Goal: Information Seeking & Learning: Learn about a topic

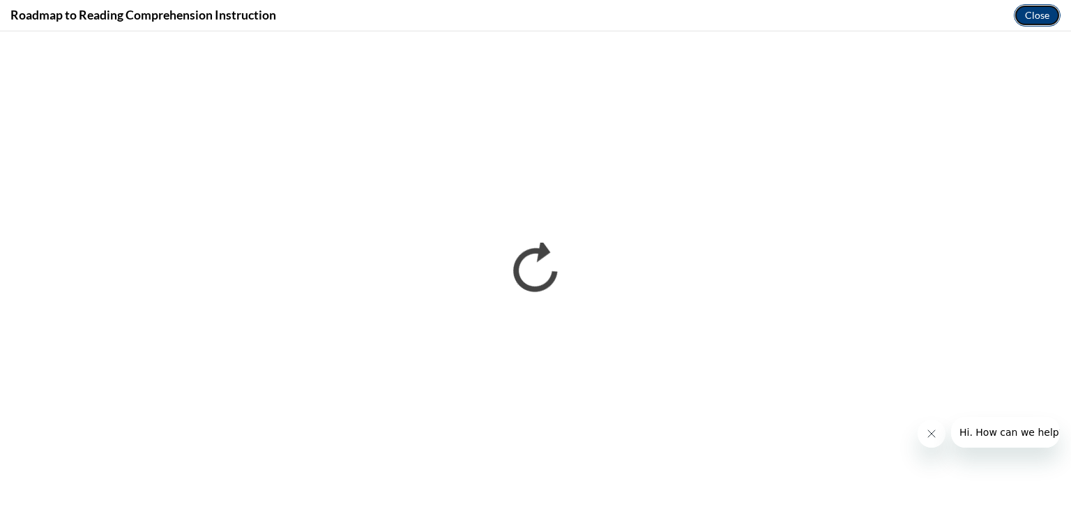
click at [1040, 13] on button "Close" at bounding box center [1037, 15] width 47 height 22
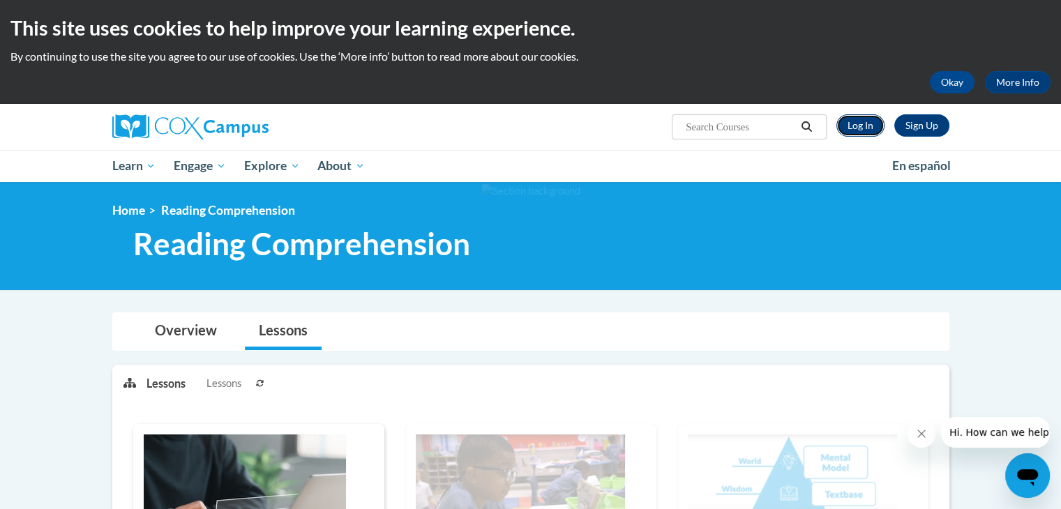
click at [855, 123] on link "Log In" at bounding box center [860, 125] width 48 height 22
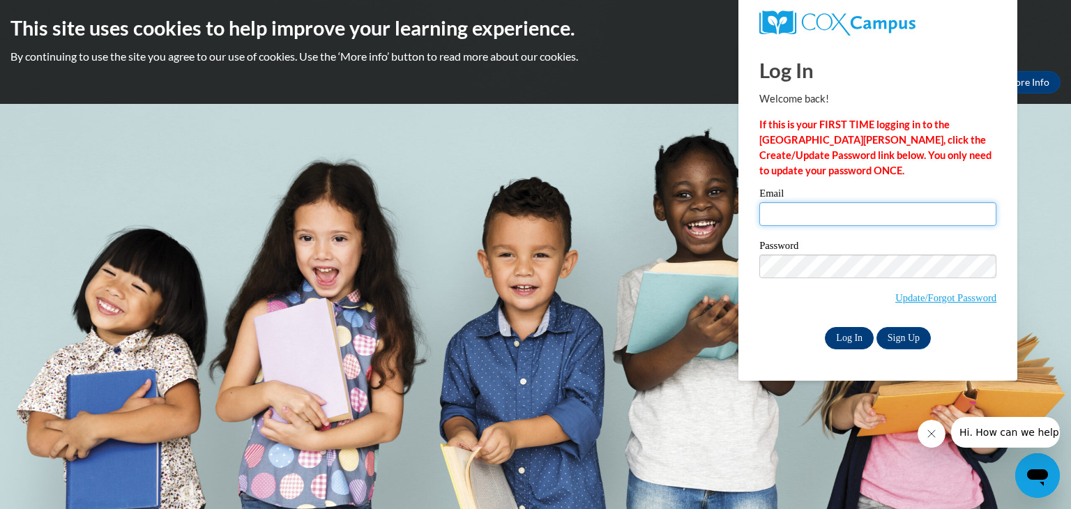
type input "saltzmre@wauwatosa.k12.wi.us"
click at [849, 340] on input "Log In" at bounding box center [849, 338] width 49 height 22
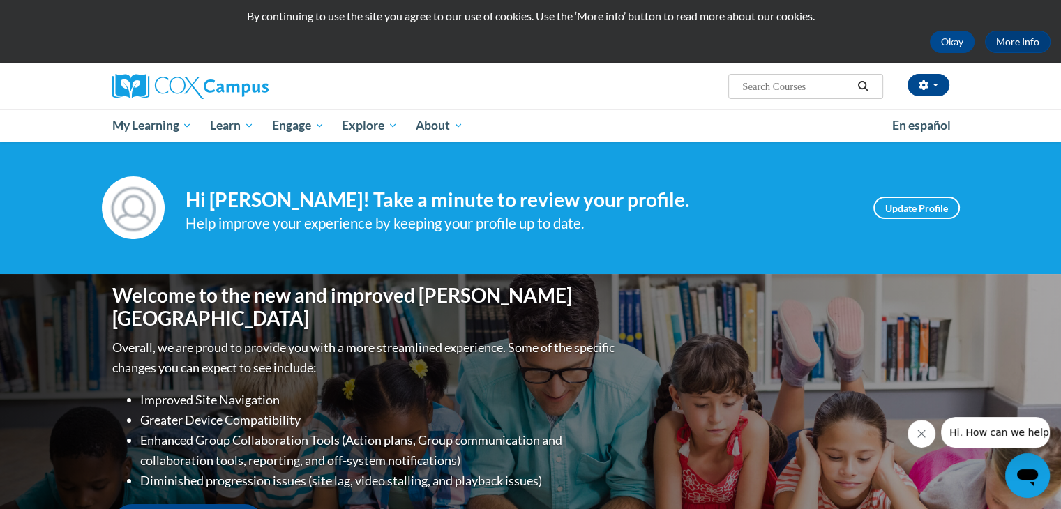
scroll to position [41, 0]
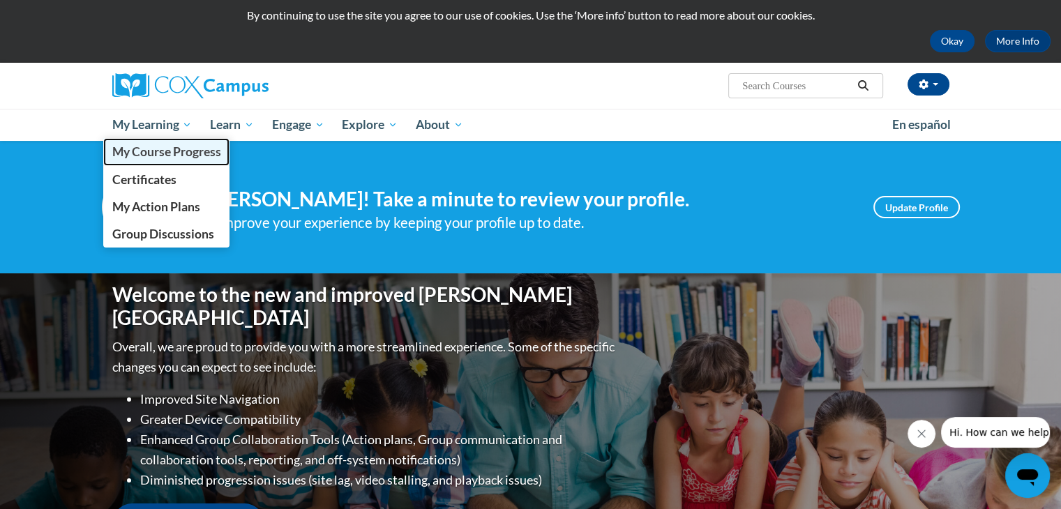
click at [181, 144] on span "My Course Progress" at bounding box center [166, 151] width 109 height 15
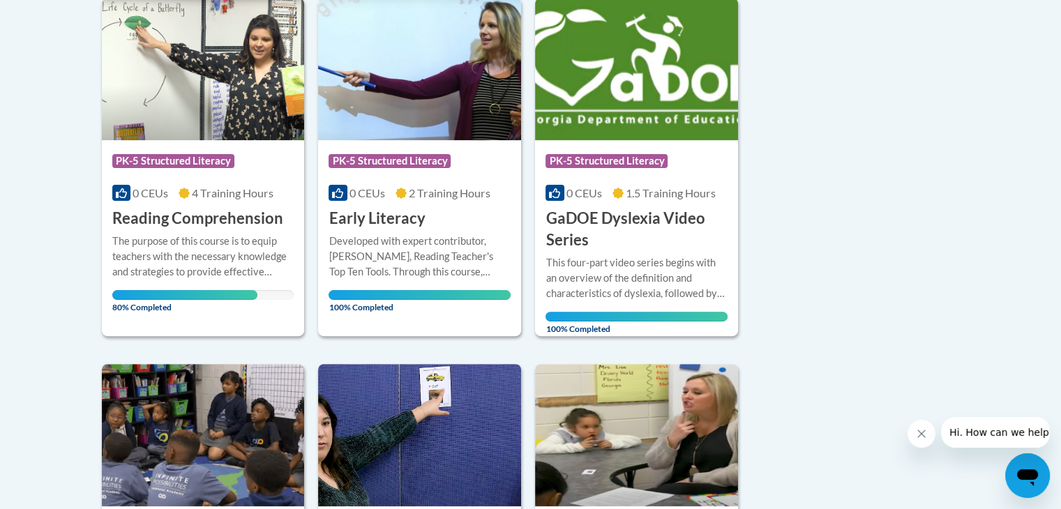
scroll to position [359, 0]
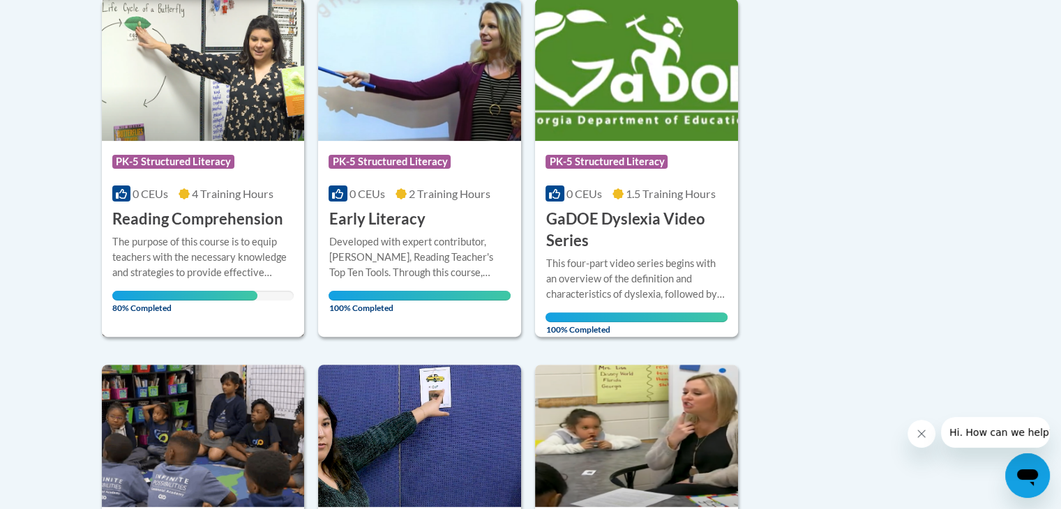
click at [165, 221] on h3 "Reading Comprehension" at bounding box center [197, 220] width 171 height 22
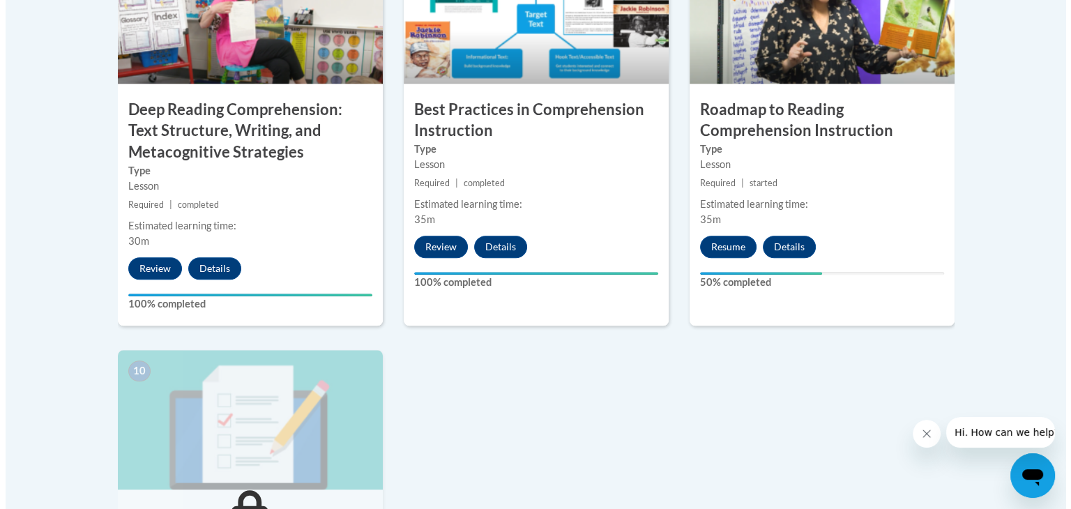
scroll to position [1295, 0]
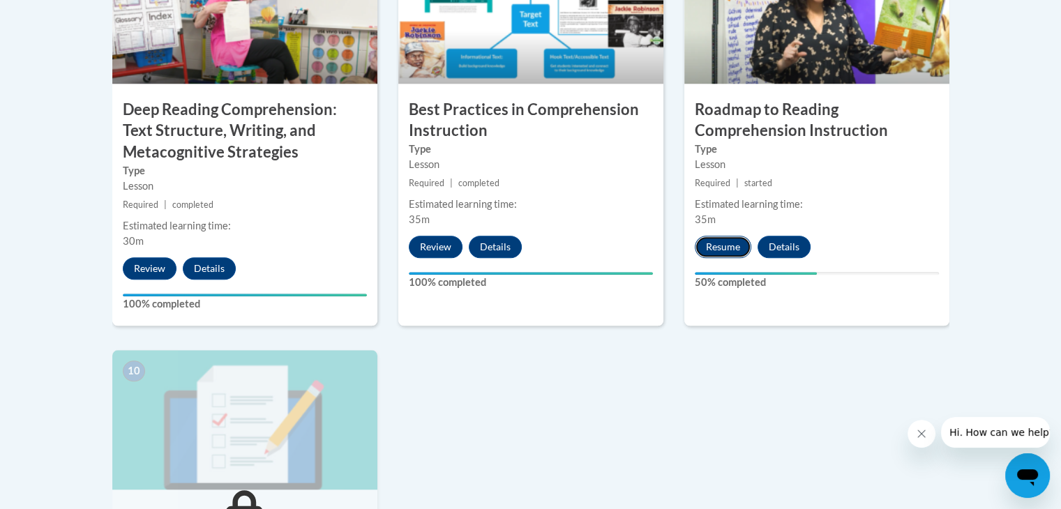
click at [721, 254] on button "Resume" at bounding box center [723, 247] width 57 height 22
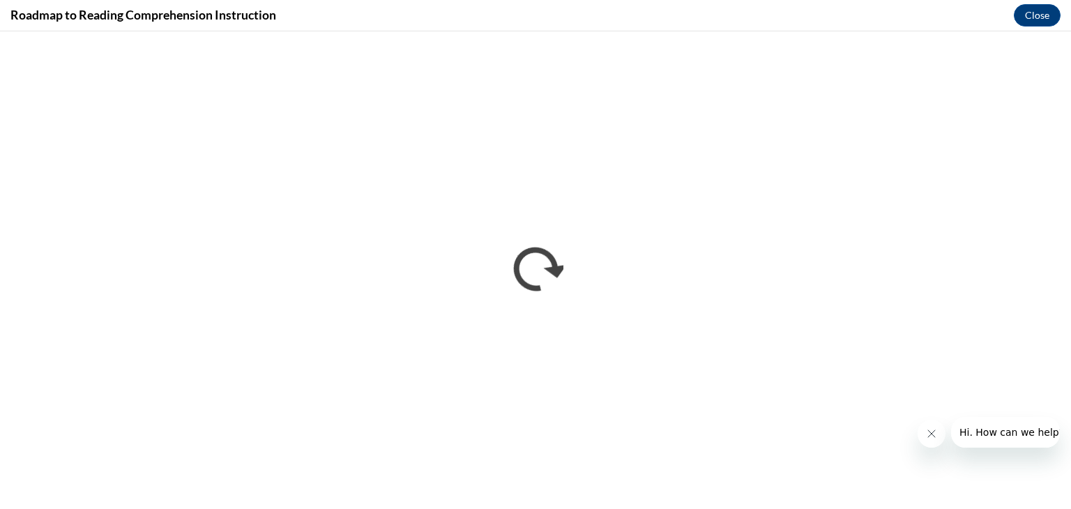
scroll to position [0, 0]
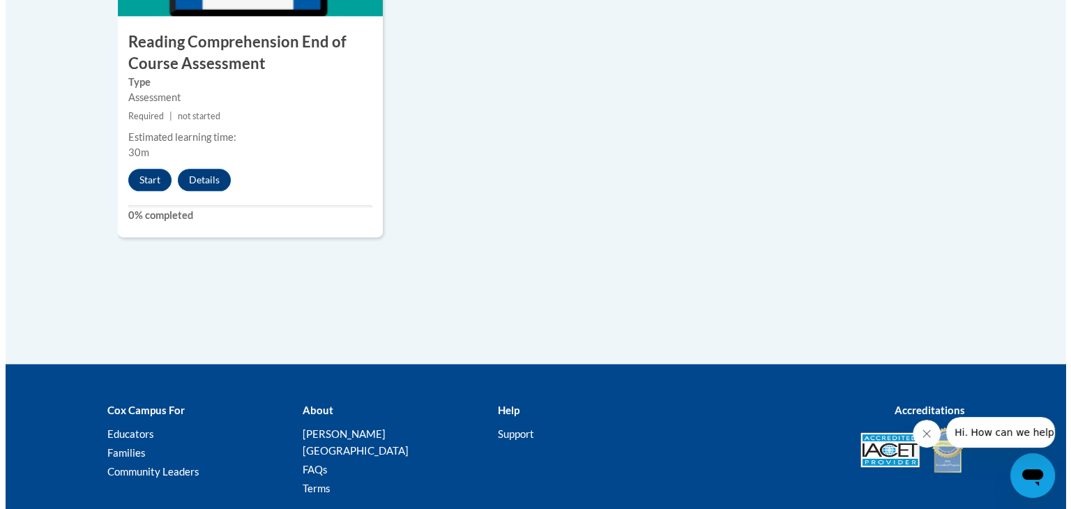
scroll to position [1853, 0]
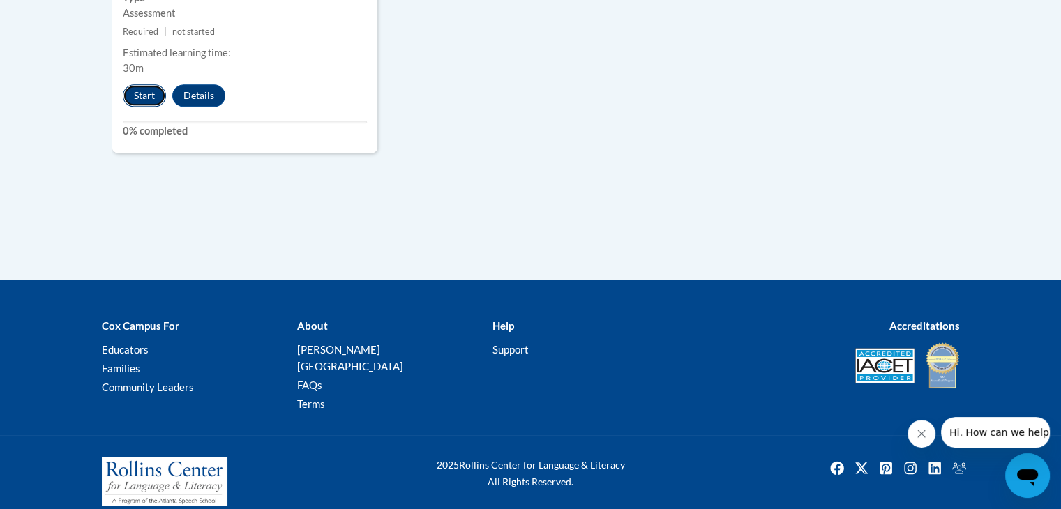
click at [136, 96] on button "Start" at bounding box center [144, 95] width 43 height 22
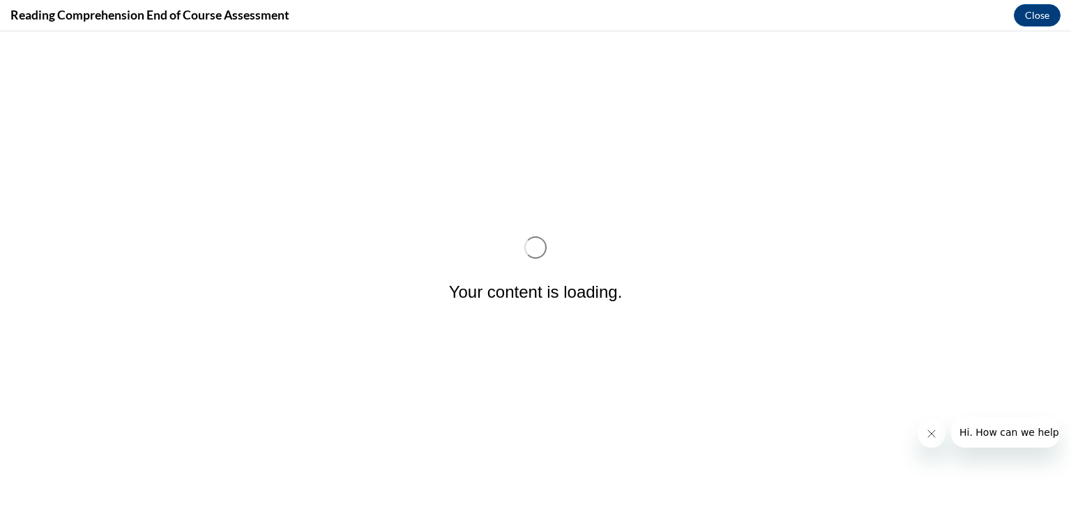
scroll to position [0, 0]
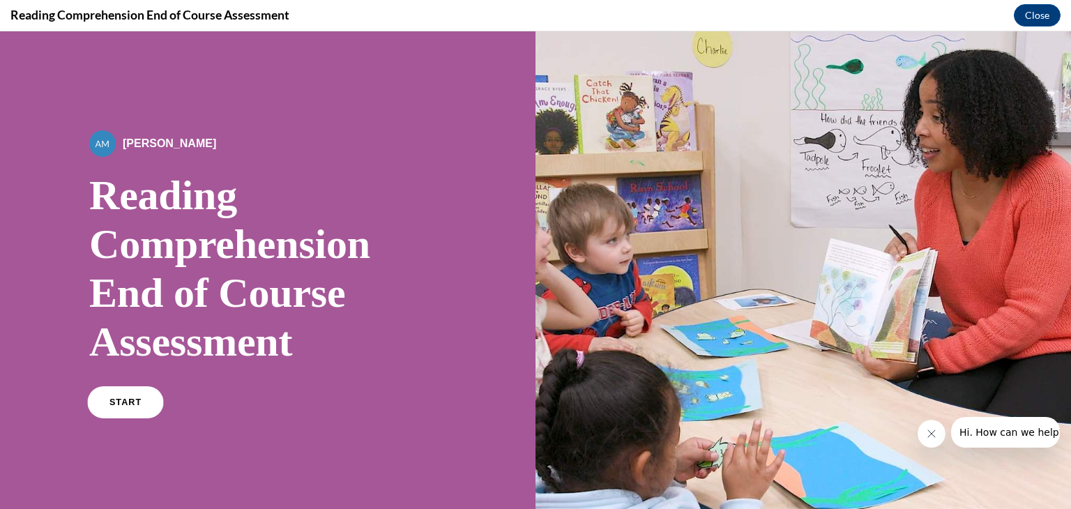
click at [139, 391] on link "START" at bounding box center [125, 402] width 76 height 32
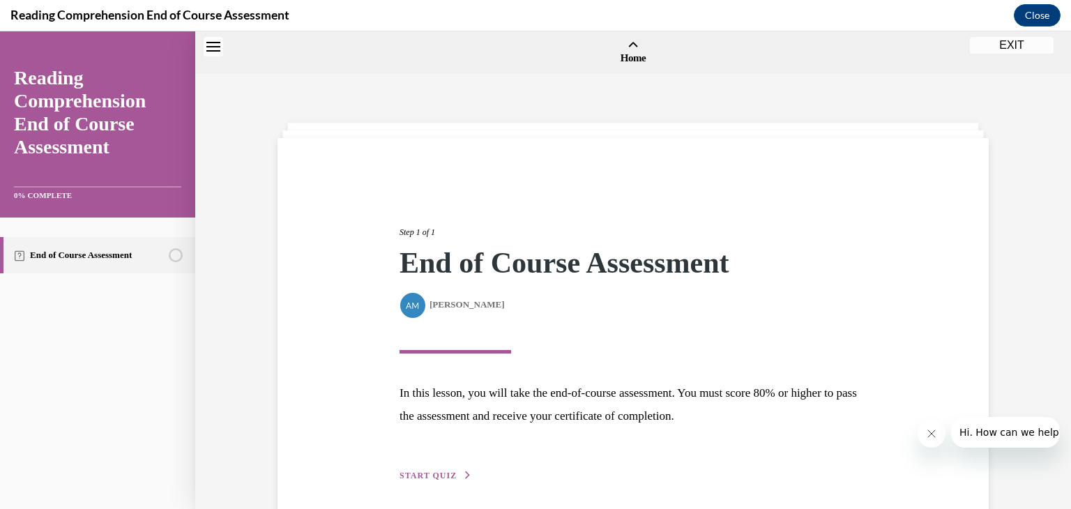
scroll to position [43, 0]
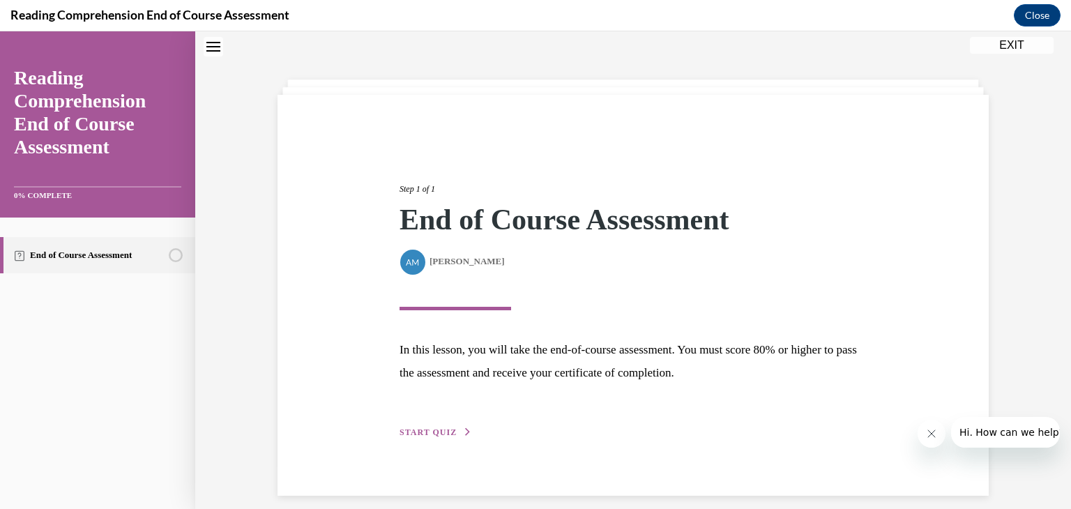
click at [410, 429] on span "START QUIZ" at bounding box center [428, 433] width 57 height 10
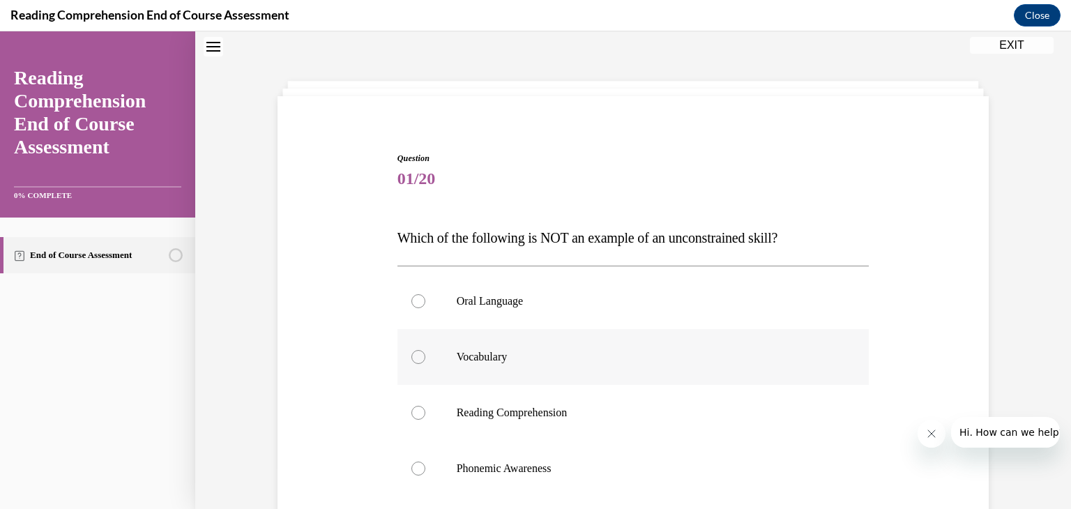
scroll to position [114, 0]
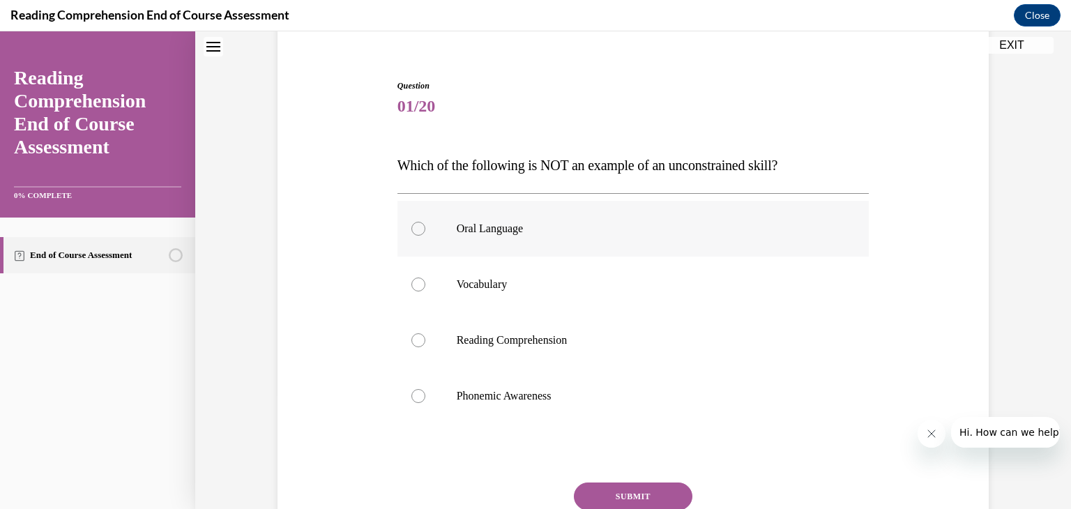
click at [460, 241] on label "Oral Language" at bounding box center [634, 229] width 472 height 56
click at [426, 236] on input "Oral Language" at bounding box center [419, 229] width 14 height 14
radio input "true"
click at [594, 504] on button "SUBMIT" at bounding box center [633, 497] width 119 height 28
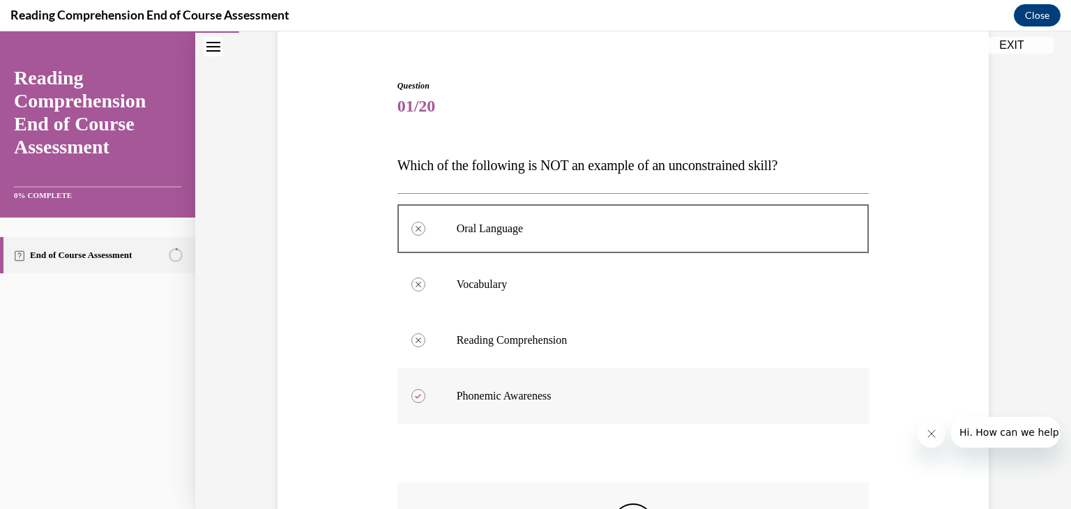
scroll to position [343, 0]
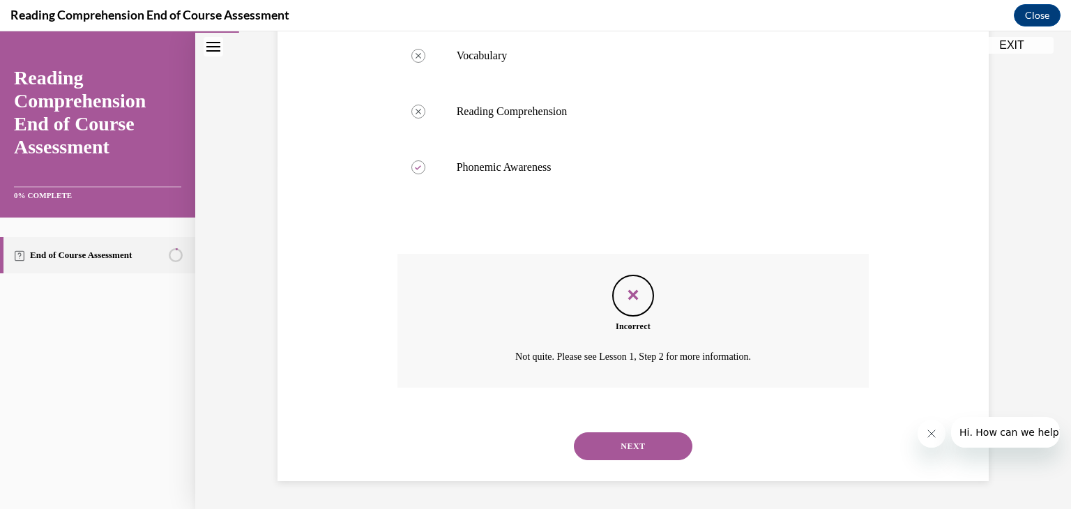
click at [625, 450] on button "NEXT" at bounding box center [633, 446] width 119 height 28
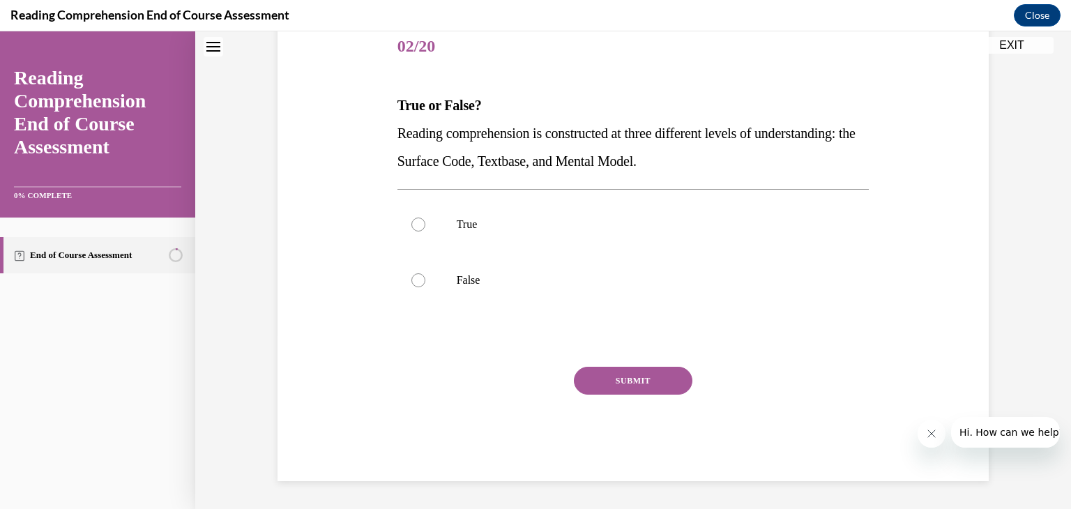
scroll to position [42, 0]
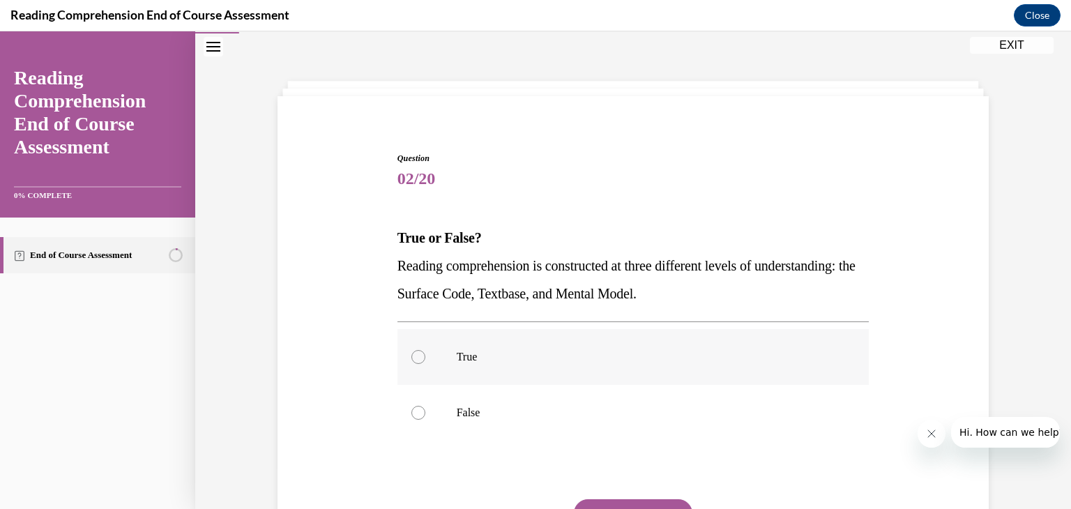
click at [587, 361] on p "True" at bounding box center [646, 357] width 378 height 14
click at [426, 361] on input "True" at bounding box center [419, 357] width 14 height 14
radio input "true"
click at [620, 499] on button "SUBMIT" at bounding box center [633, 513] width 119 height 28
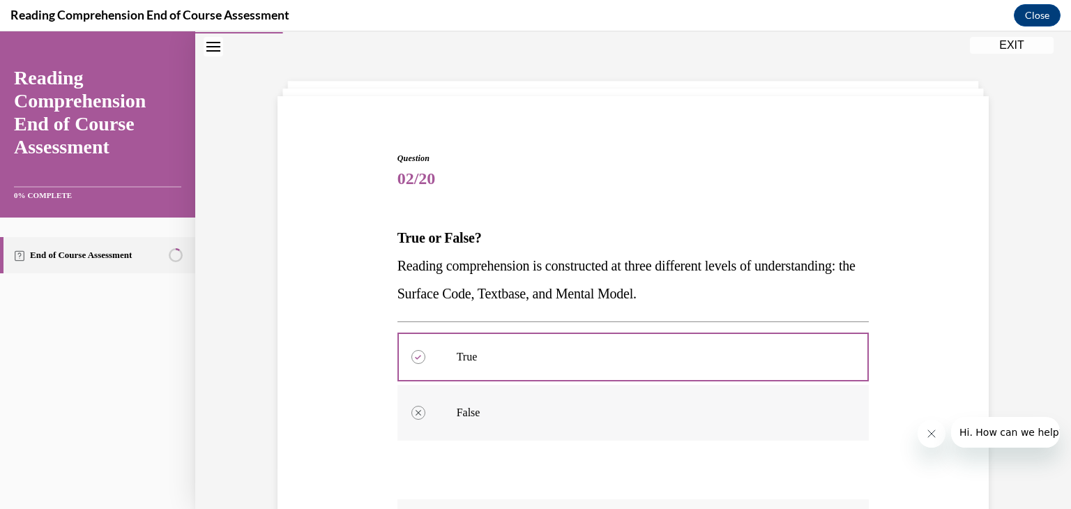
scroll to position [320, 0]
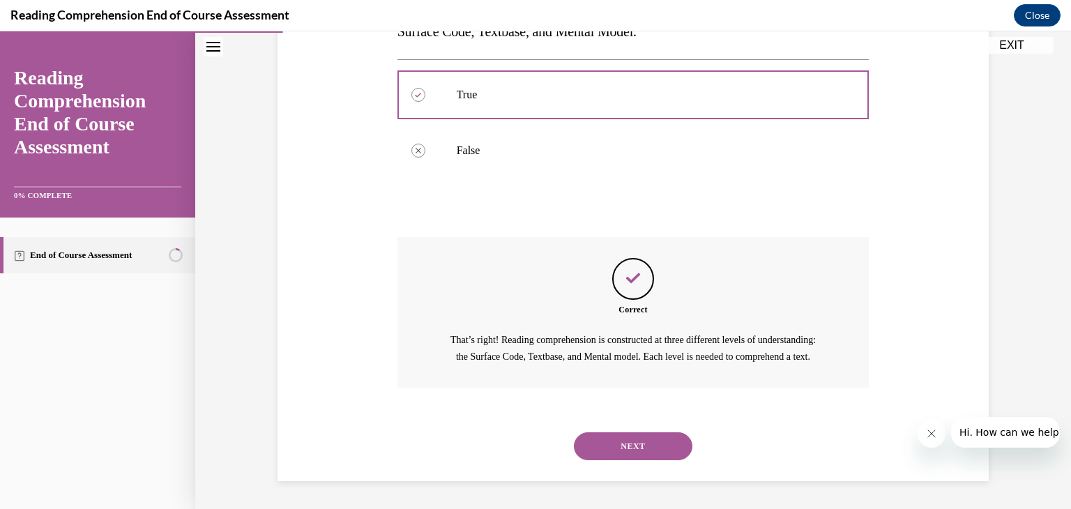
click at [627, 444] on button "NEXT" at bounding box center [633, 446] width 119 height 28
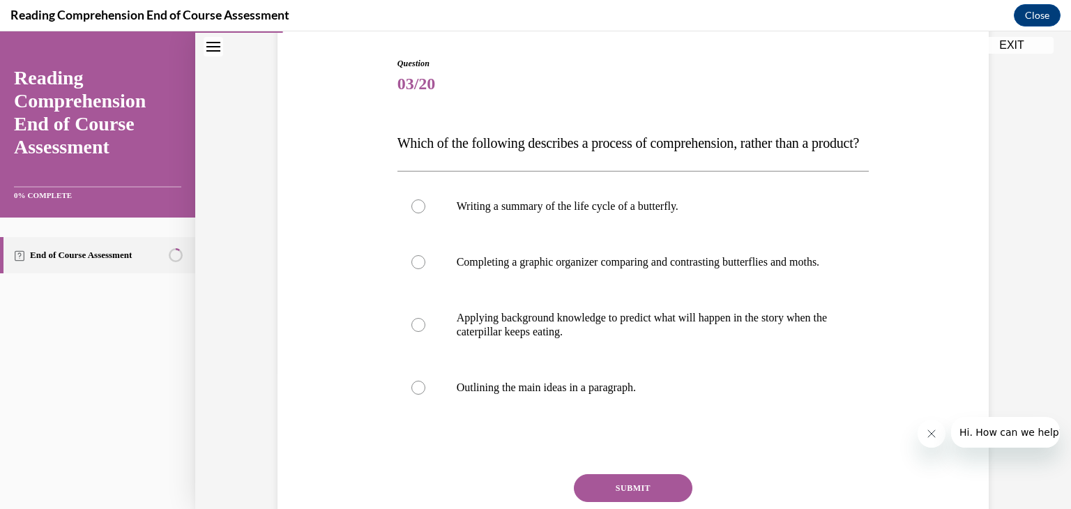
scroll to position [145, 0]
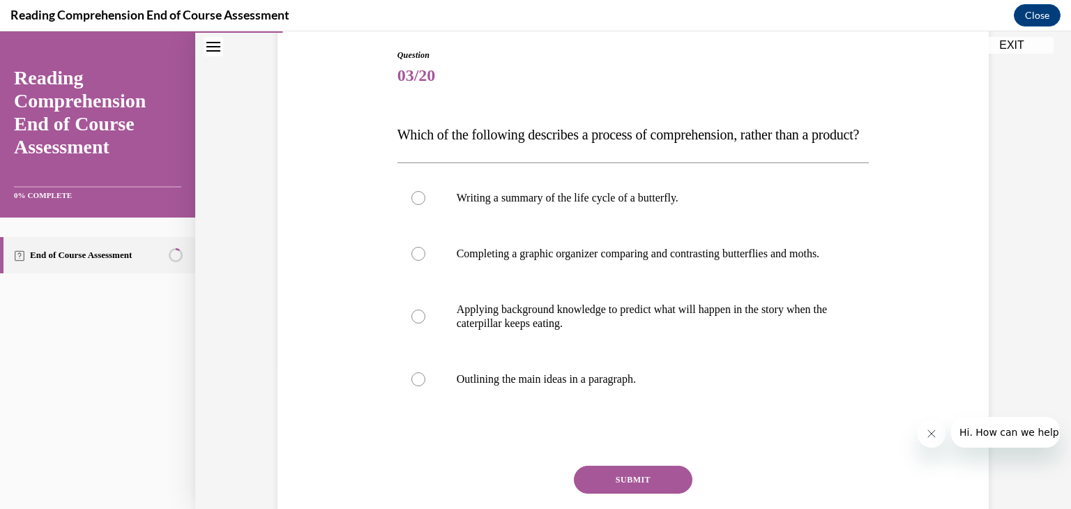
click at [575, 261] on p "Completing a graphic organizer comparing and contrasting butterflies and moths." at bounding box center [646, 254] width 378 height 14
click at [426, 261] on input "Completing a graphic organizer comparing and contrasting butterflies and moths." at bounding box center [419, 254] width 14 height 14
radio input "true"
click at [585, 331] on p "Applying background knowledge to predict what will happen in the story when the…" at bounding box center [646, 317] width 378 height 28
click at [426, 324] on input "Applying background knowledge to predict what will happen in the story when the…" at bounding box center [419, 317] width 14 height 14
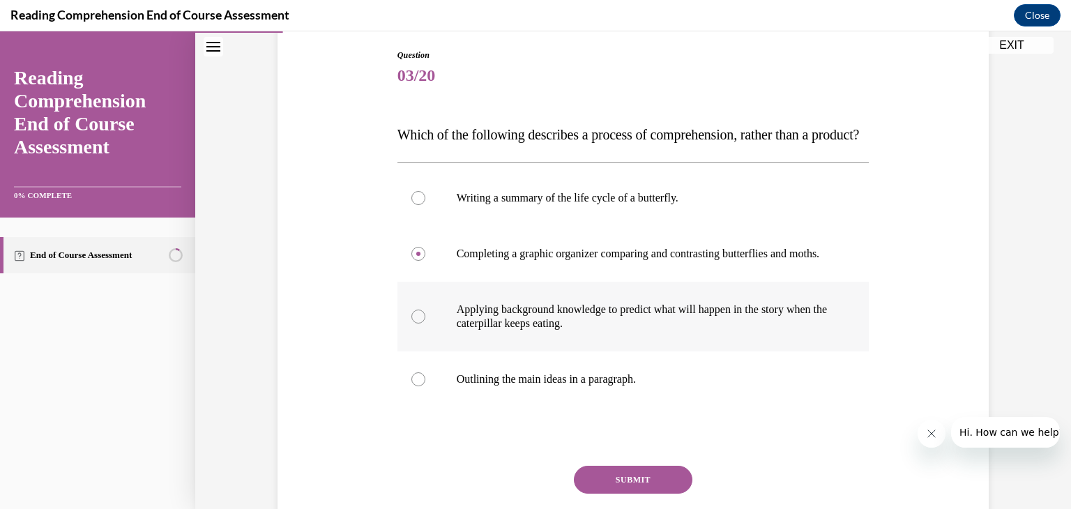
radio input "true"
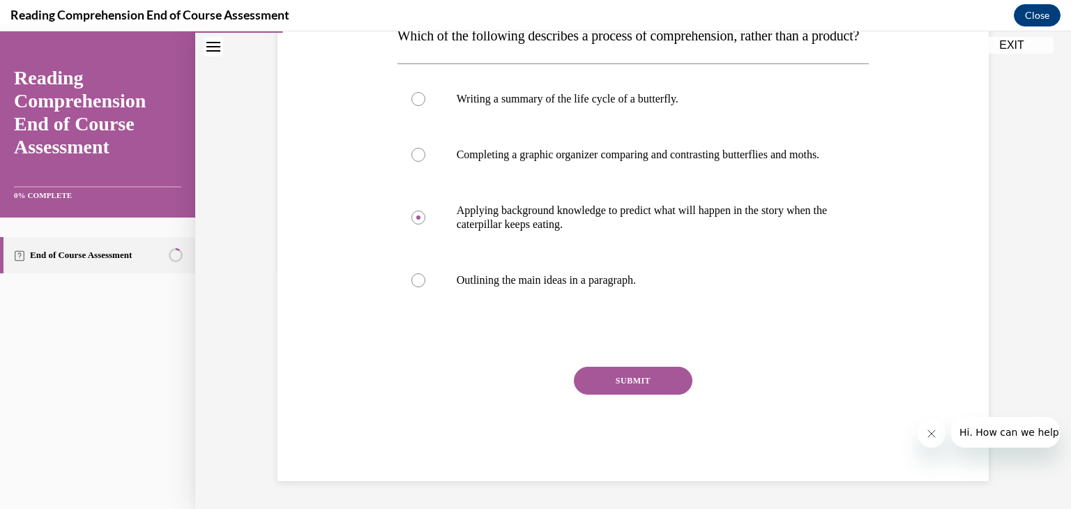
click at [618, 395] on button "SUBMIT" at bounding box center [633, 381] width 119 height 28
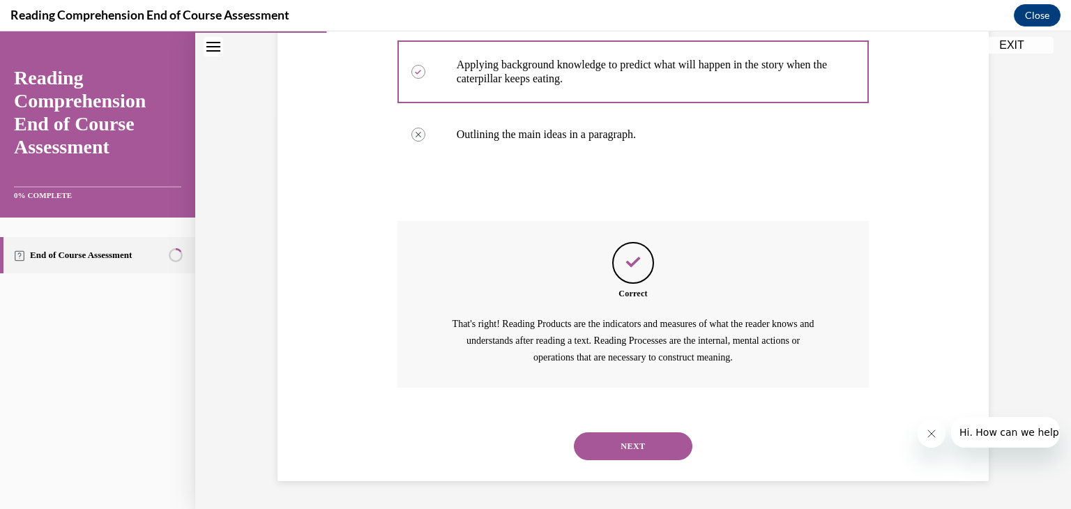
scroll to position [431, 0]
click at [640, 456] on button "NEXT" at bounding box center [633, 446] width 119 height 28
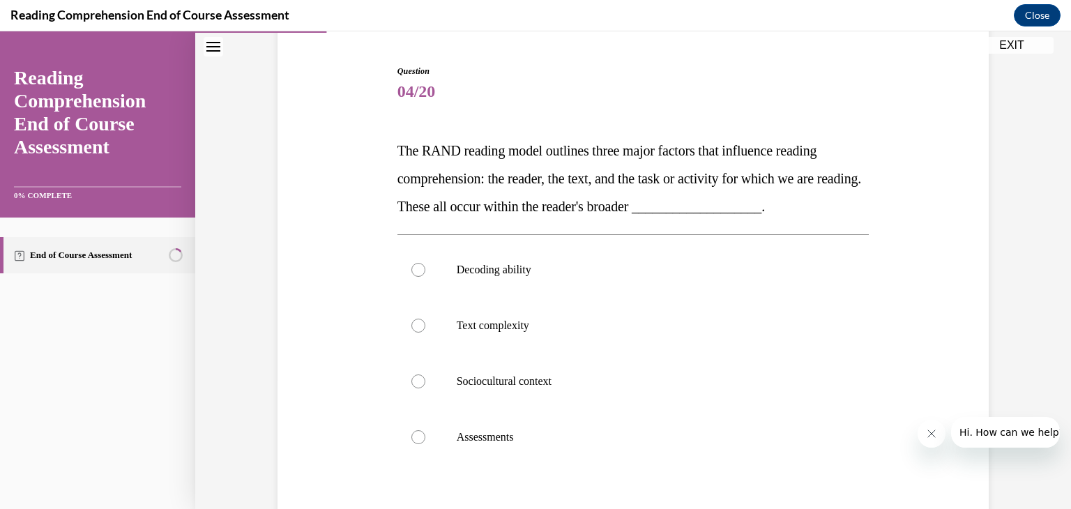
scroll to position [130, 0]
click at [556, 255] on label "Decoding ability" at bounding box center [634, 269] width 472 height 56
click at [426, 262] on input "Decoding ability" at bounding box center [419, 269] width 14 height 14
radio input "true"
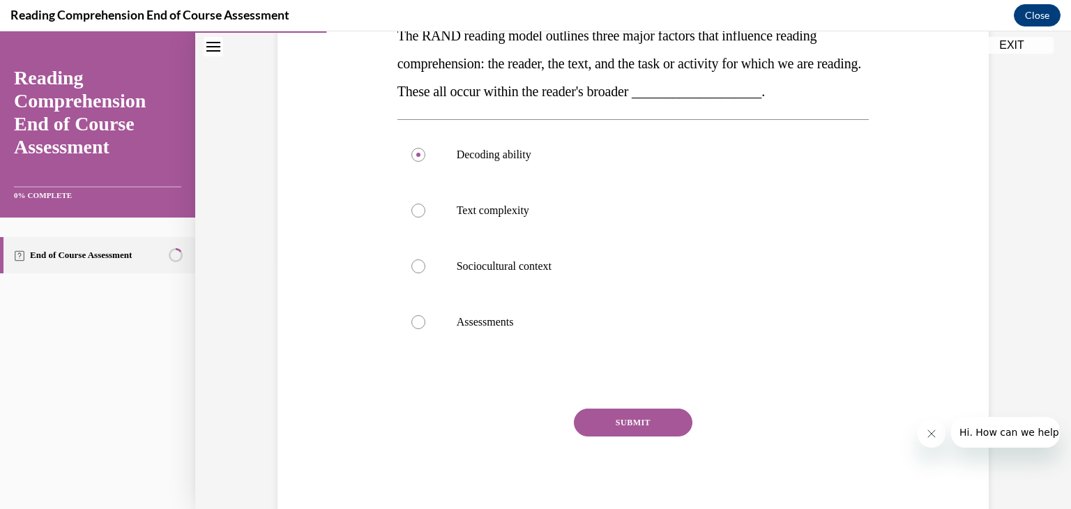
click at [629, 423] on button "SUBMIT" at bounding box center [633, 423] width 119 height 28
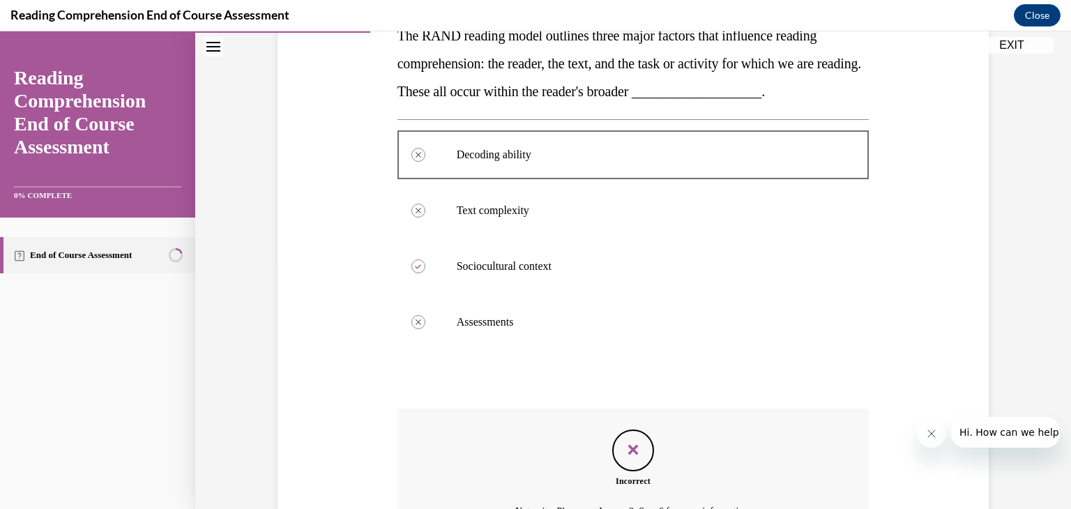
scroll to position [399, 0]
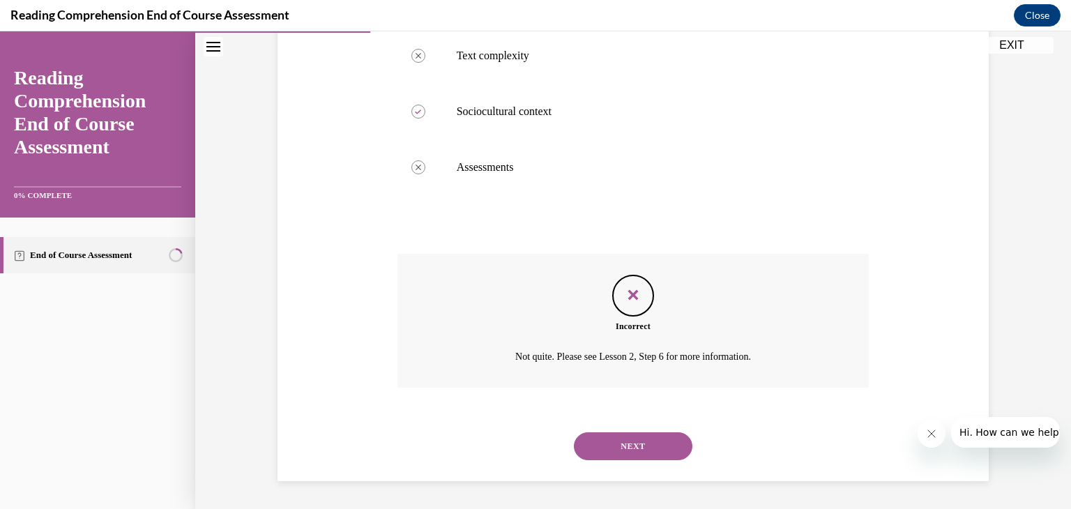
click at [633, 439] on button "NEXT" at bounding box center [633, 446] width 119 height 28
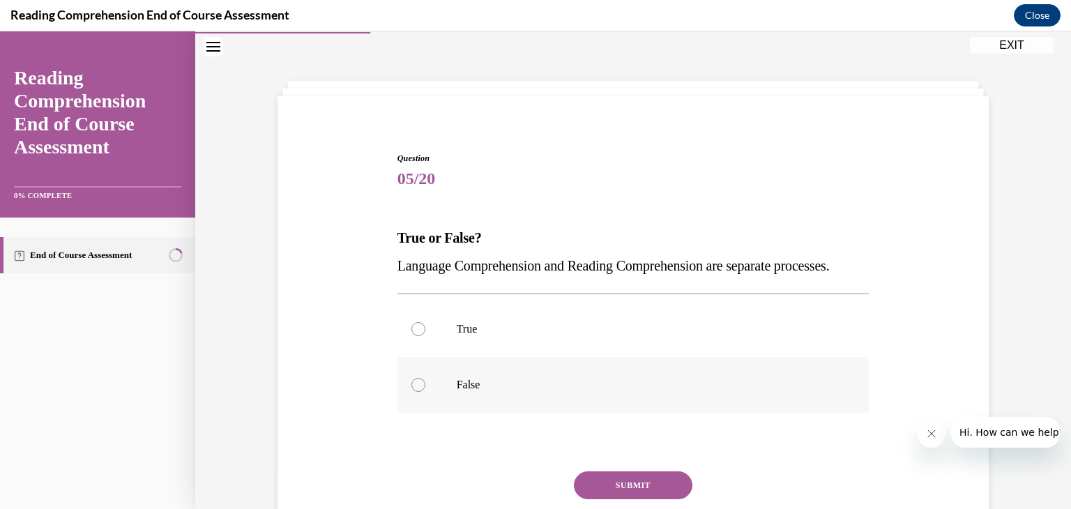
click at [562, 392] on p "False" at bounding box center [646, 385] width 378 height 14
click at [426, 392] on input "False" at bounding box center [419, 385] width 14 height 14
radio input "true"
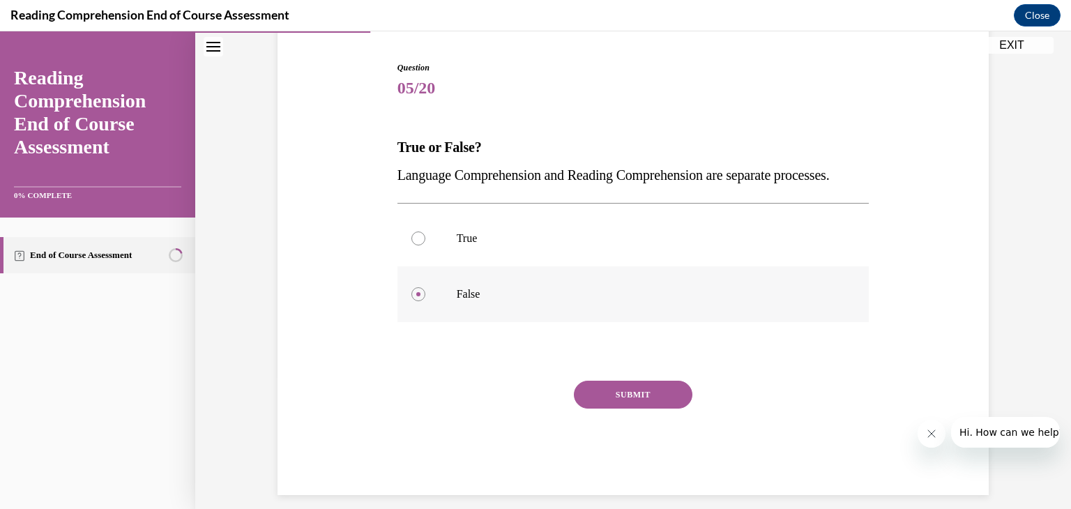
click at [658, 409] on button "SUBMIT" at bounding box center [633, 395] width 119 height 28
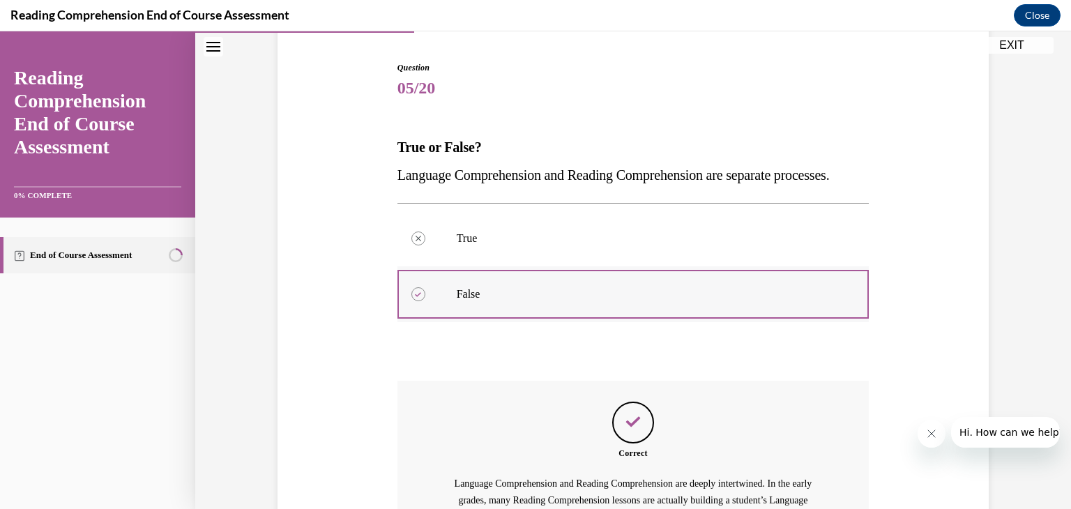
scroll to position [320, 0]
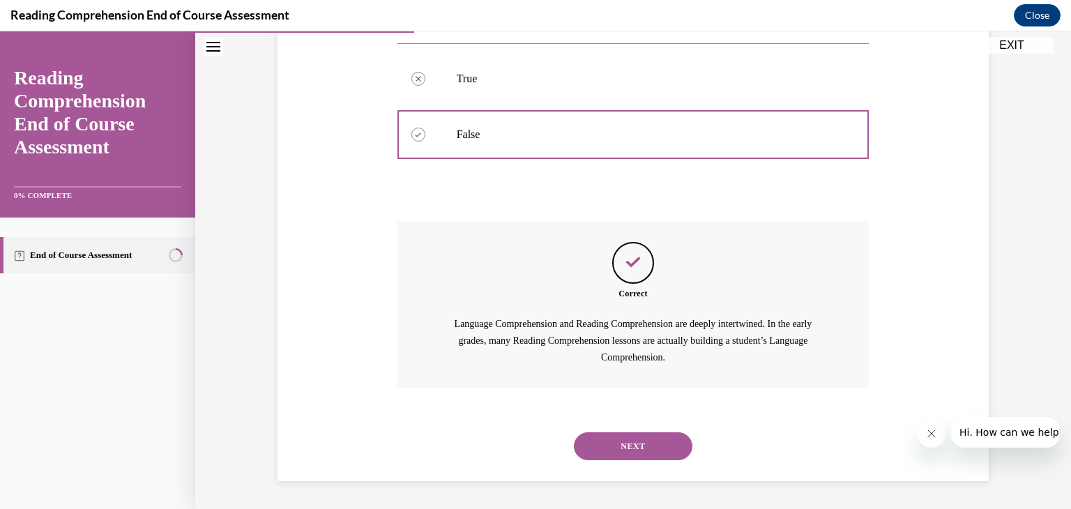
click at [653, 446] on button "NEXT" at bounding box center [633, 446] width 119 height 28
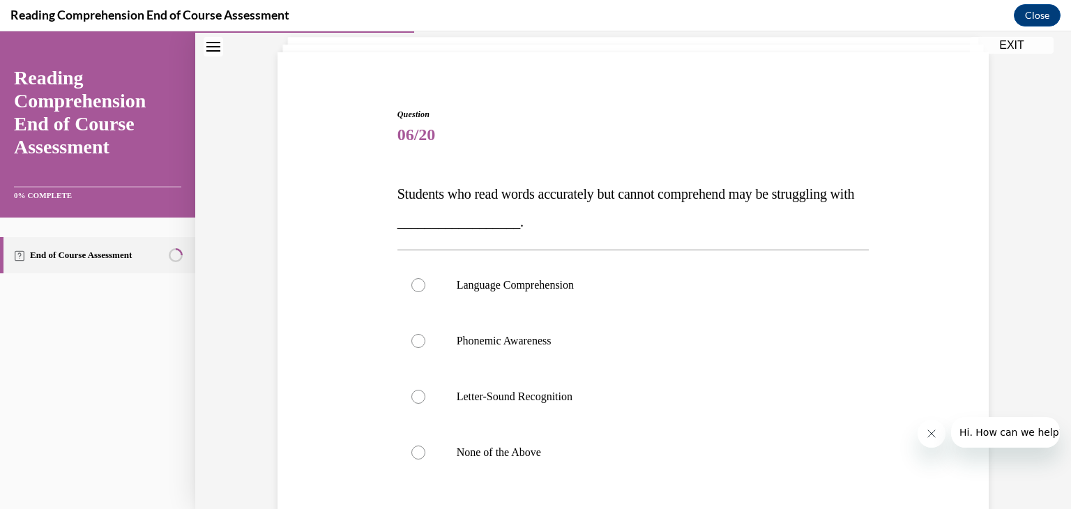
scroll to position [90, 0]
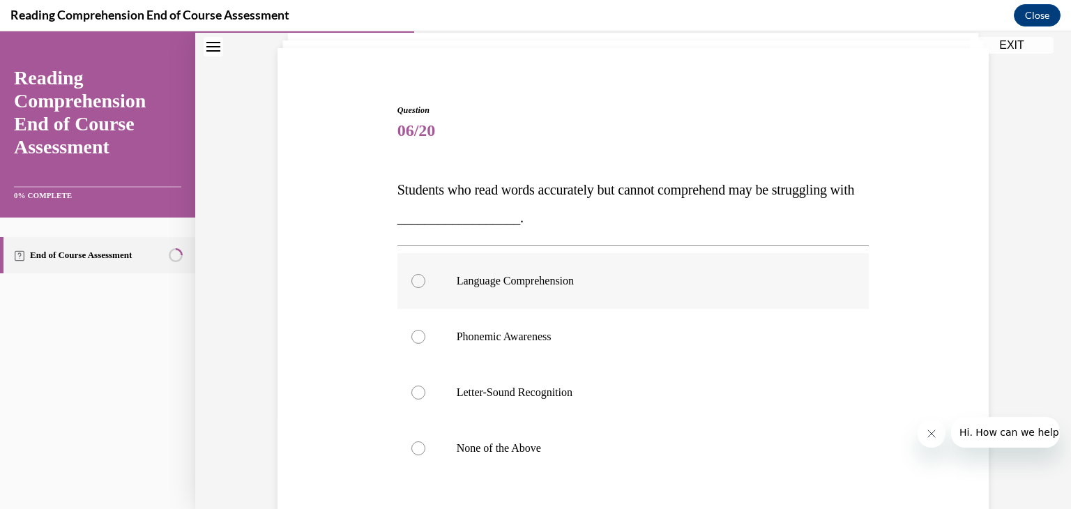
click at [603, 278] on p "Language Comprehension" at bounding box center [646, 281] width 378 height 14
click at [426, 278] on input "Language Comprehension" at bounding box center [419, 281] width 14 height 14
radio input "true"
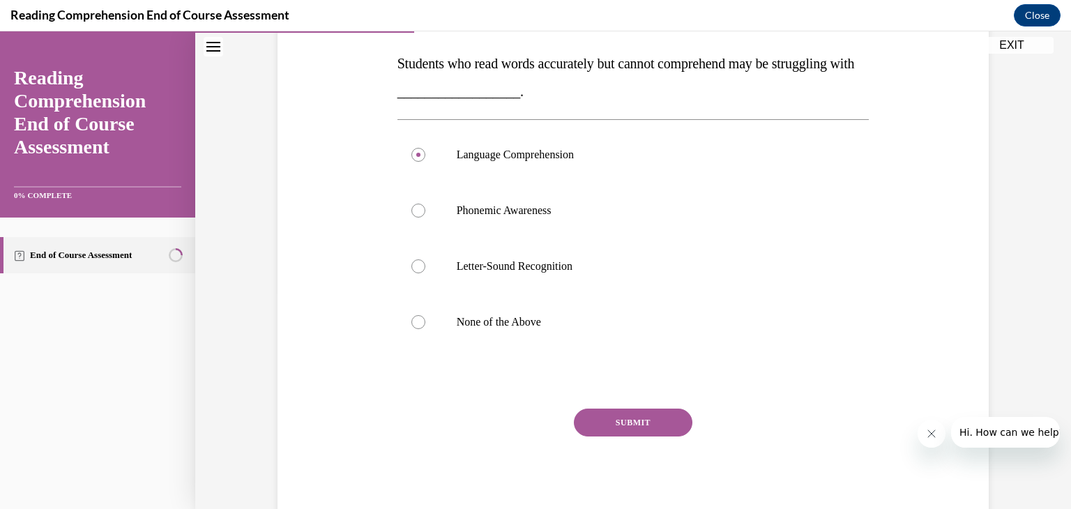
click at [615, 420] on button "SUBMIT" at bounding box center [633, 423] width 119 height 28
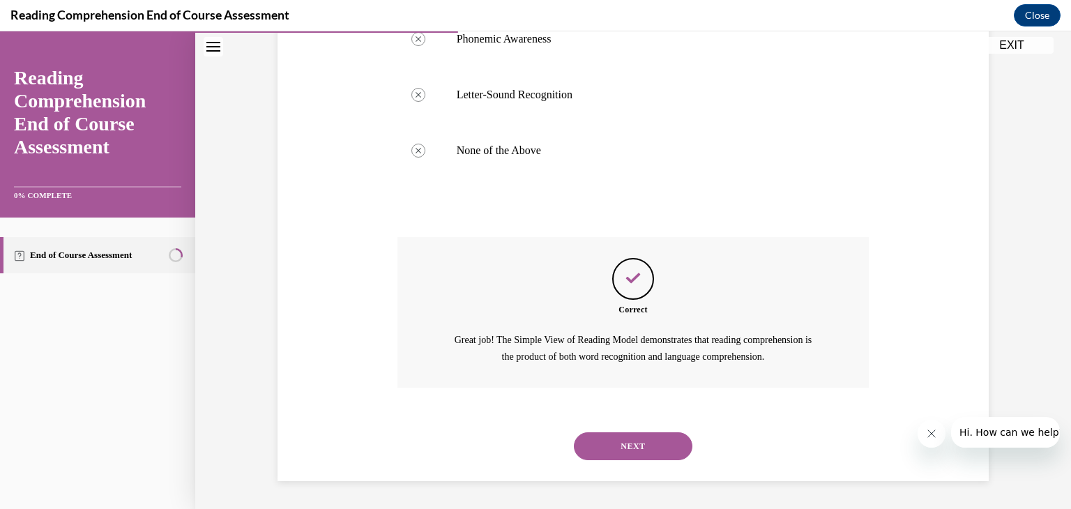
scroll to position [387, 0]
click at [617, 453] on button "NEXT" at bounding box center [633, 447] width 119 height 28
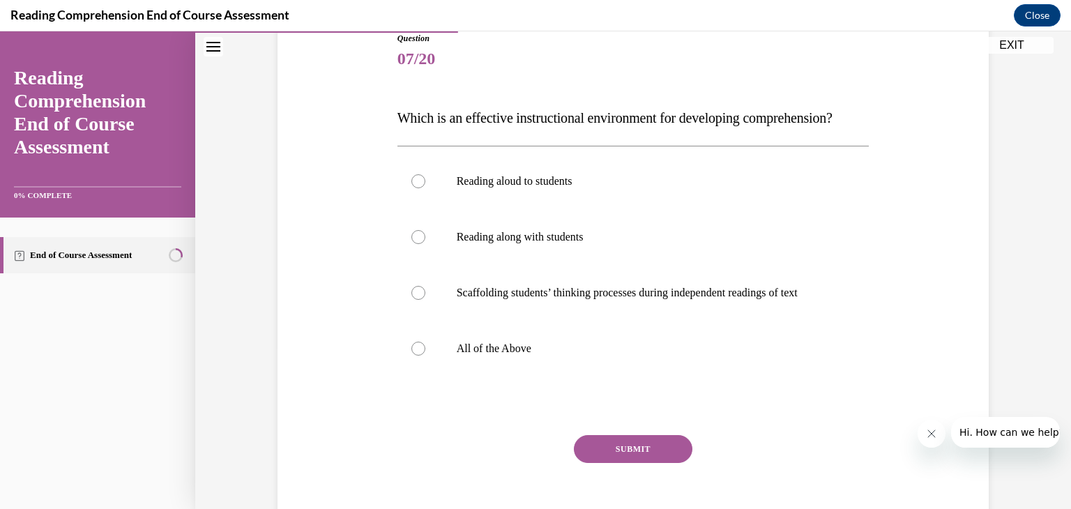
scroll to position [162, 0]
click at [562, 377] on label "All of the Above" at bounding box center [634, 349] width 472 height 56
click at [426, 356] on input "All of the Above" at bounding box center [419, 349] width 14 height 14
radio input "true"
click at [622, 463] on button "SUBMIT" at bounding box center [633, 449] width 119 height 28
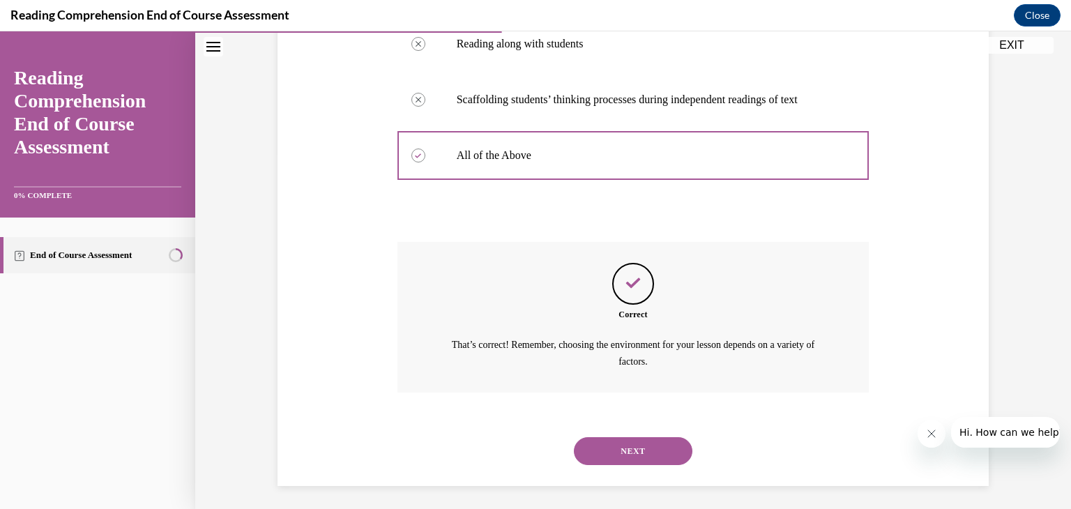
scroll to position [356, 0]
click at [622, 465] on button "NEXT" at bounding box center [633, 451] width 119 height 28
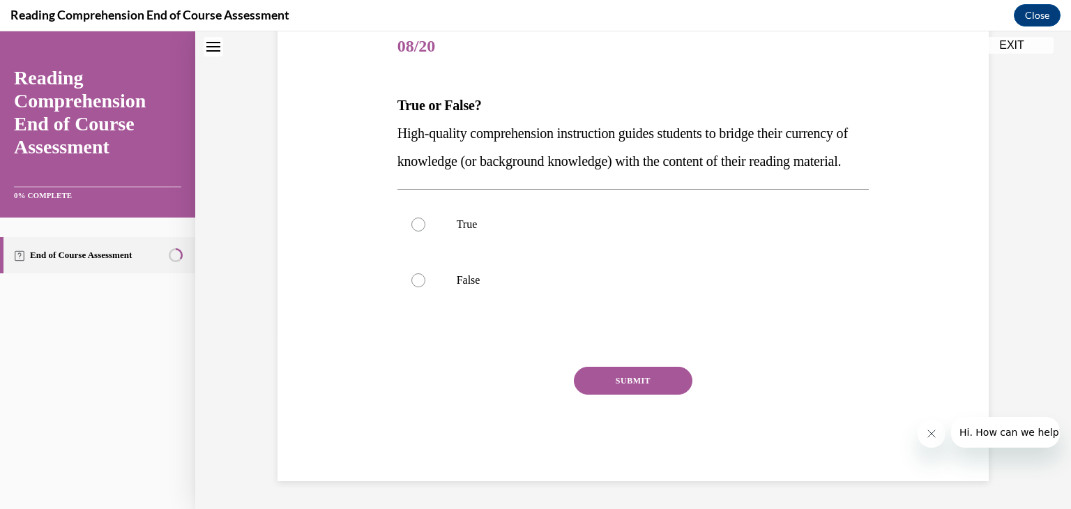
scroll to position [42, 0]
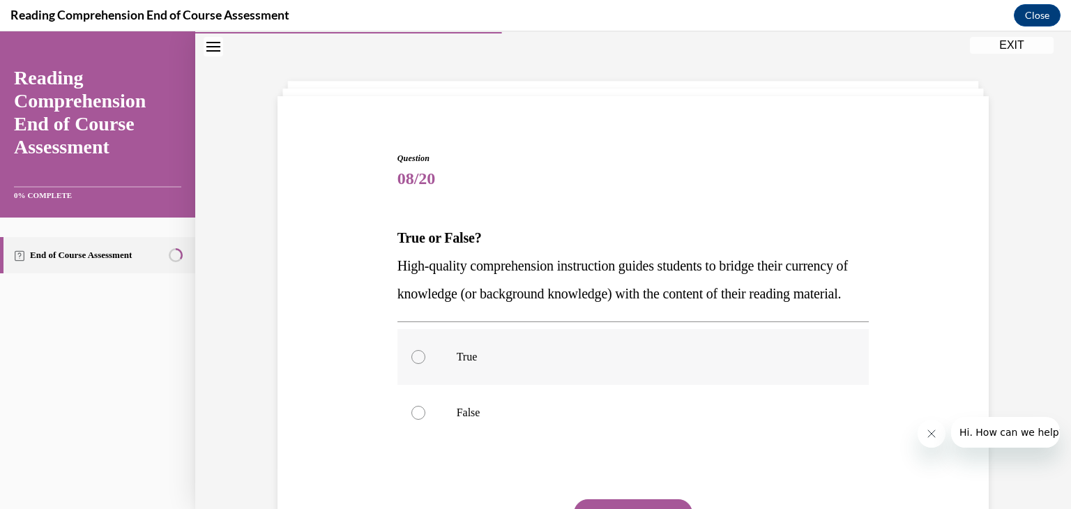
click at [544, 385] on label "True" at bounding box center [634, 357] width 472 height 56
click at [426, 364] on input "True" at bounding box center [419, 357] width 14 height 14
radio input "true"
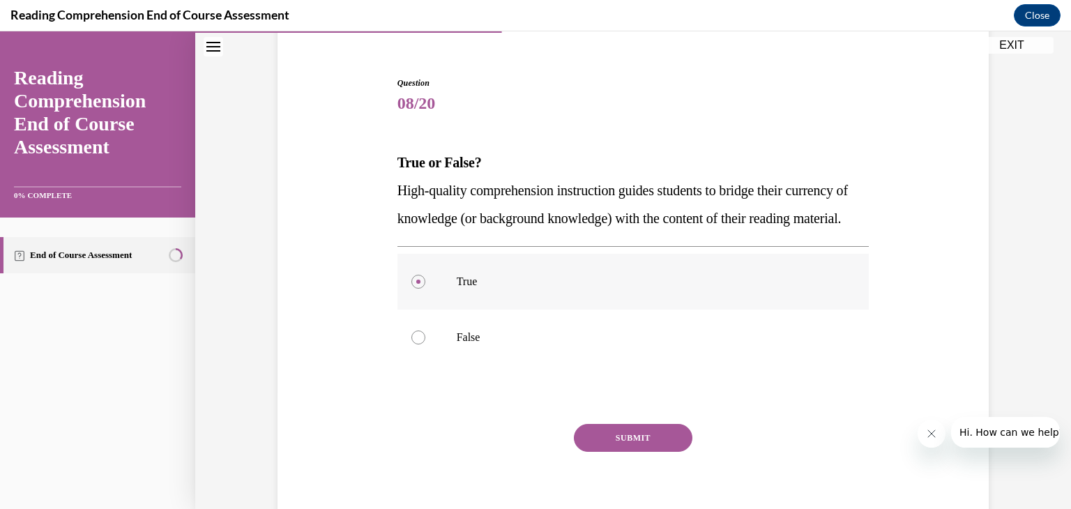
scroll to position [117, 0]
click at [609, 452] on button "SUBMIT" at bounding box center [633, 438] width 119 height 28
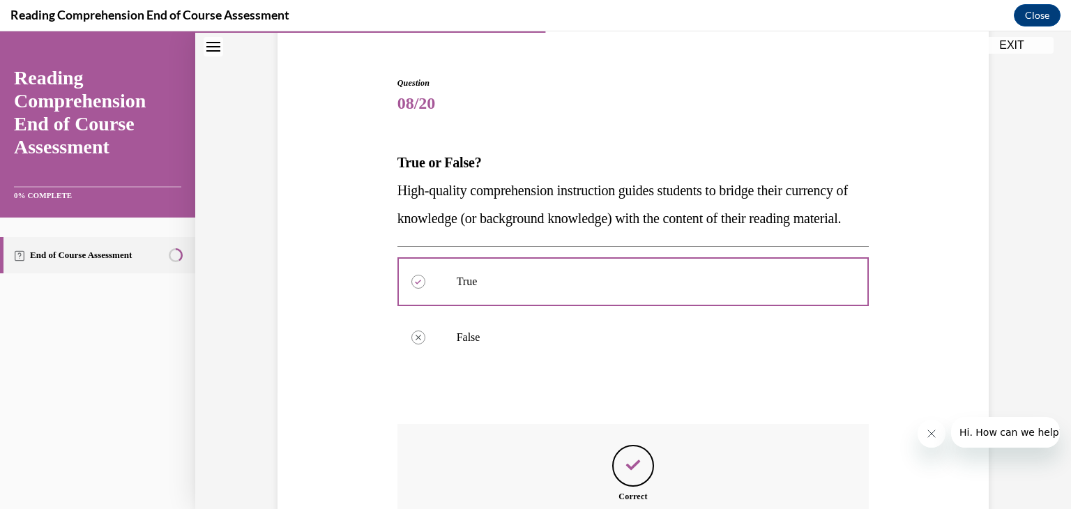
scroll to position [348, 0]
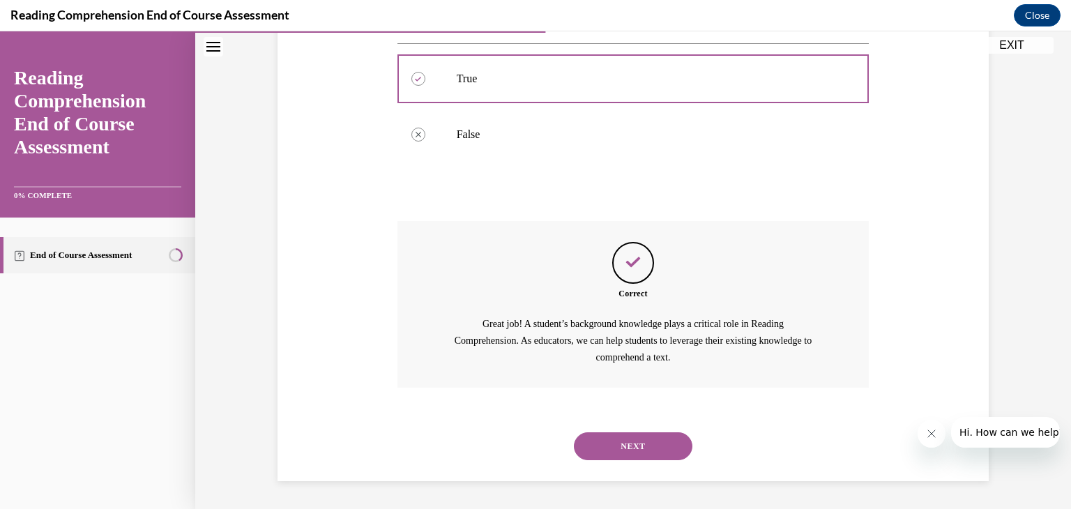
click at [617, 439] on button "NEXT" at bounding box center [633, 446] width 119 height 28
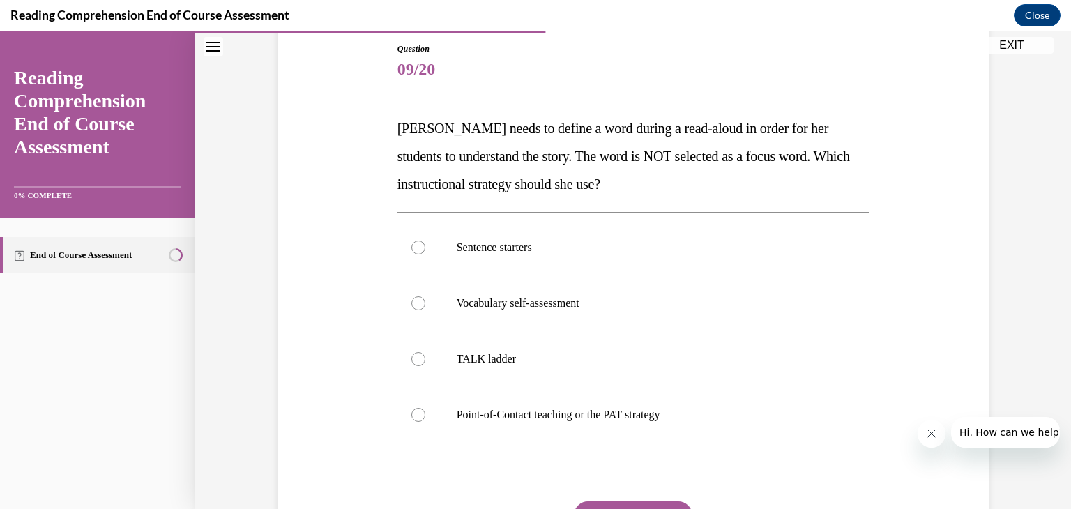
scroll to position [151, 0]
click at [587, 356] on p "TALK ladder" at bounding box center [646, 360] width 378 height 14
click at [426, 356] on input "TALK ladder" at bounding box center [419, 360] width 14 height 14
radio input "true"
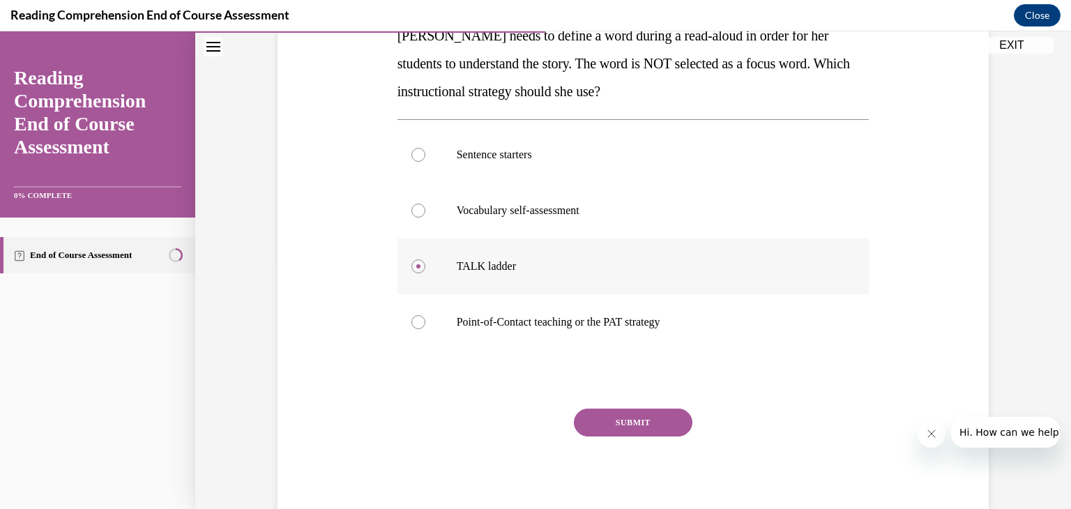
scroll to position [243, 0]
click at [620, 421] on button "SUBMIT" at bounding box center [633, 423] width 119 height 28
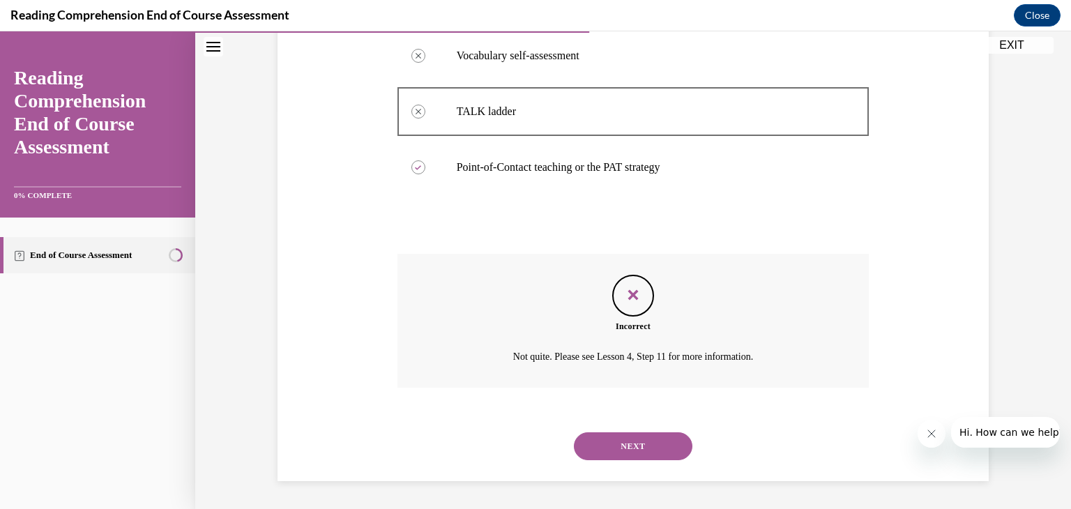
scroll to position [398, 0]
click at [620, 449] on button "NEXT" at bounding box center [633, 447] width 119 height 28
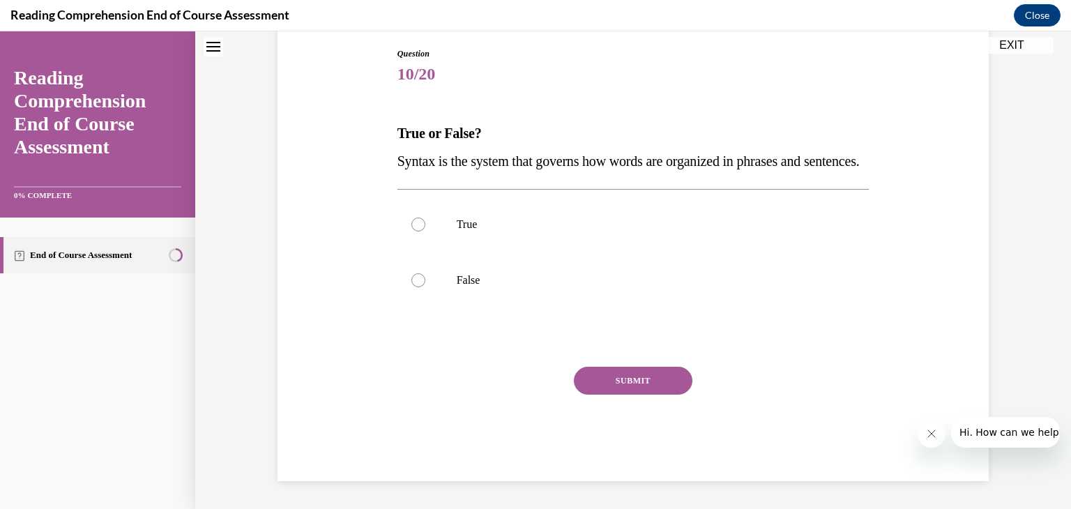
scroll to position [42, 0]
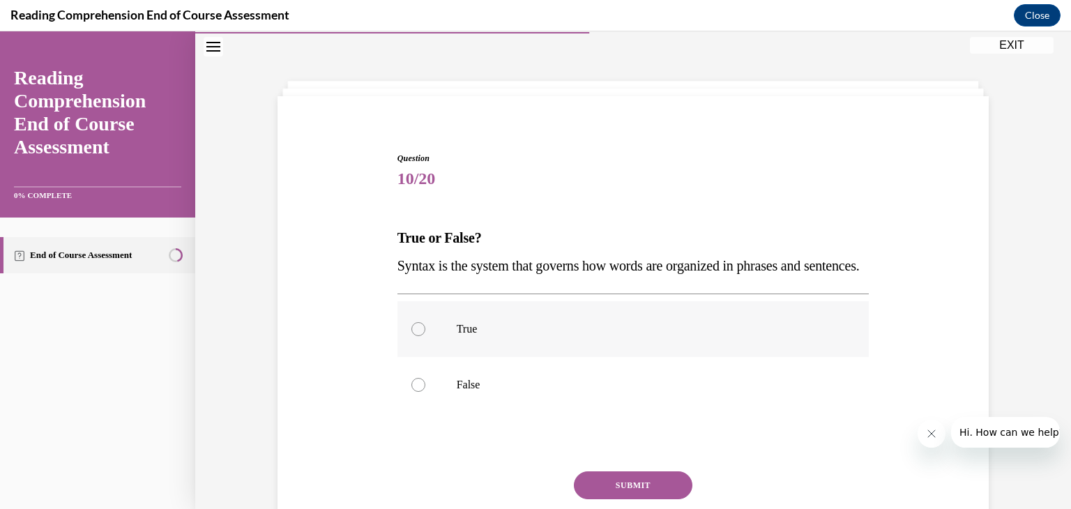
click at [573, 357] on label "True" at bounding box center [634, 329] width 472 height 56
click at [426, 336] on input "True" at bounding box center [419, 329] width 14 height 14
radio input "true"
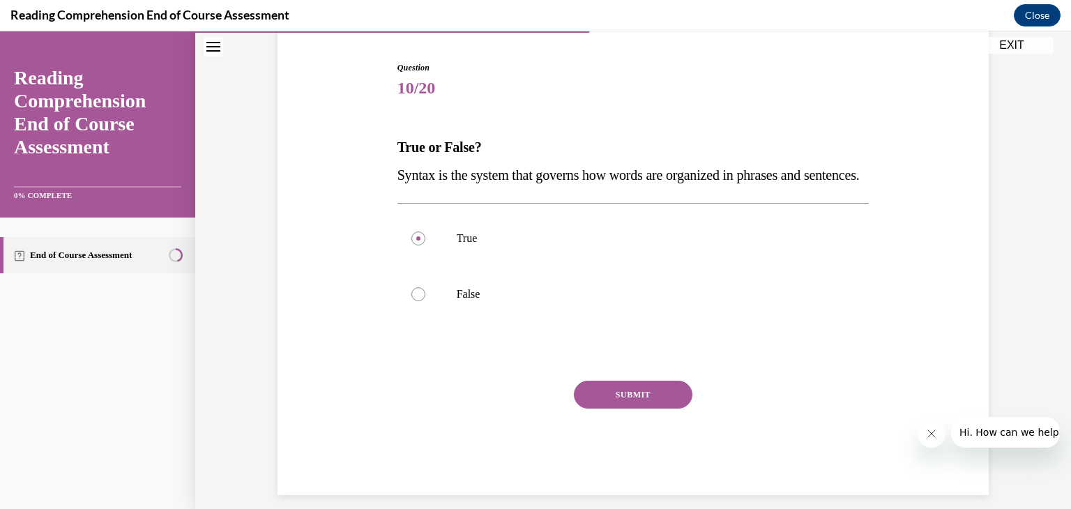
click at [656, 409] on button "SUBMIT" at bounding box center [633, 395] width 119 height 28
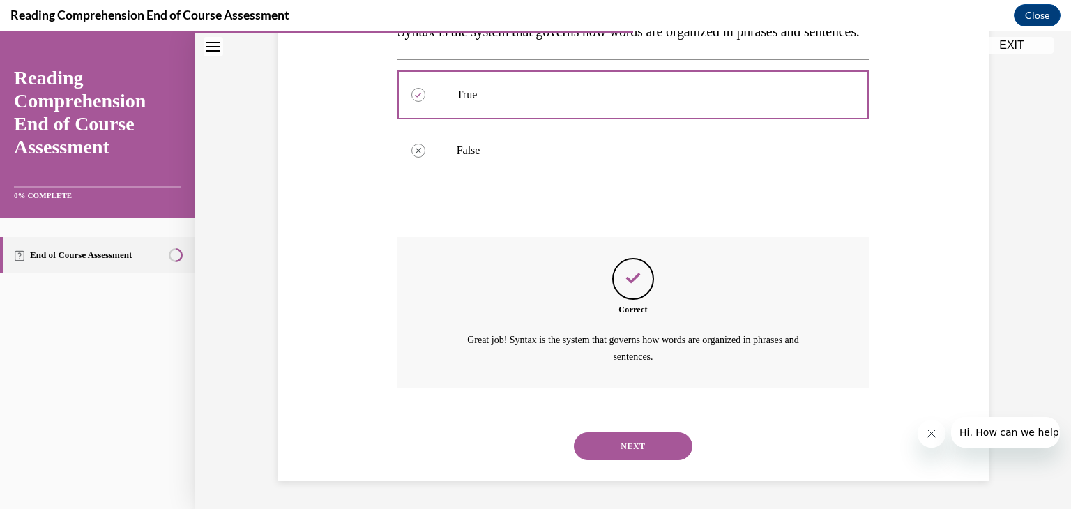
scroll to position [287, 0]
click at [645, 460] on button "NEXT" at bounding box center [633, 446] width 119 height 28
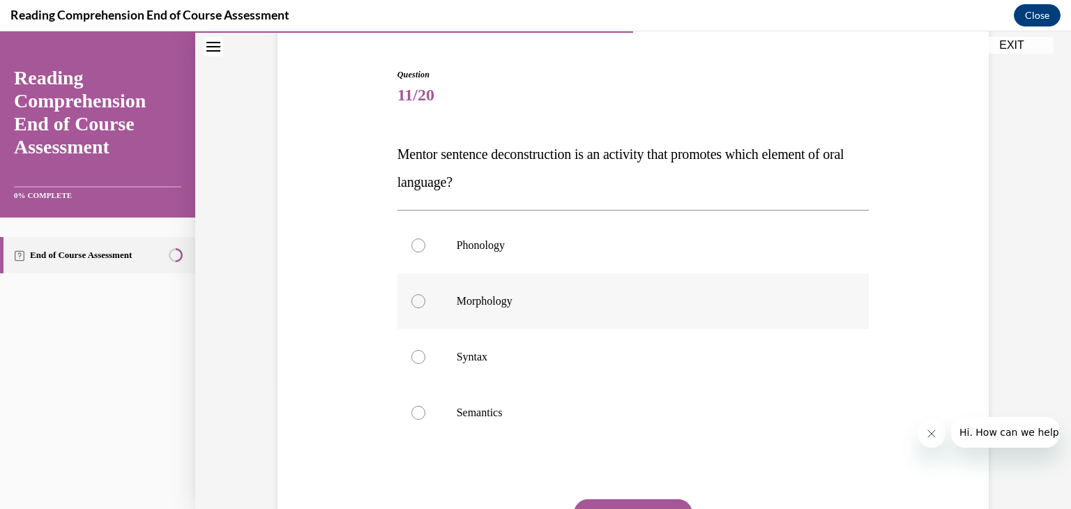
scroll to position [140, 0]
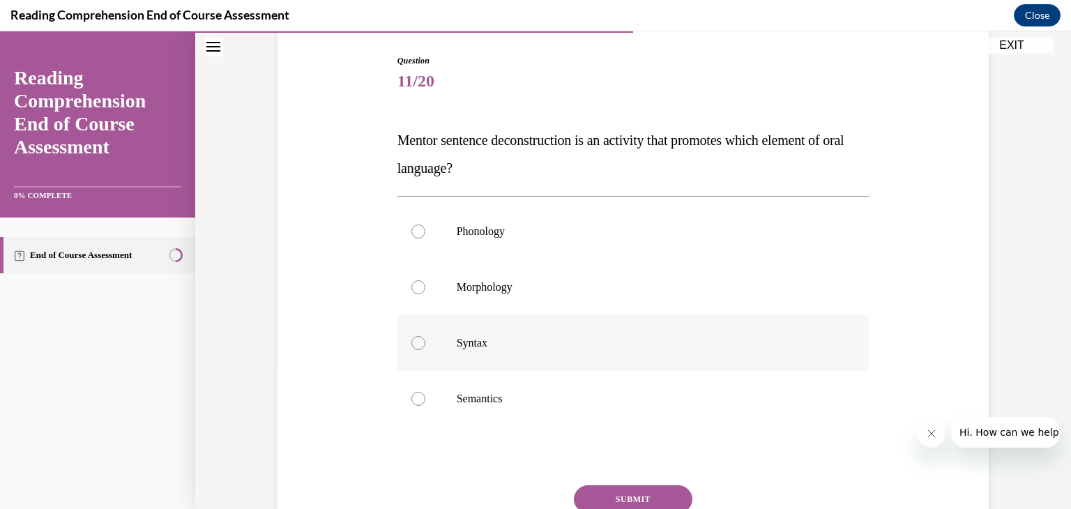
click at [590, 366] on label "Syntax" at bounding box center [634, 343] width 472 height 56
click at [426, 350] on input "Syntax" at bounding box center [419, 343] width 14 height 14
radio input "true"
click at [622, 493] on button "SUBMIT" at bounding box center [633, 500] width 119 height 28
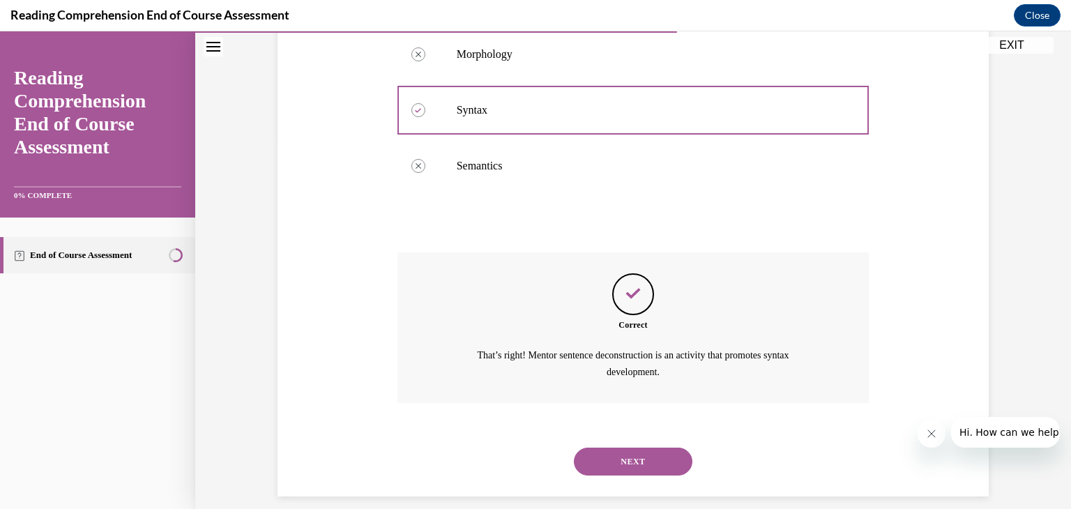
scroll to position [371, 0]
click at [621, 459] on button "NEXT" at bounding box center [633, 463] width 119 height 28
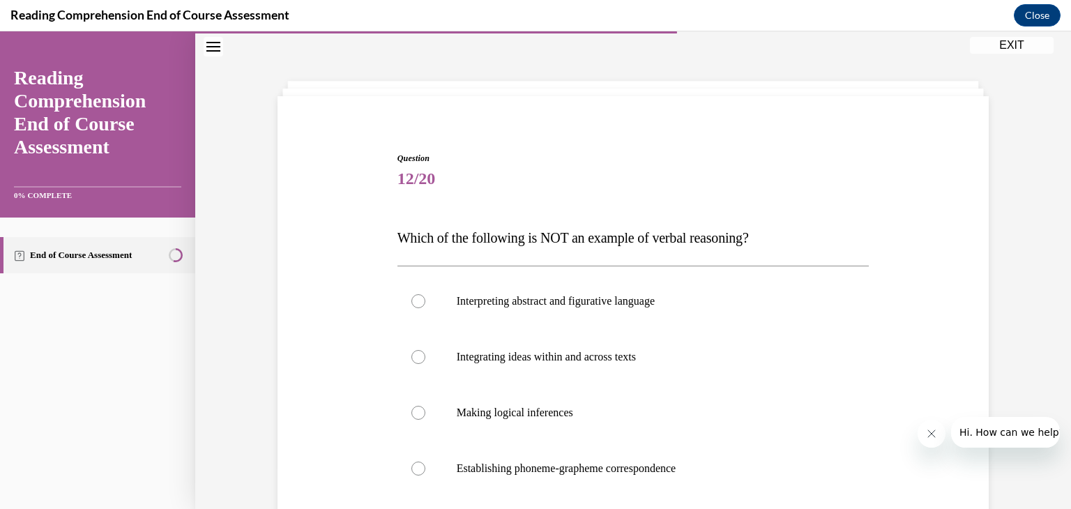
scroll to position [139, 0]
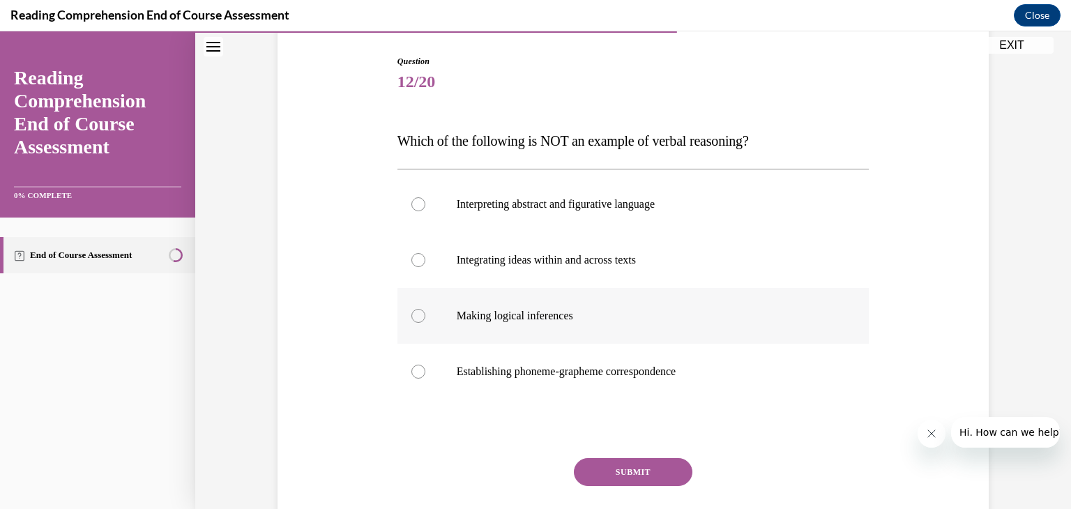
click at [548, 333] on label "Making logical inferences" at bounding box center [634, 316] width 472 height 56
click at [426, 323] on input "Making logical inferences" at bounding box center [419, 316] width 14 height 14
radio input "true"
click at [555, 362] on label "Establishing phoneme-grapheme correspondence" at bounding box center [634, 372] width 472 height 56
click at [426, 365] on input "Establishing phoneme-grapheme correspondence" at bounding box center [419, 372] width 14 height 14
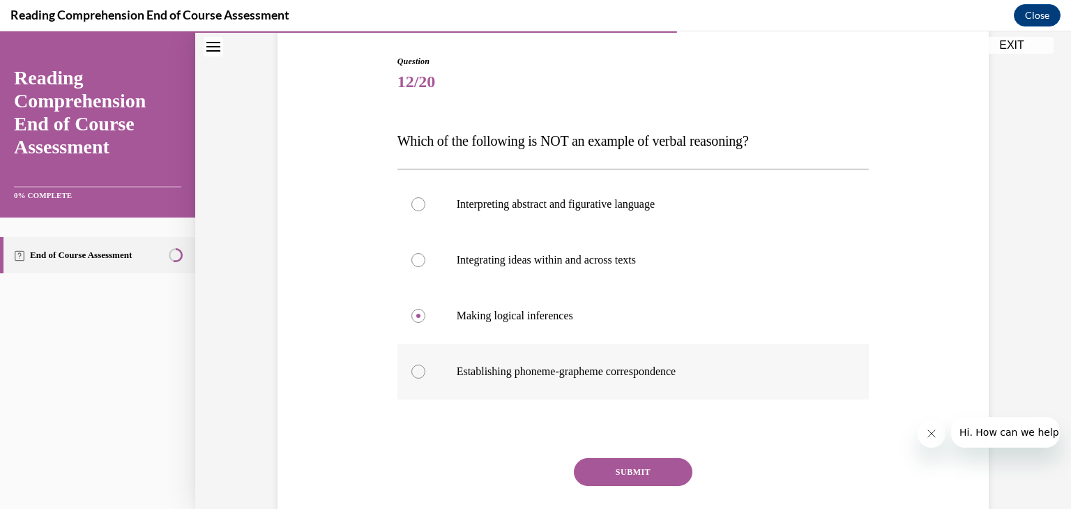
radio input "true"
click at [606, 453] on div "Question 12/20 Which of the following is NOT an example of verbal reasoning? In…" at bounding box center [634, 314] width 472 height 518
click at [603, 464] on button "SUBMIT" at bounding box center [633, 472] width 119 height 28
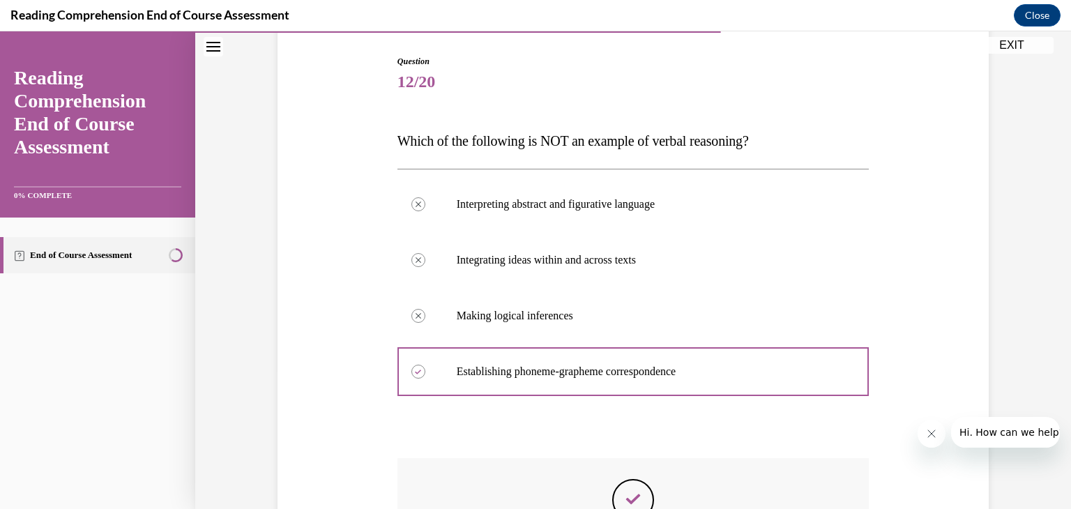
scroll to position [317, 0]
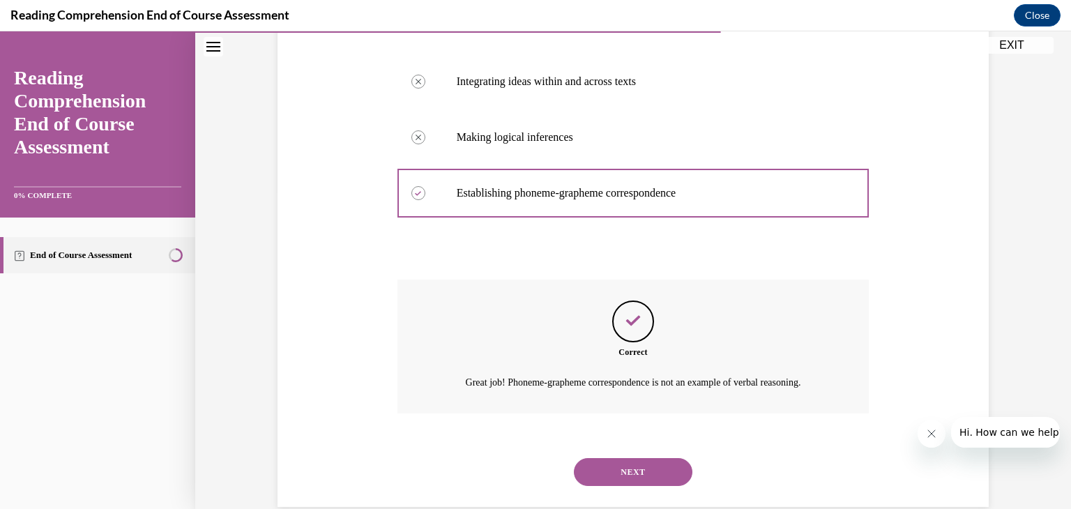
click at [603, 464] on button "NEXT" at bounding box center [633, 472] width 119 height 28
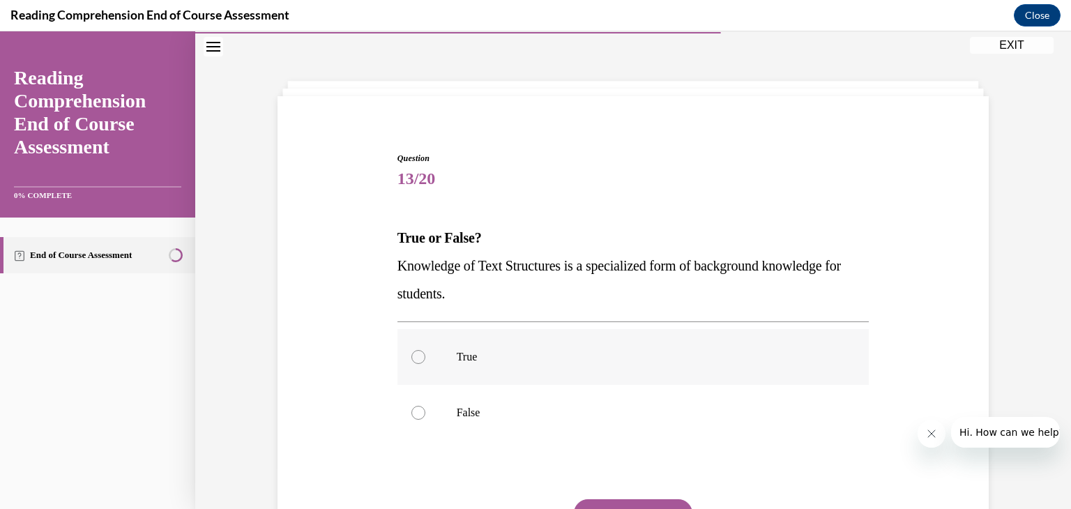
click at [582, 361] on p "True" at bounding box center [646, 357] width 378 height 14
click at [426, 361] on input "True" at bounding box center [419, 357] width 14 height 14
radio input "true"
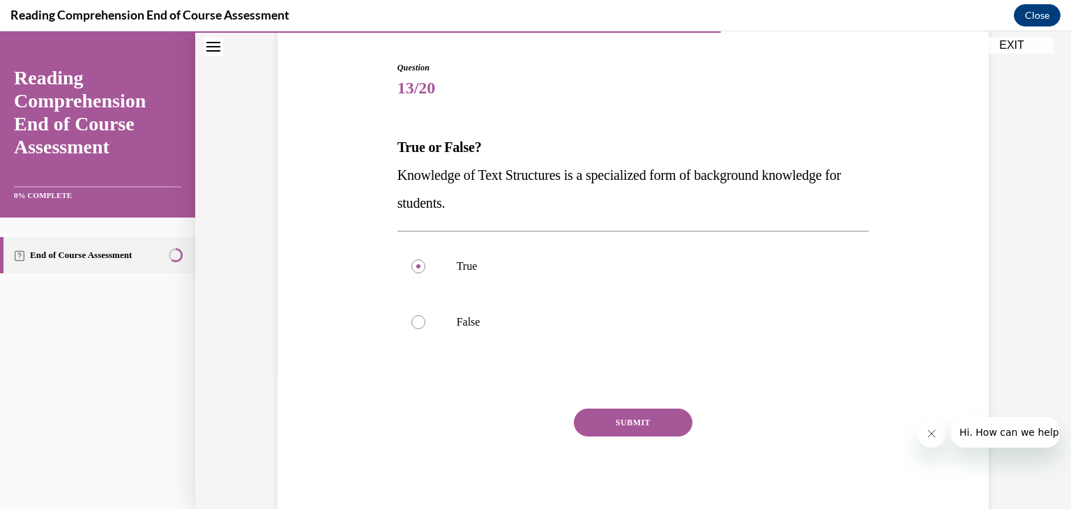
click at [621, 421] on button "SUBMIT" at bounding box center [633, 423] width 119 height 28
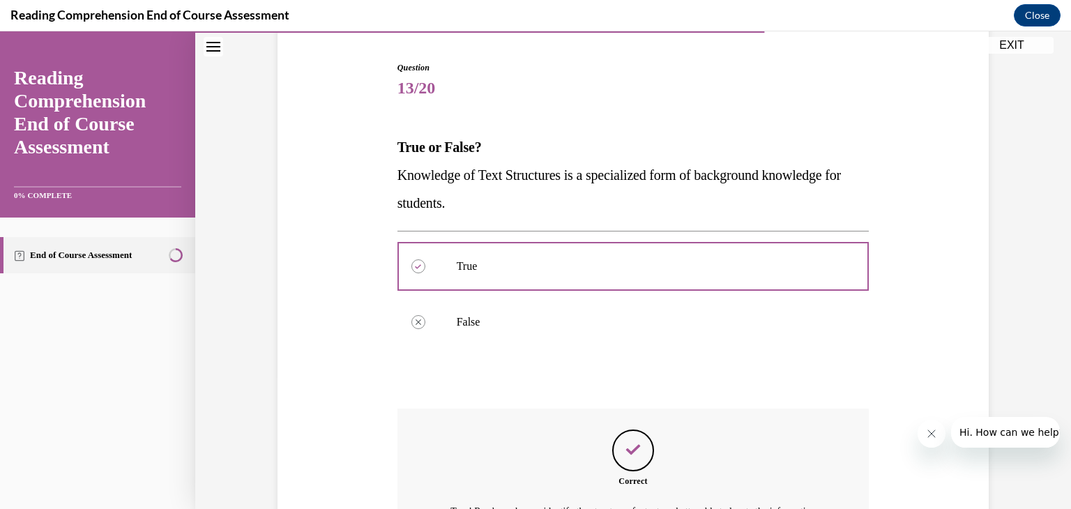
scroll to position [286, 0]
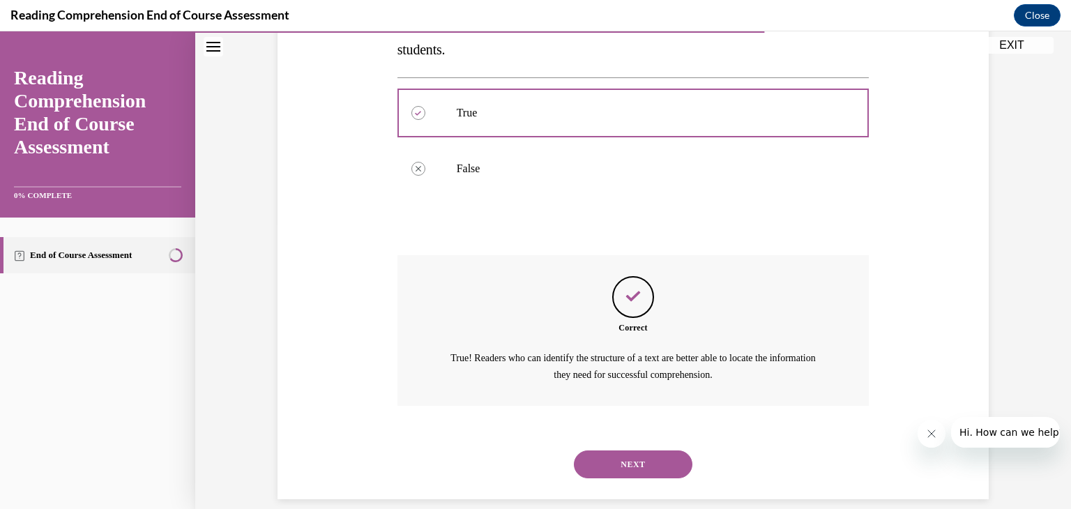
click at [631, 456] on button "NEXT" at bounding box center [633, 465] width 119 height 28
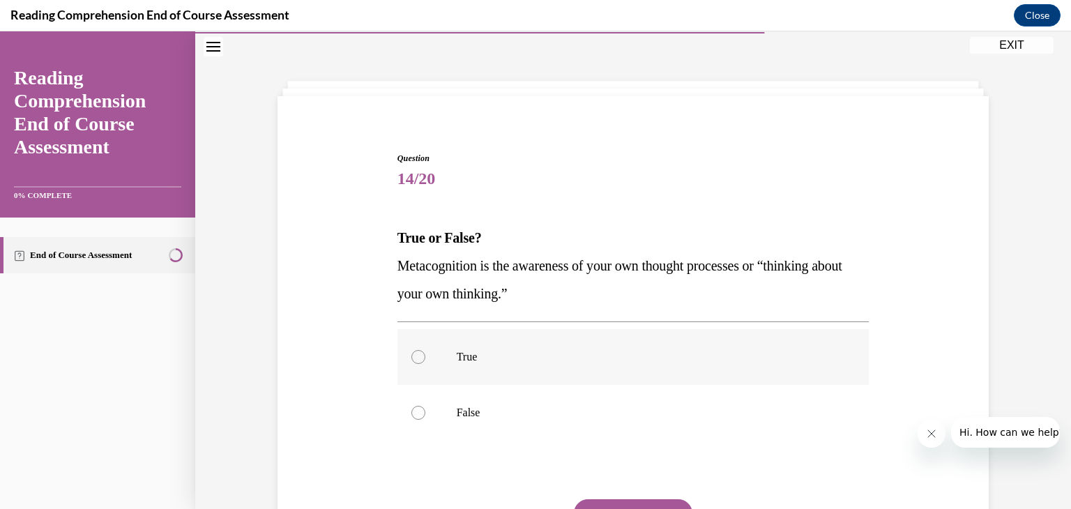
click at [562, 379] on label "True" at bounding box center [634, 357] width 472 height 56
click at [426, 364] on input "True" at bounding box center [419, 357] width 14 height 14
radio input "true"
click at [607, 502] on button "SUBMIT" at bounding box center [633, 513] width 119 height 28
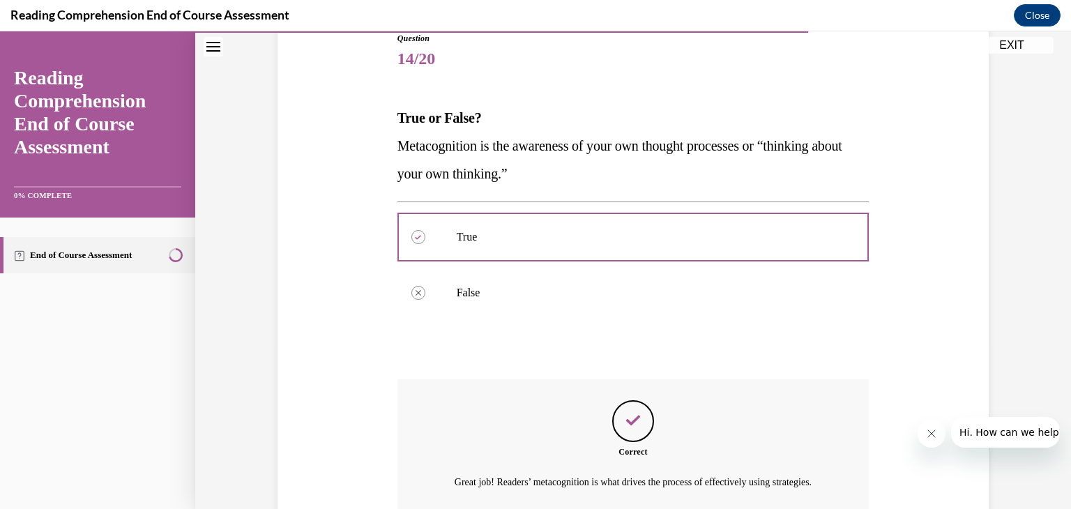
scroll to position [268, 0]
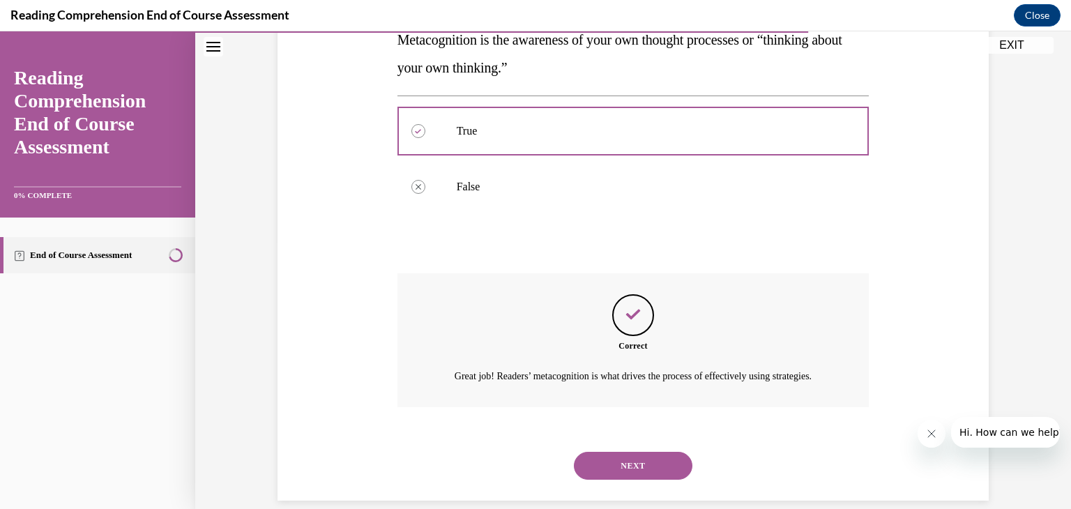
click at [601, 480] on button "NEXT" at bounding box center [633, 466] width 119 height 28
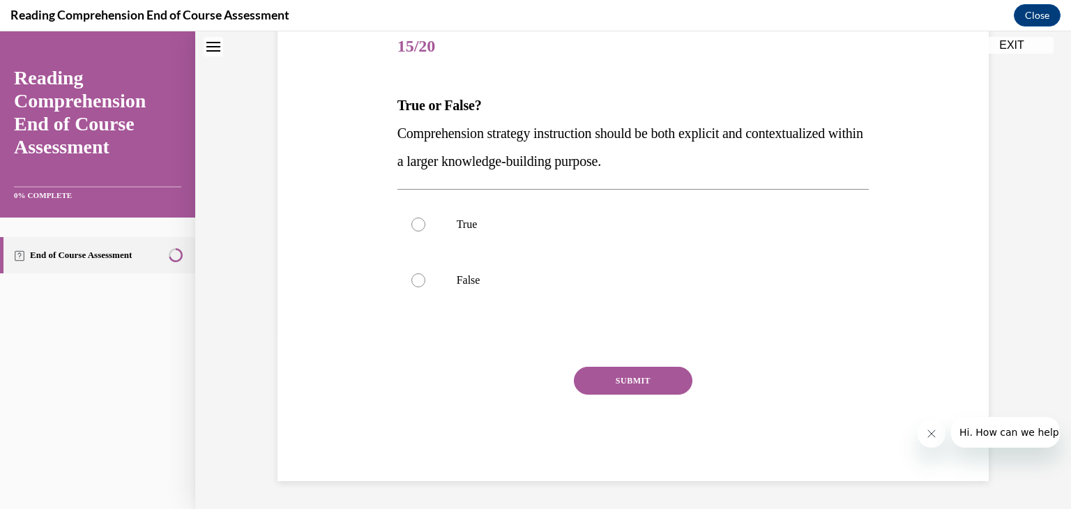
scroll to position [42, 0]
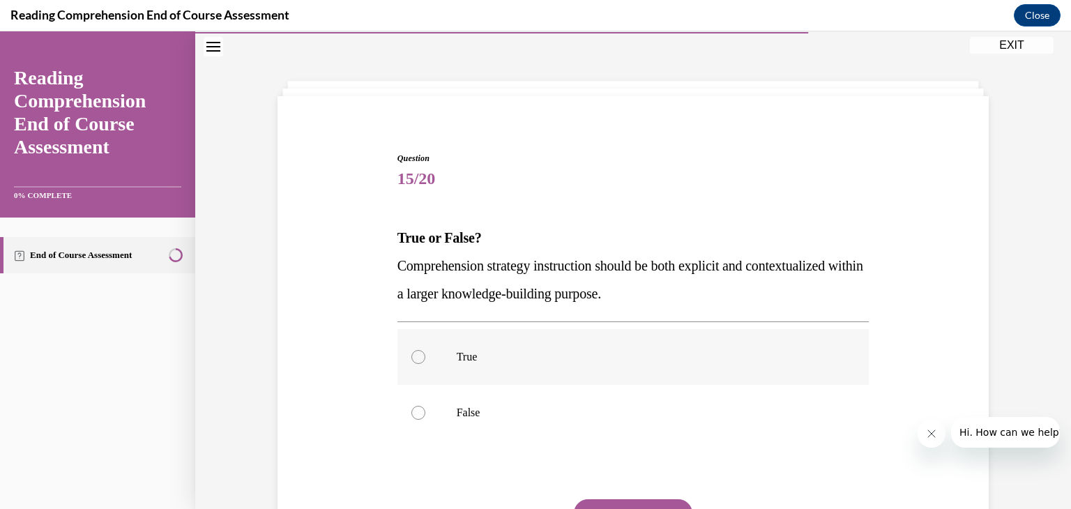
click at [529, 375] on label "True" at bounding box center [634, 357] width 472 height 56
click at [426, 364] on input "True" at bounding box center [419, 357] width 14 height 14
radio input "true"
click at [617, 502] on button "SUBMIT" at bounding box center [633, 513] width 119 height 28
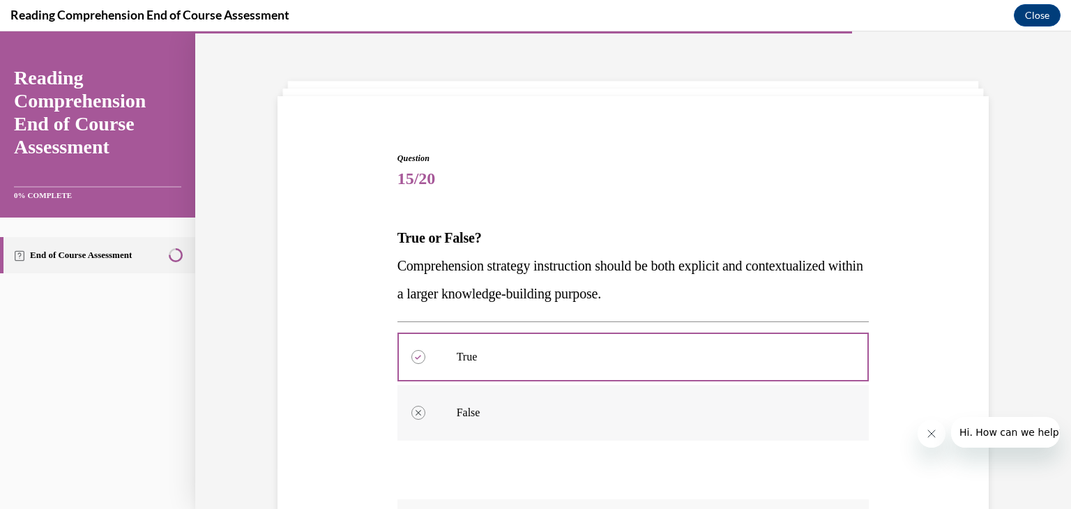
scroll to position [210, 0]
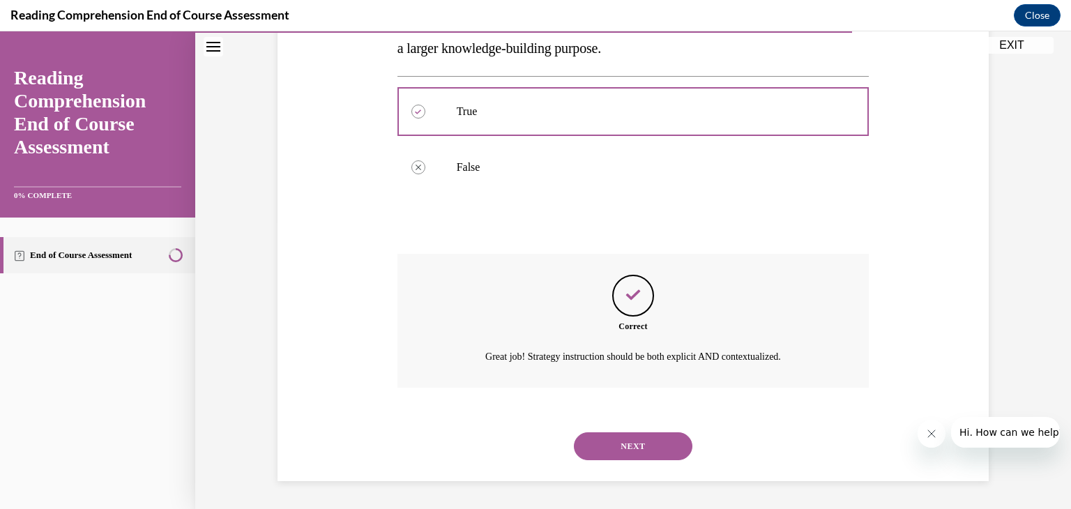
click at [663, 452] on button "NEXT" at bounding box center [633, 446] width 119 height 28
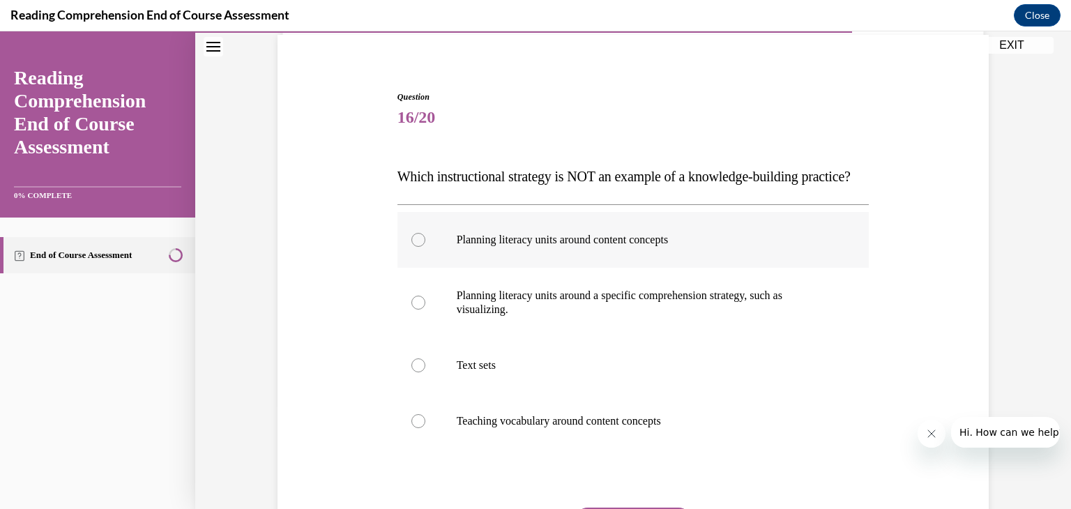
scroll to position [103, 0]
click at [582, 381] on label "Text sets" at bounding box center [634, 366] width 472 height 56
click at [426, 373] on input "Text sets" at bounding box center [419, 366] width 14 height 14
radio input "true"
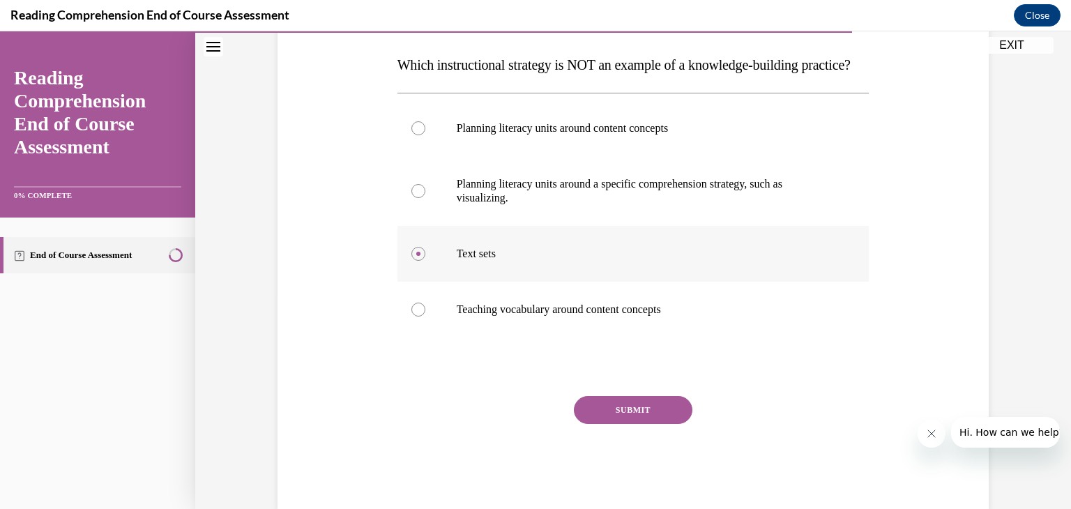
scroll to position [214, 0]
click at [619, 425] on button "SUBMIT" at bounding box center [633, 411] width 119 height 28
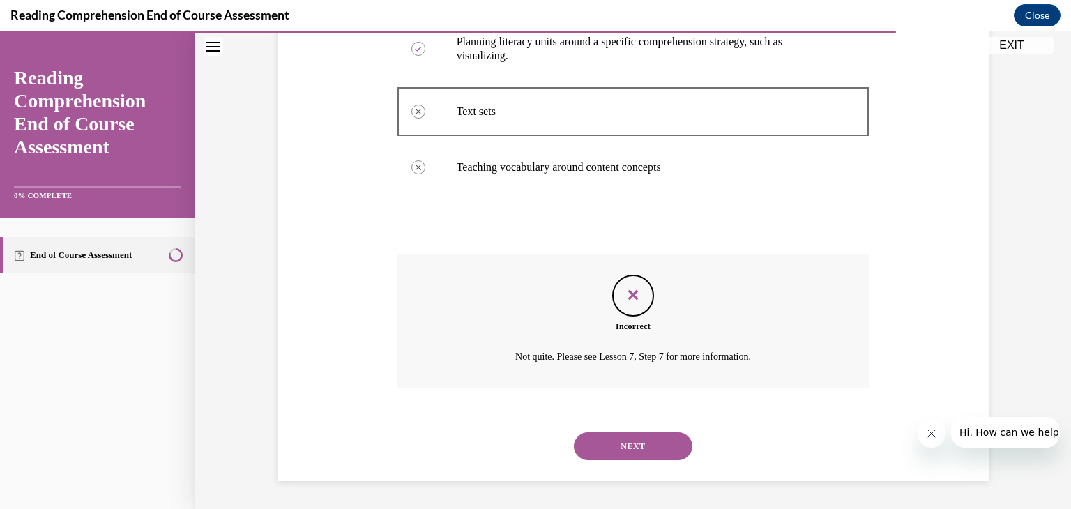
scroll to position [372, 0]
click at [625, 460] on button "NEXT" at bounding box center [633, 446] width 119 height 28
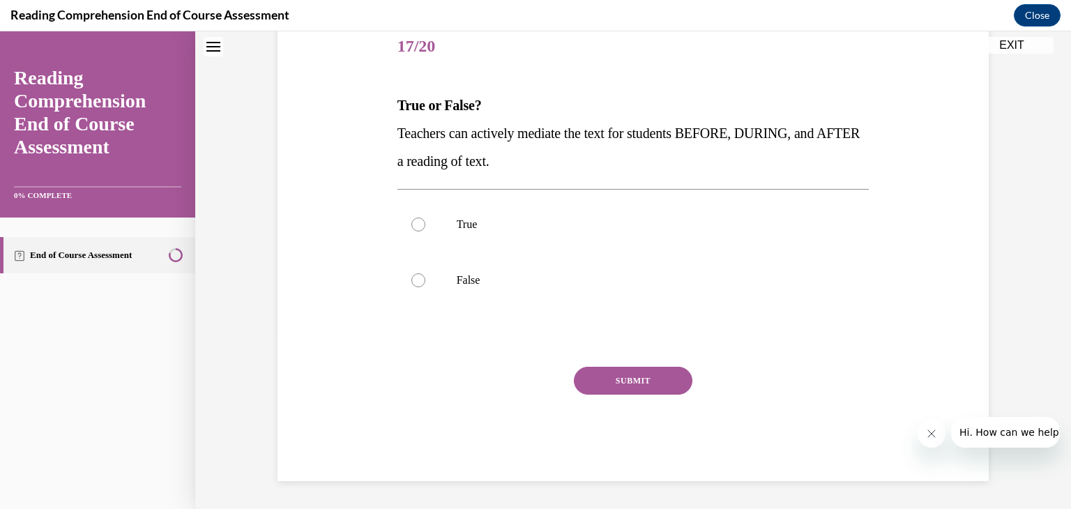
scroll to position [42, 0]
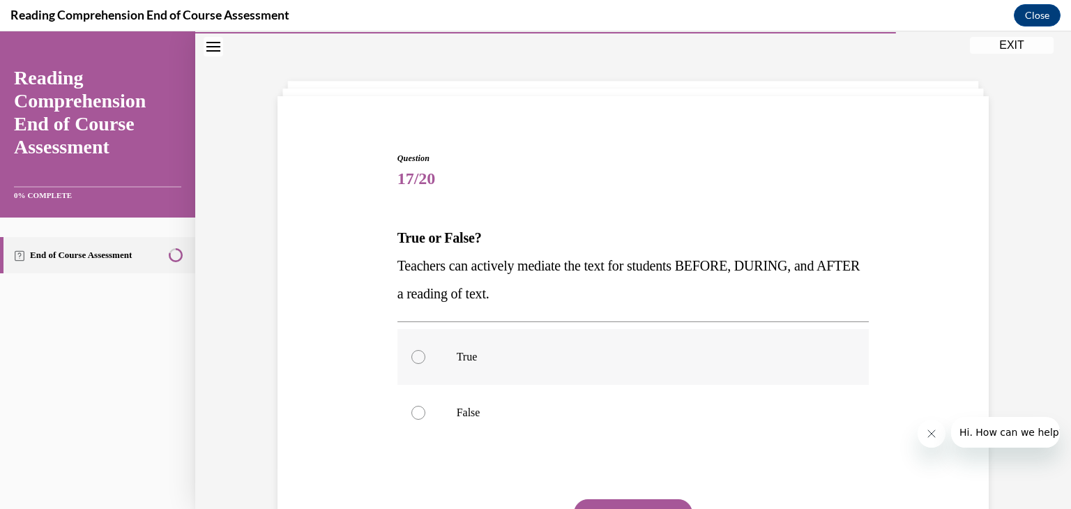
click at [603, 366] on label "True" at bounding box center [634, 357] width 472 height 56
click at [426, 364] on input "True" at bounding box center [419, 357] width 14 height 14
radio input "true"
click at [664, 503] on button "SUBMIT" at bounding box center [633, 513] width 119 height 28
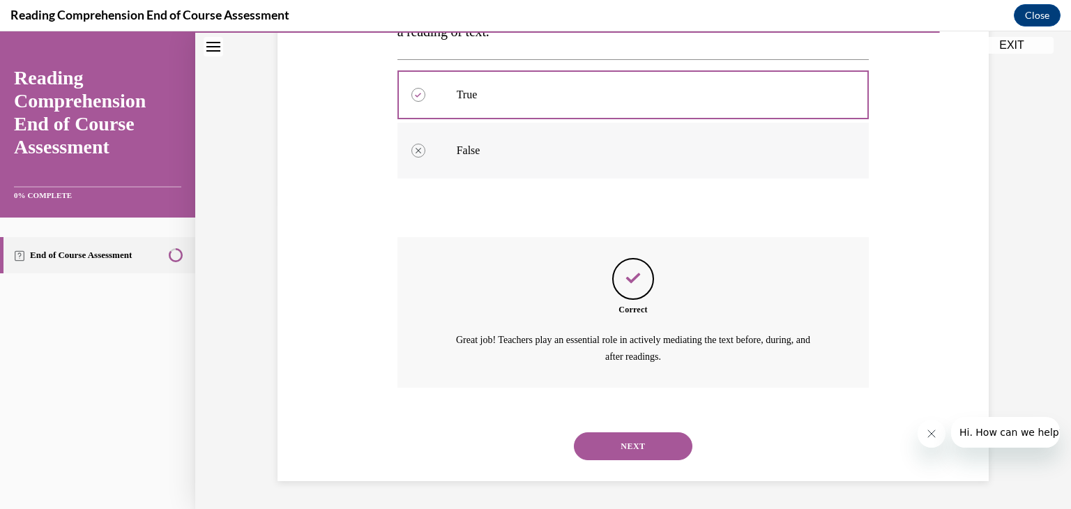
click at [639, 436] on button "NEXT" at bounding box center [633, 446] width 119 height 28
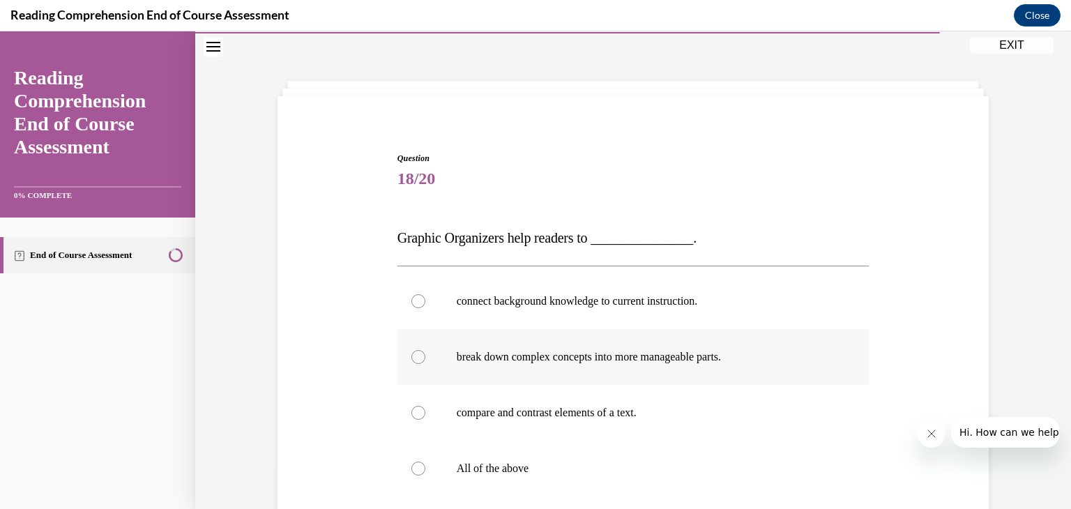
click at [586, 355] on p "break down complex concepts into more manageable parts." at bounding box center [646, 357] width 378 height 14
click at [426, 355] on input "break down complex concepts into more manageable parts." at bounding box center [419, 357] width 14 height 14
radio input "true"
click at [502, 472] on p "All of the above" at bounding box center [646, 469] width 378 height 14
click at [426, 472] on input "All of the above" at bounding box center [419, 469] width 14 height 14
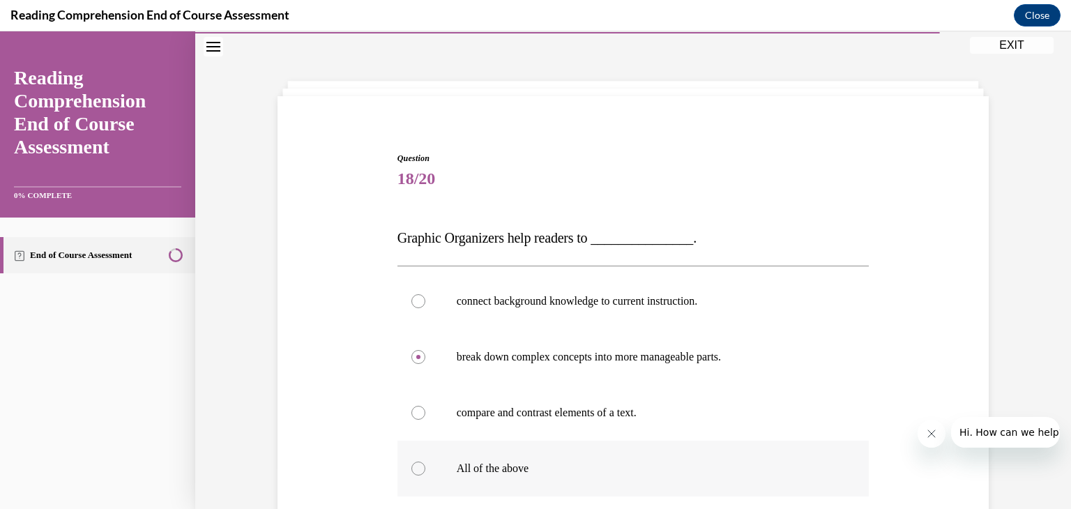
radio input "true"
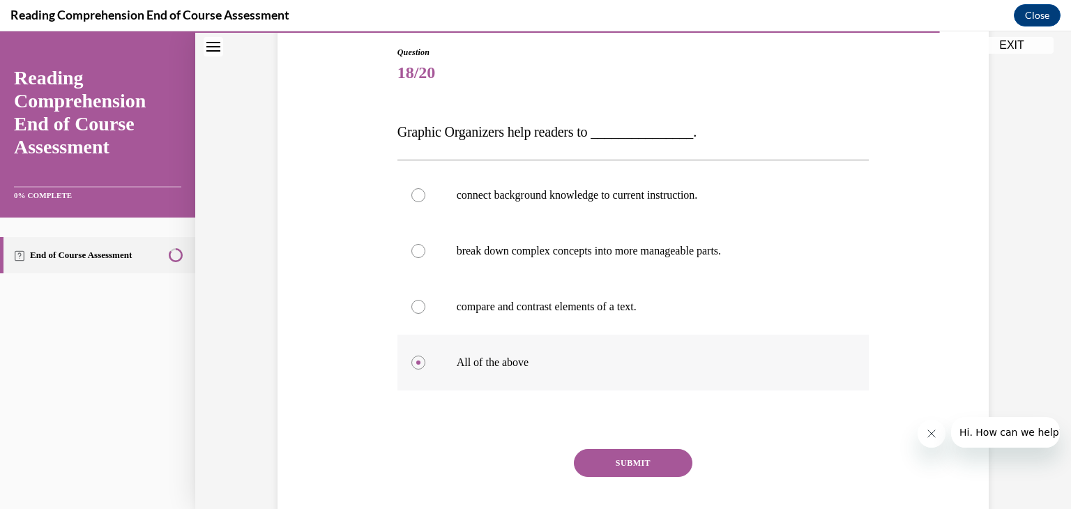
scroll to position [149, 0]
click at [644, 466] on button "SUBMIT" at bounding box center [633, 463] width 119 height 28
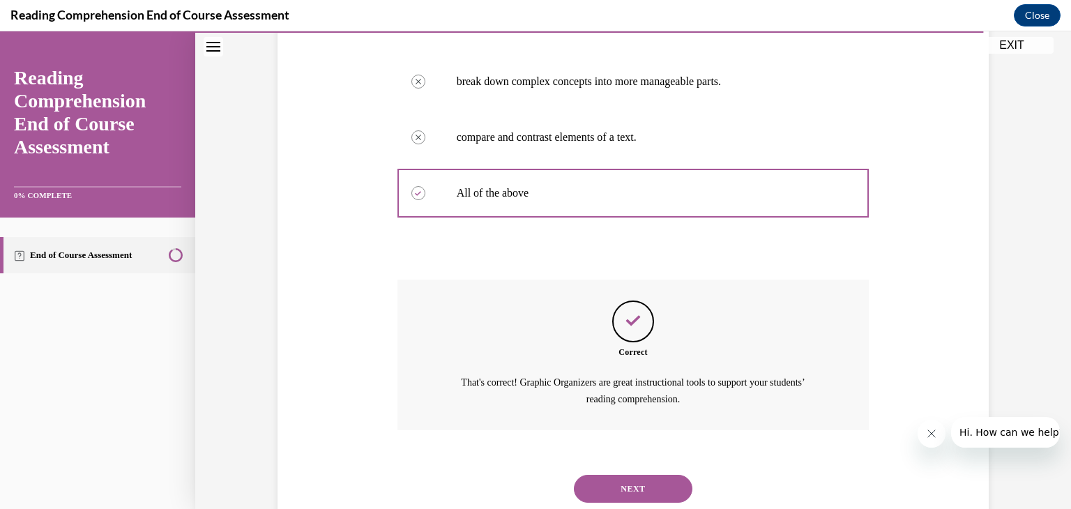
scroll to position [335, 0]
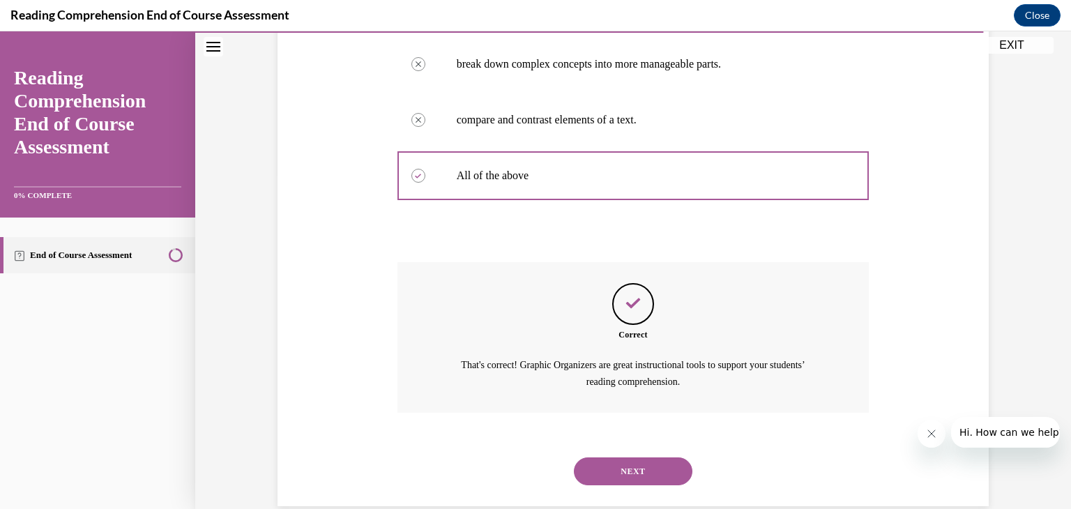
click at [644, 466] on button "NEXT" at bounding box center [633, 472] width 119 height 28
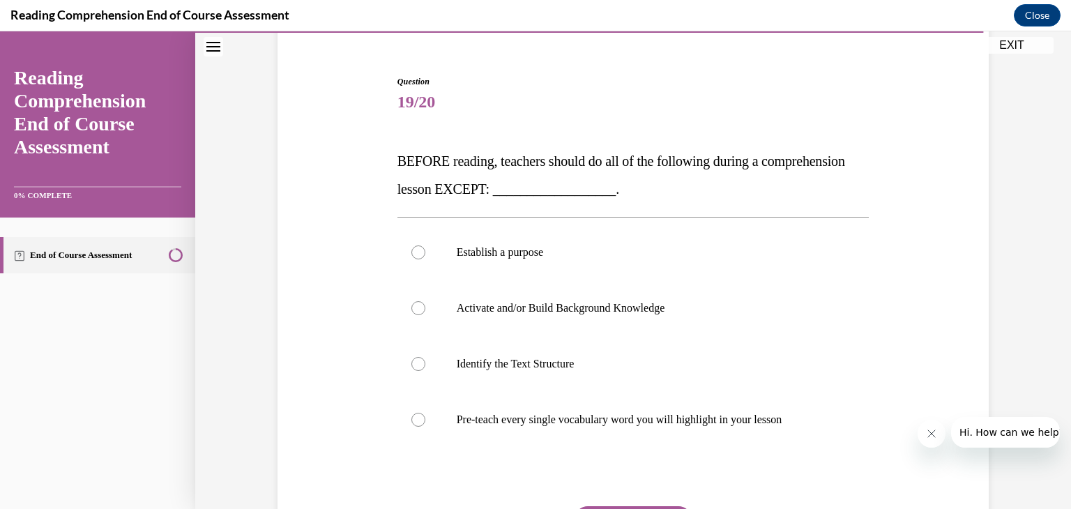
scroll to position [120, 0]
click at [599, 366] on p "Identify the Text Structure" at bounding box center [646, 363] width 378 height 14
click at [426, 366] on input "Identify the Text Structure" at bounding box center [419, 363] width 14 height 14
radio input "true"
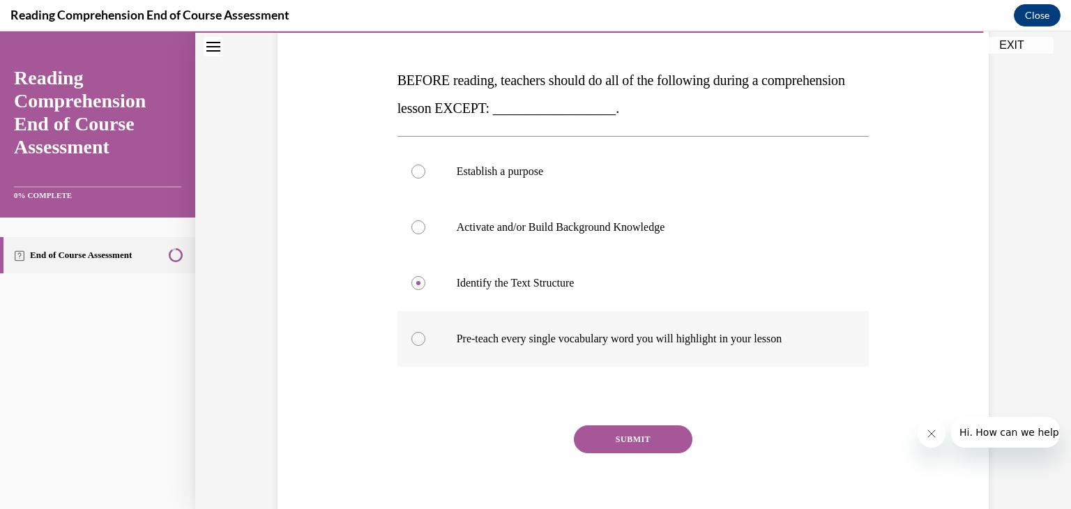
scroll to position [201, 0]
click at [603, 441] on button "SUBMIT" at bounding box center [633, 438] width 119 height 28
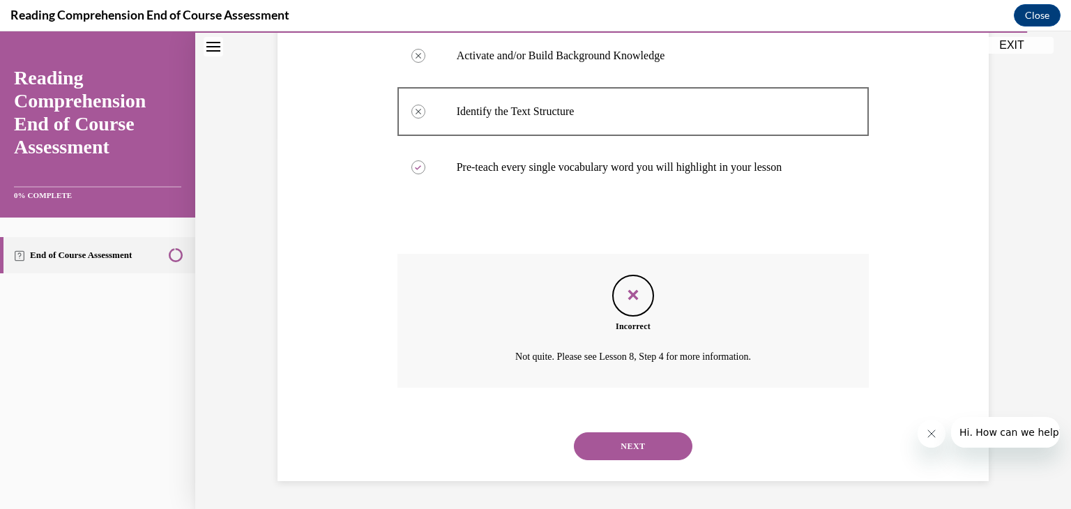
click at [603, 441] on button "NEXT" at bounding box center [633, 446] width 119 height 28
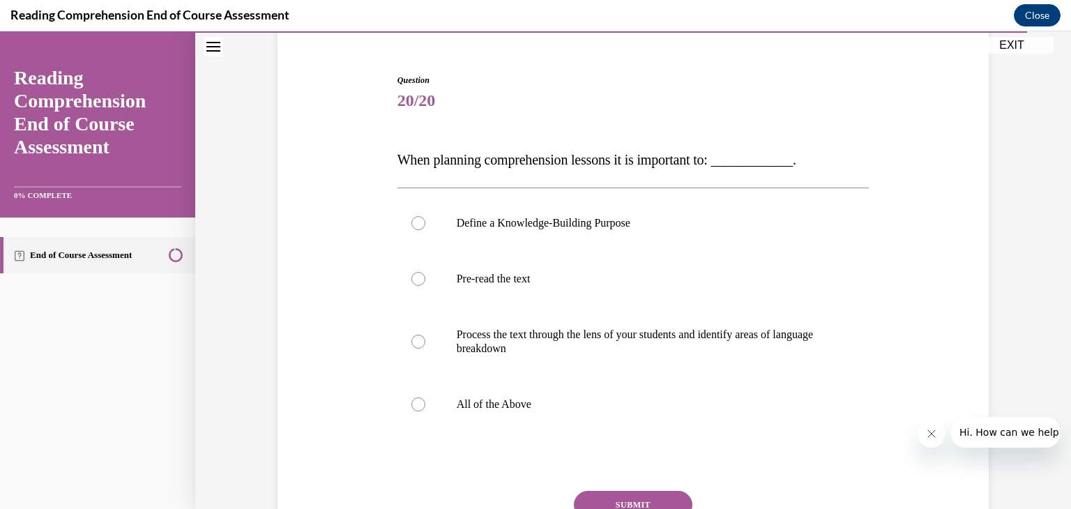
scroll to position [120, 0]
click at [541, 398] on p "All of the Above" at bounding box center [646, 405] width 378 height 14
click at [426, 398] on input "All of the Above" at bounding box center [419, 405] width 14 height 14
radio input "true"
click at [635, 495] on button "SUBMIT" at bounding box center [633, 505] width 119 height 28
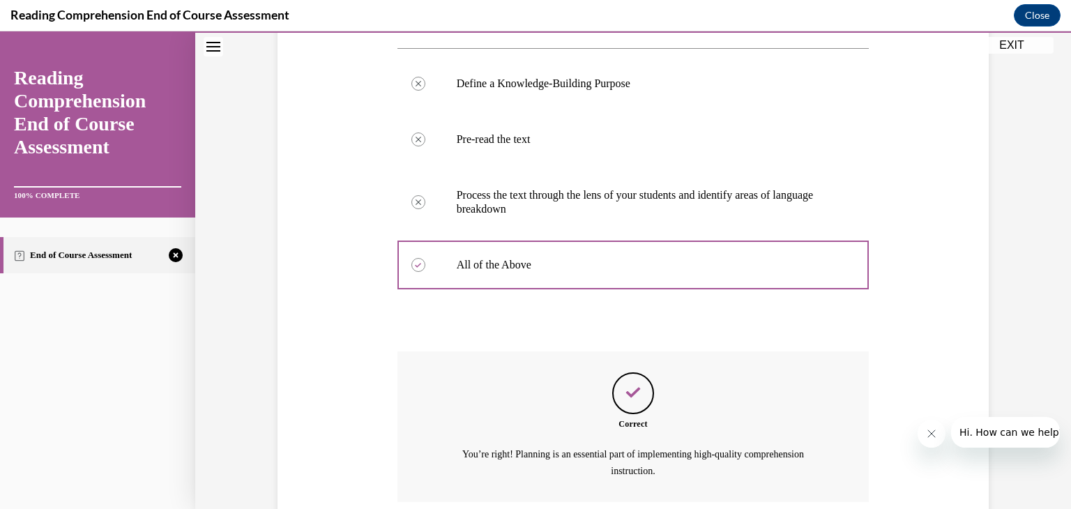
scroll to position [374, 0]
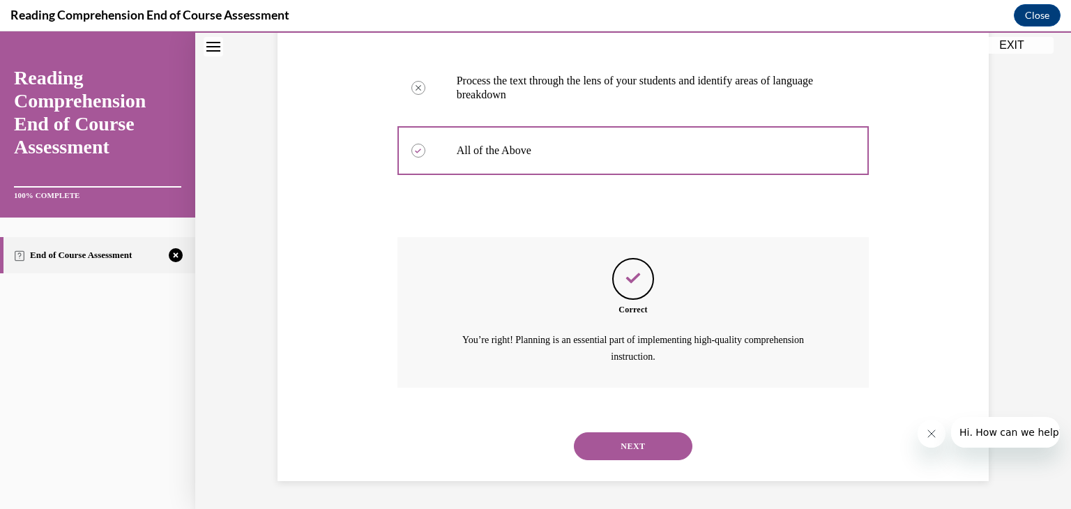
click at [625, 442] on button "NEXT" at bounding box center [633, 446] width 119 height 28
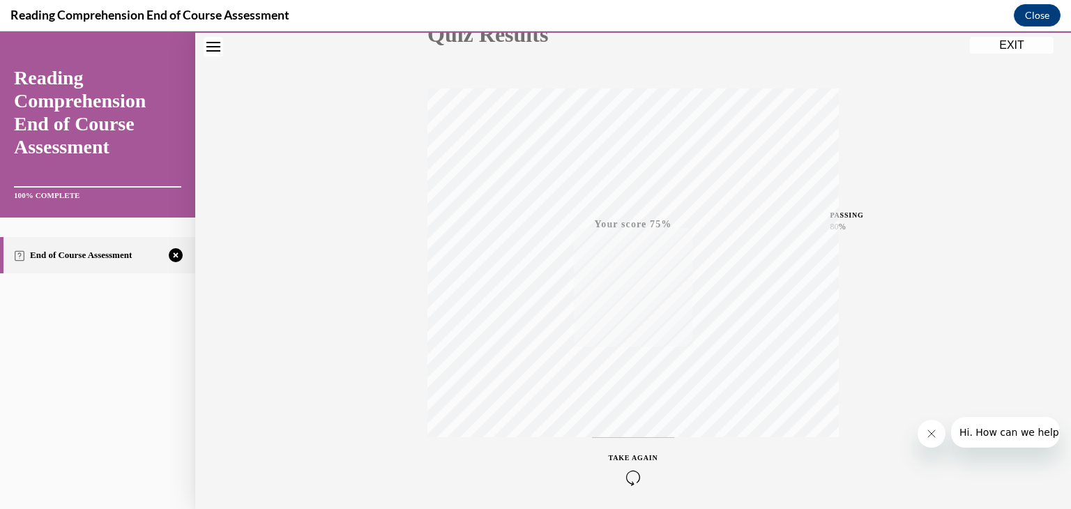
scroll to position [237, 0]
click at [625, 425] on icon "button" at bounding box center [634, 423] width 50 height 15
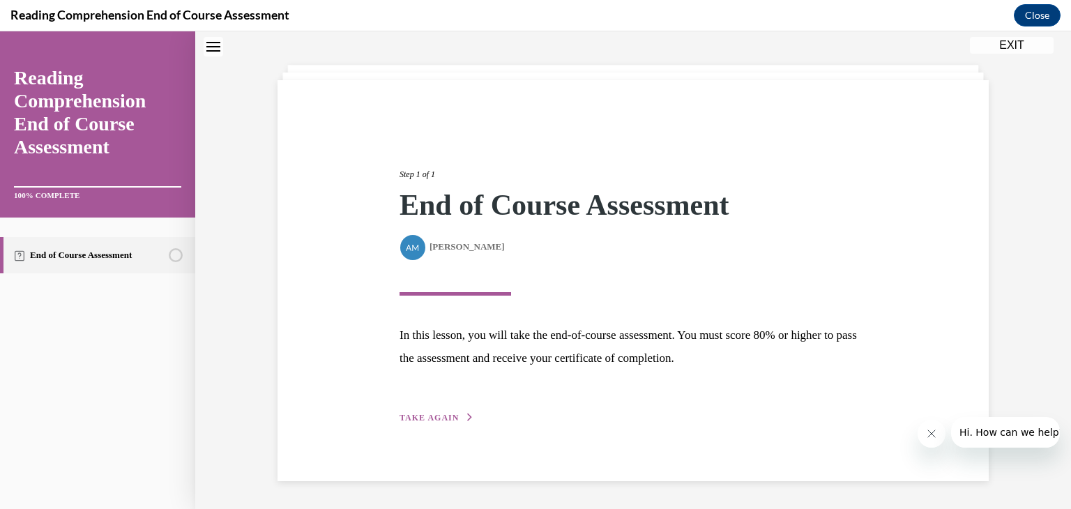
scroll to position [57, 0]
click at [442, 414] on span "TAKE AGAIN" at bounding box center [429, 419] width 59 height 10
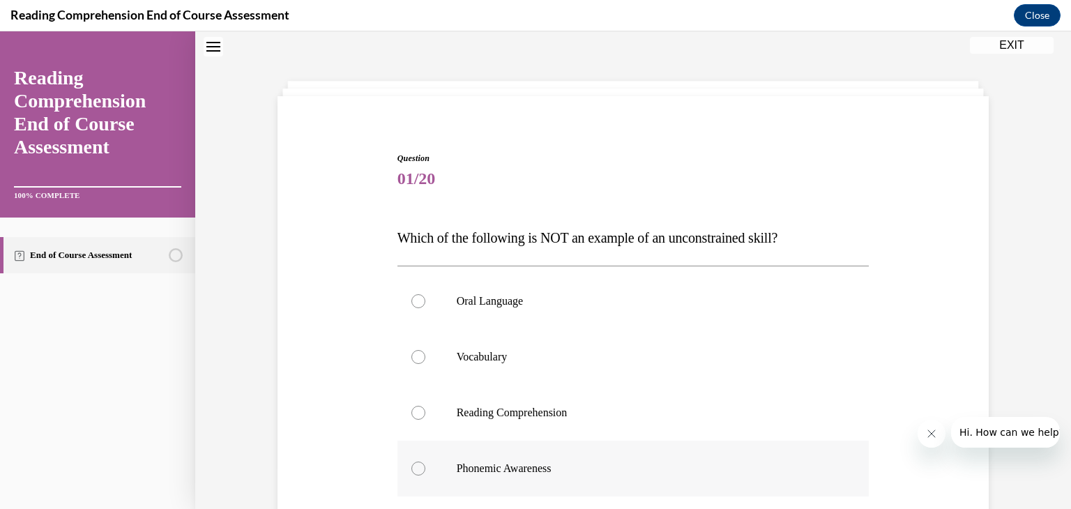
click at [515, 474] on p "Phonemic Awareness" at bounding box center [646, 469] width 378 height 14
click at [426, 474] on input "Phonemic Awareness" at bounding box center [419, 469] width 14 height 14
radio input "true"
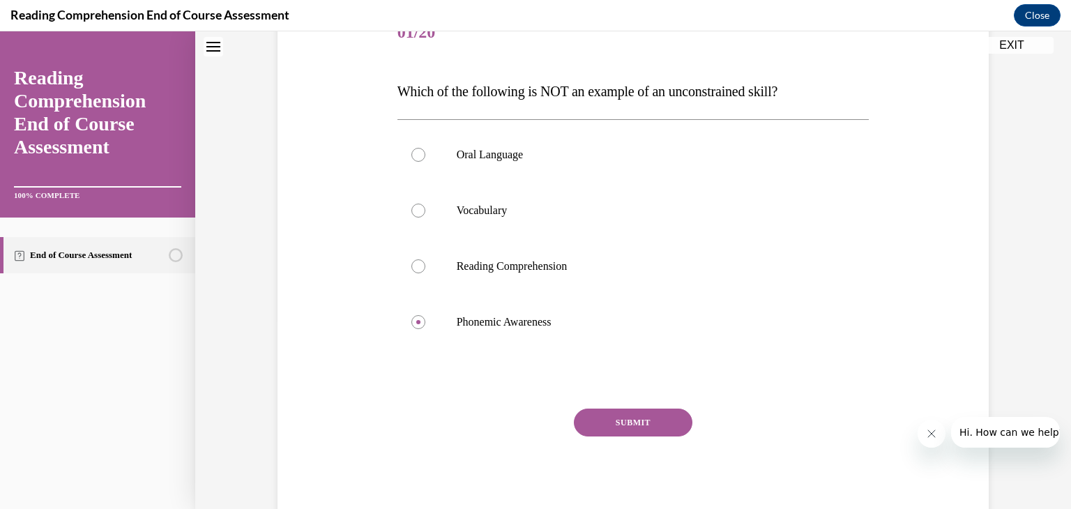
click at [615, 418] on button "SUBMIT" at bounding box center [633, 423] width 119 height 28
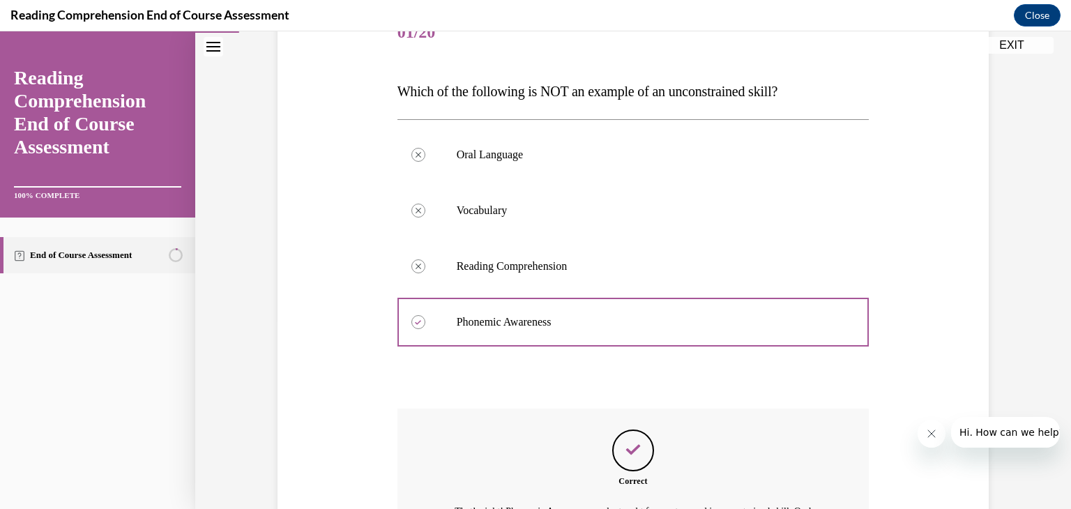
scroll to position [376, 0]
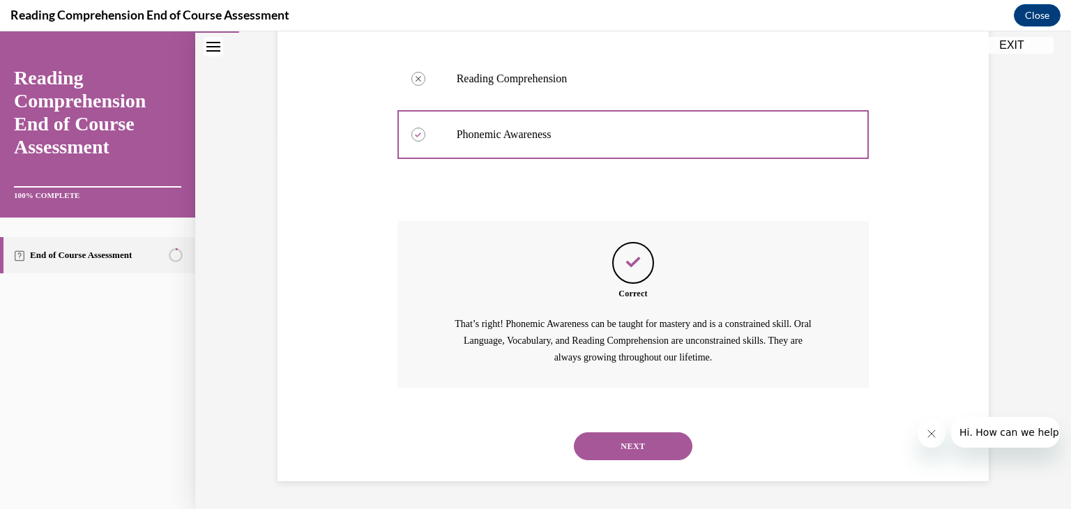
click at [615, 440] on button "NEXT" at bounding box center [633, 446] width 119 height 28
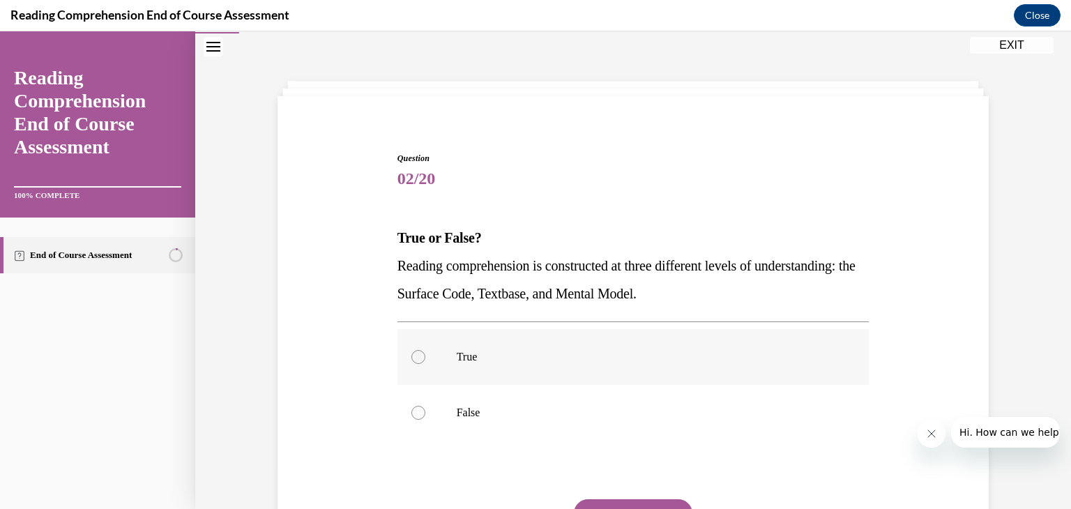
click at [535, 333] on label "True" at bounding box center [634, 357] width 472 height 56
click at [426, 350] on input "True" at bounding box center [419, 357] width 14 height 14
radio input "true"
click at [627, 500] on button "SUBMIT" at bounding box center [633, 513] width 119 height 28
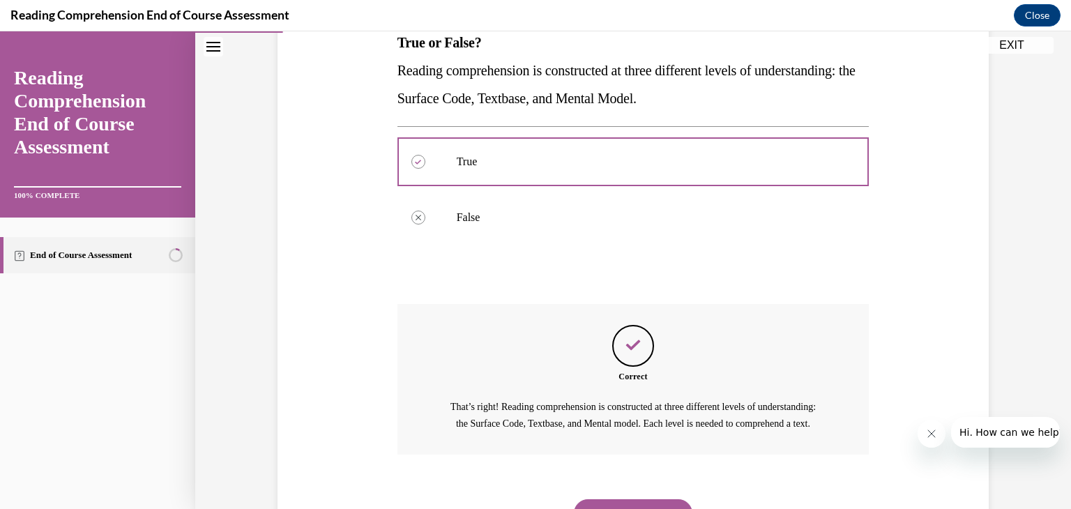
scroll to position [248, 0]
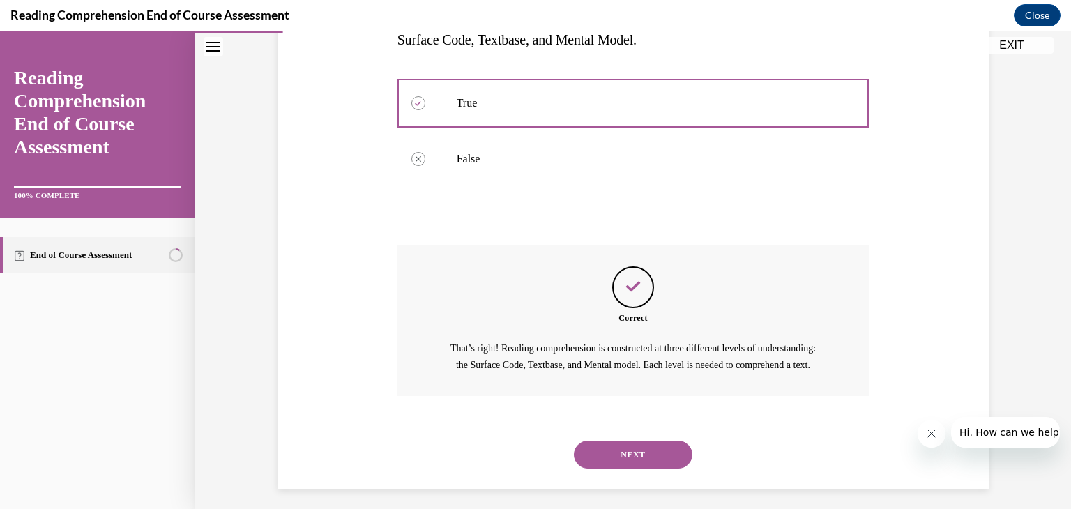
click at [647, 469] on button "NEXT" at bounding box center [633, 455] width 119 height 28
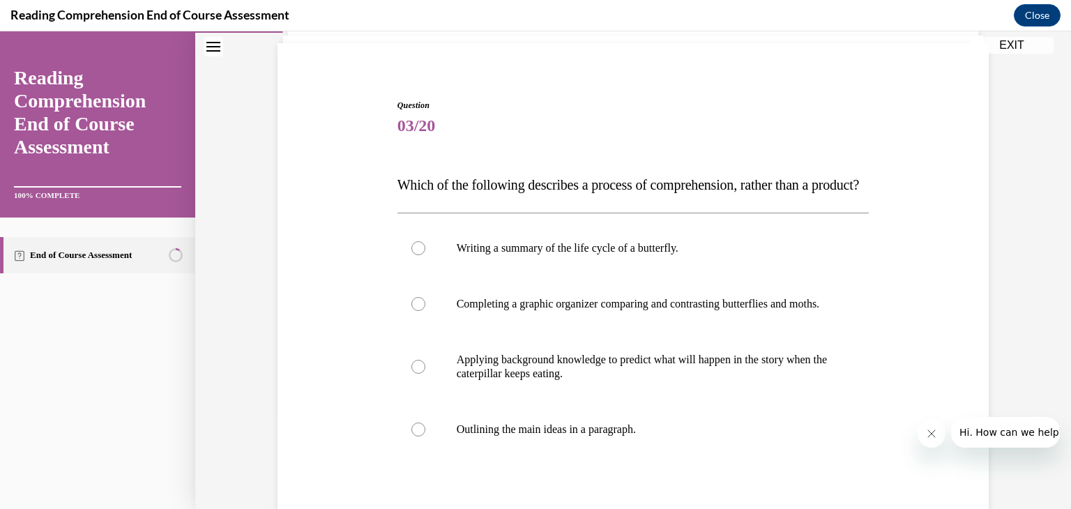
scroll to position [95, 0]
click at [621, 381] on p "Applying background knowledge to predict what will happen in the story when the…" at bounding box center [646, 367] width 378 height 28
click at [426, 374] on input "Applying background knowledge to predict what will happen in the story when the…" at bounding box center [419, 367] width 14 height 14
radio input "true"
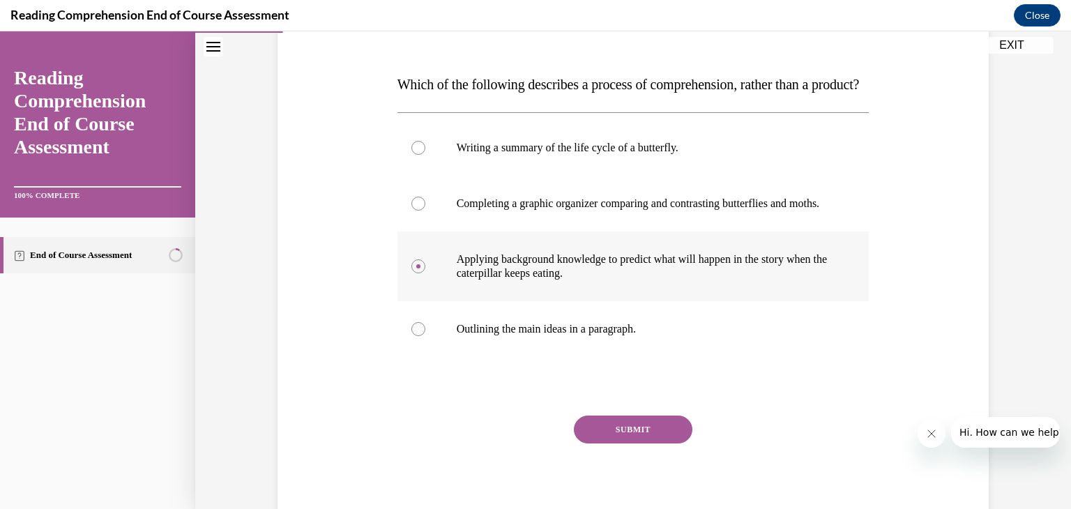
scroll to position [204, 0]
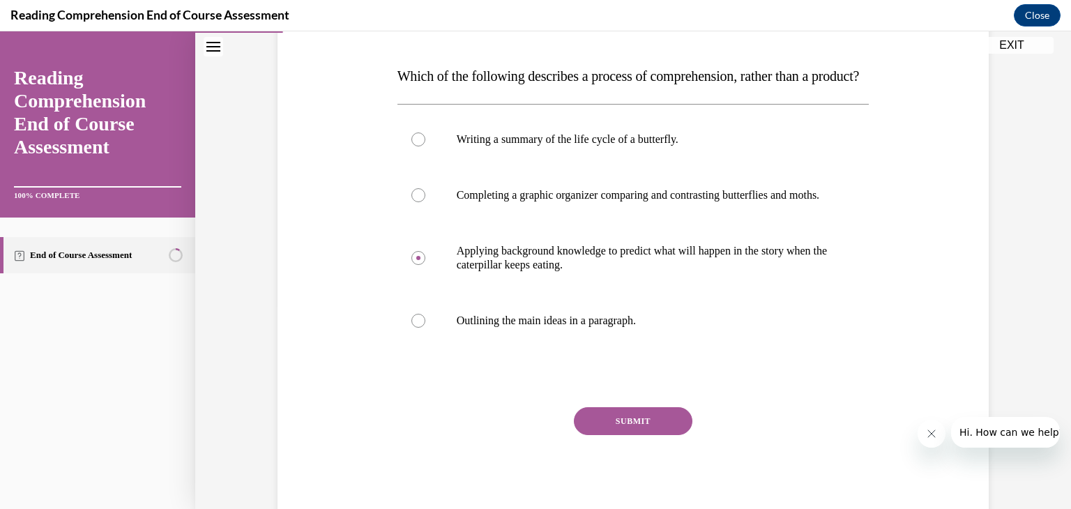
click at [632, 435] on button "SUBMIT" at bounding box center [633, 421] width 119 height 28
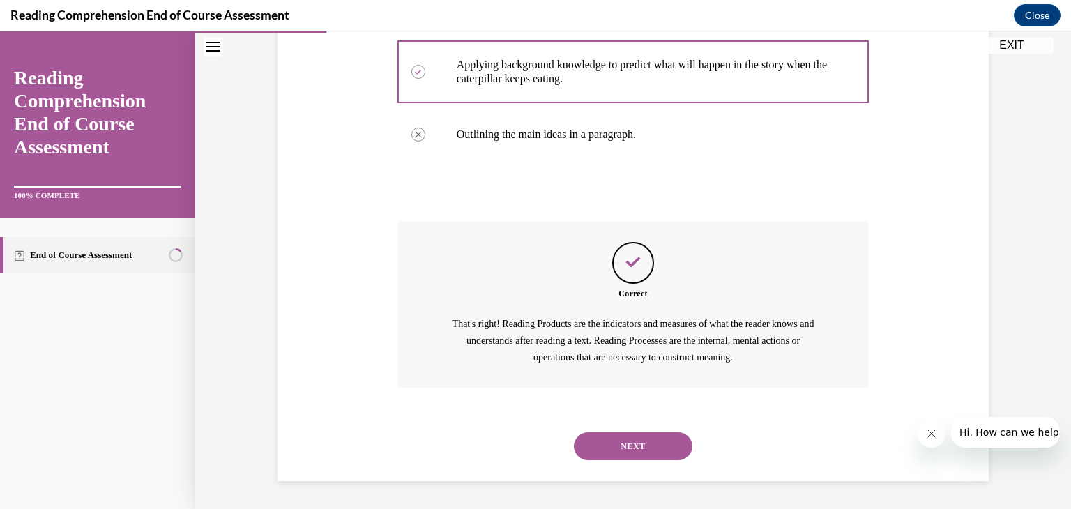
scroll to position [426, 0]
click at [639, 460] on button "NEXT" at bounding box center [633, 446] width 119 height 28
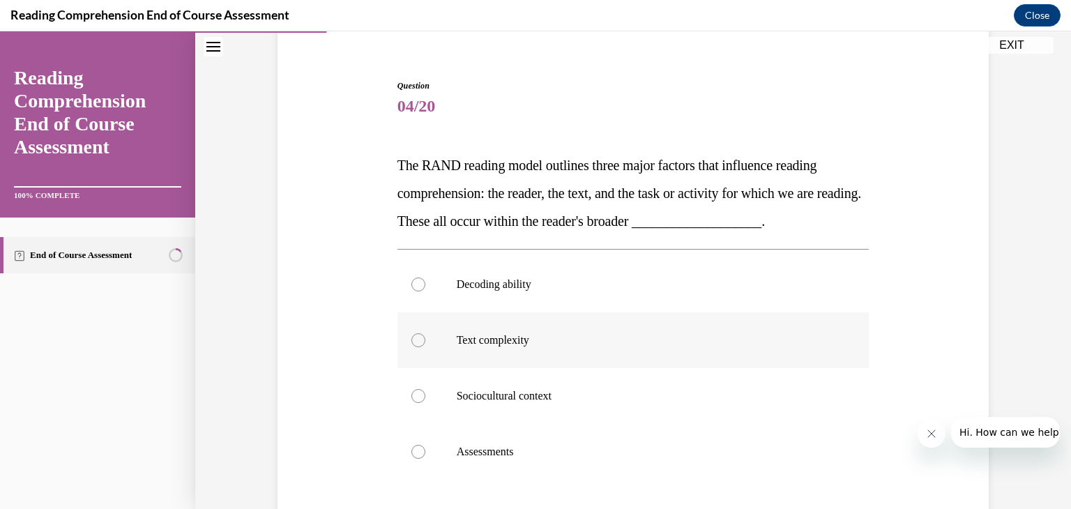
scroll to position [137, 0]
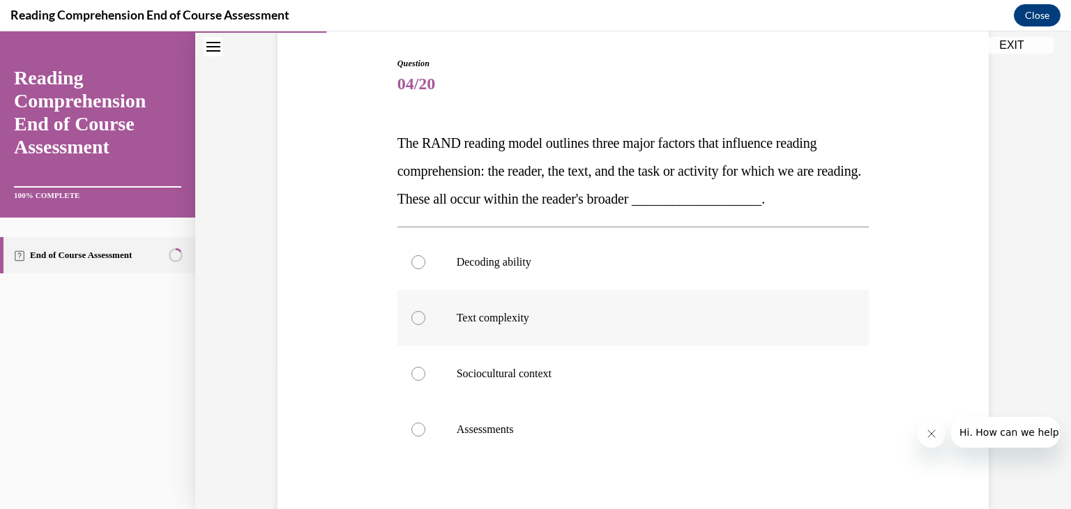
click at [592, 386] on label "Sociocultural context" at bounding box center [634, 374] width 472 height 56
click at [426, 381] on input "Sociocultural context" at bounding box center [419, 374] width 14 height 14
radio input "true"
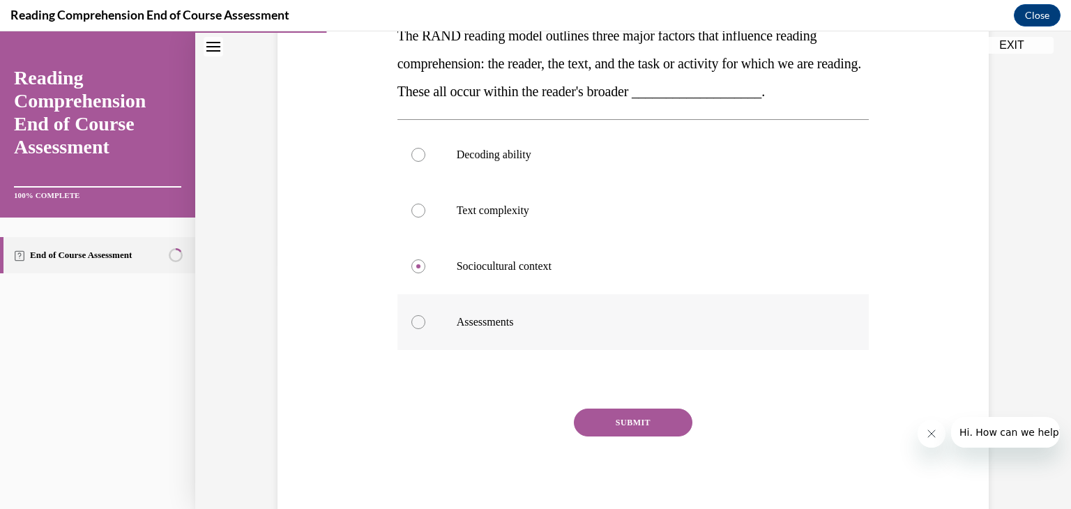
click at [680, 421] on button "SUBMIT" at bounding box center [633, 423] width 119 height 28
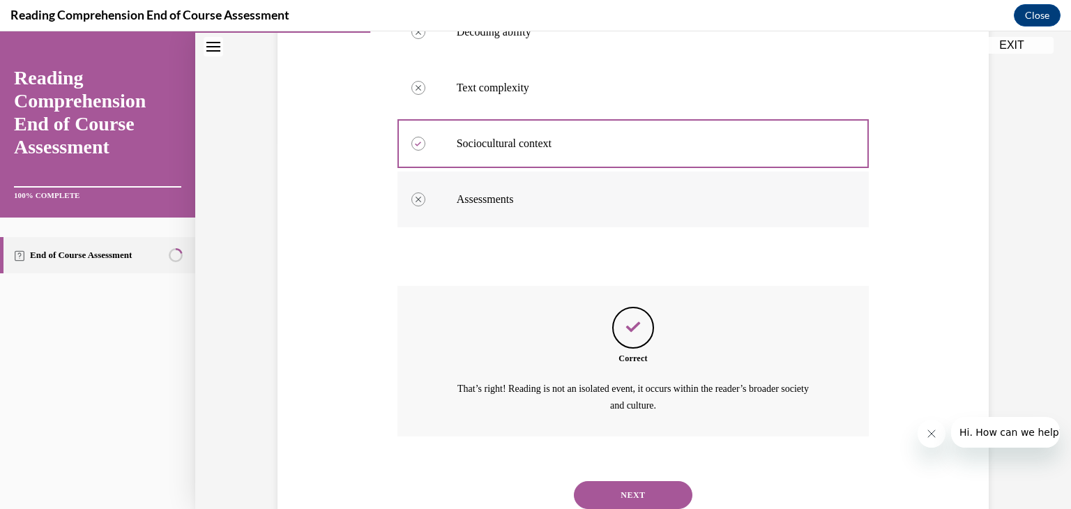
scroll to position [367, 0]
click at [656, 481] on button "NEXT" at bounding box center [633, 495] width 119 height 28
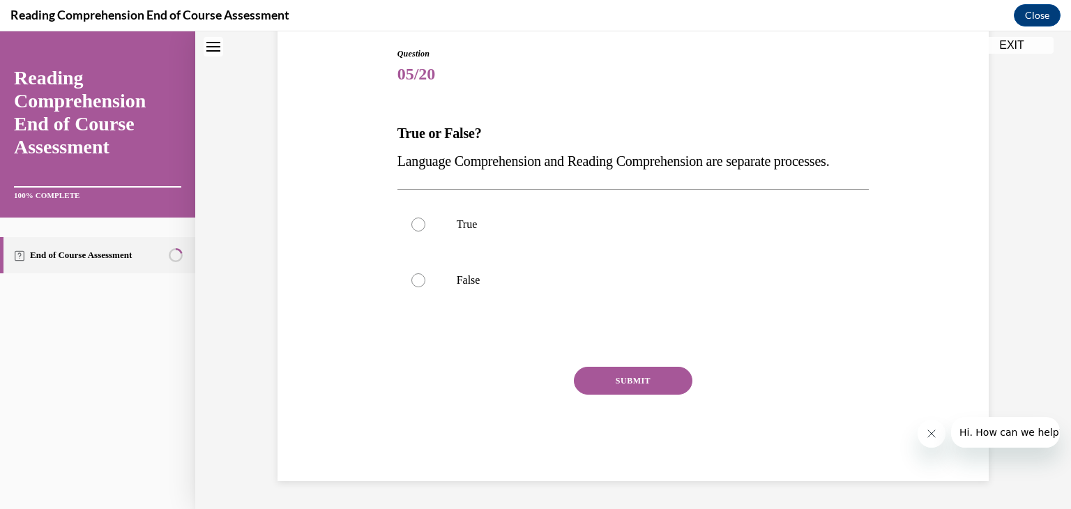
scroll to position [42, 0]
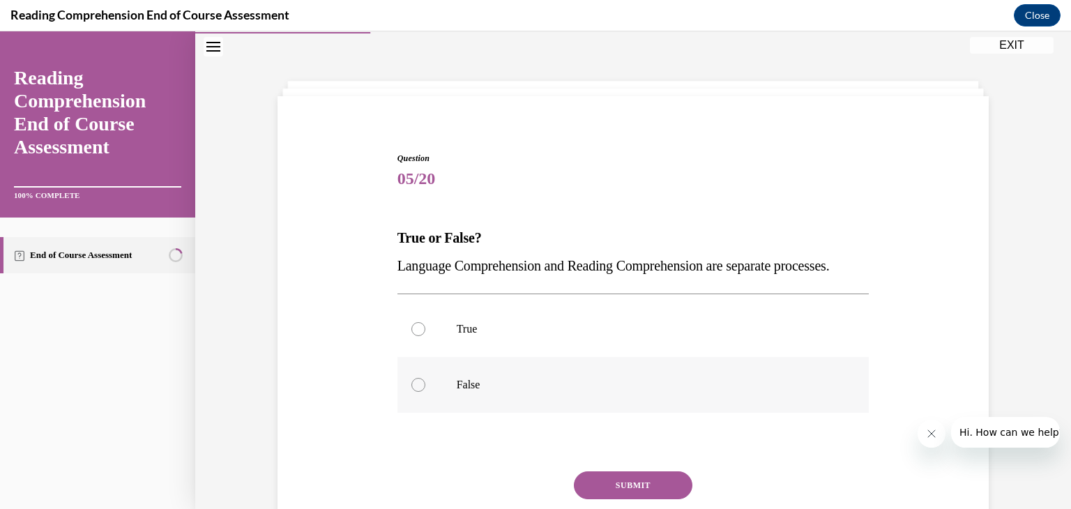
click at [519, 390] on label "False" at bounding box center [634, 385] width 472 height 56
click at [426, 390] on input "False" at bounding box center [419, 385] width 14 height 14
radio input "true"
click at [611, 499] on button "SUBMIT" at bounding box center [633, 486] width 119 height 28
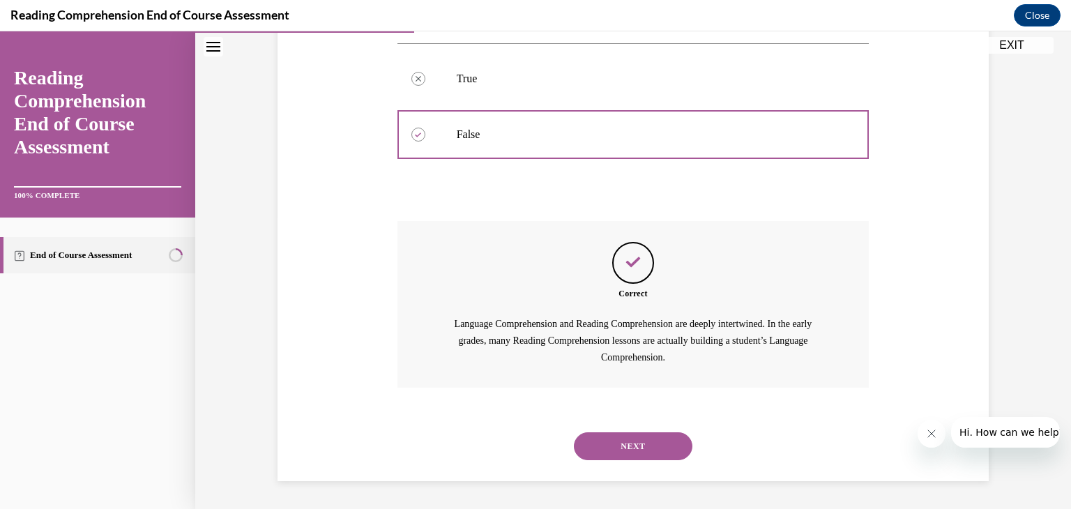
click at [611, 448] on button "NEXT" at bounding box center [633, 446] width 119 height 28
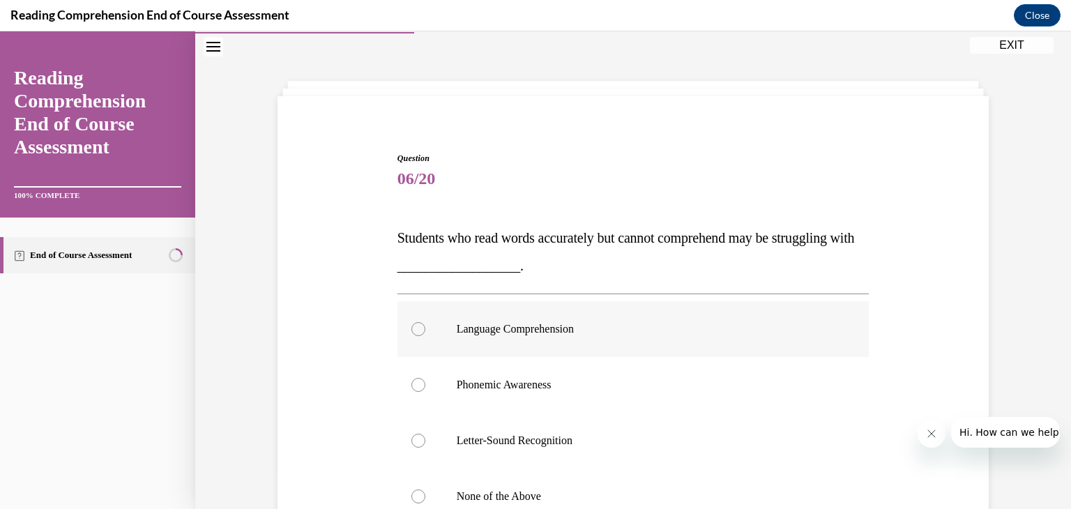
click at [603, 324] on p "Language Comprehension" at bounding box center [646, 329] width 378 height 14
click at [426, 324] on input "Language Comprehension" at bounding box center [419, 329] width 14 height 14
radio input "true"
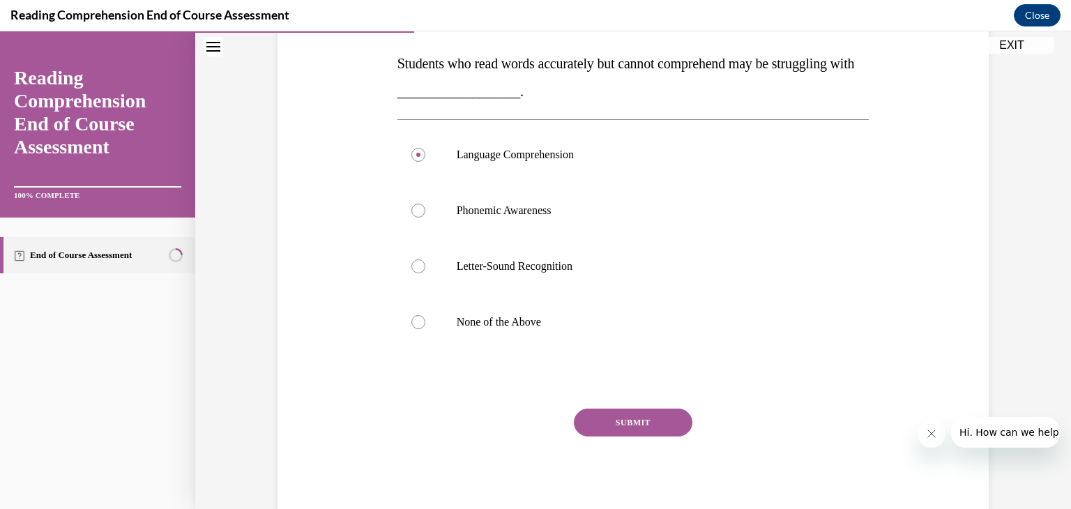
click at [624, 423] on button "SUBMIT" at bounding box center [633, 423] width 119 height 28
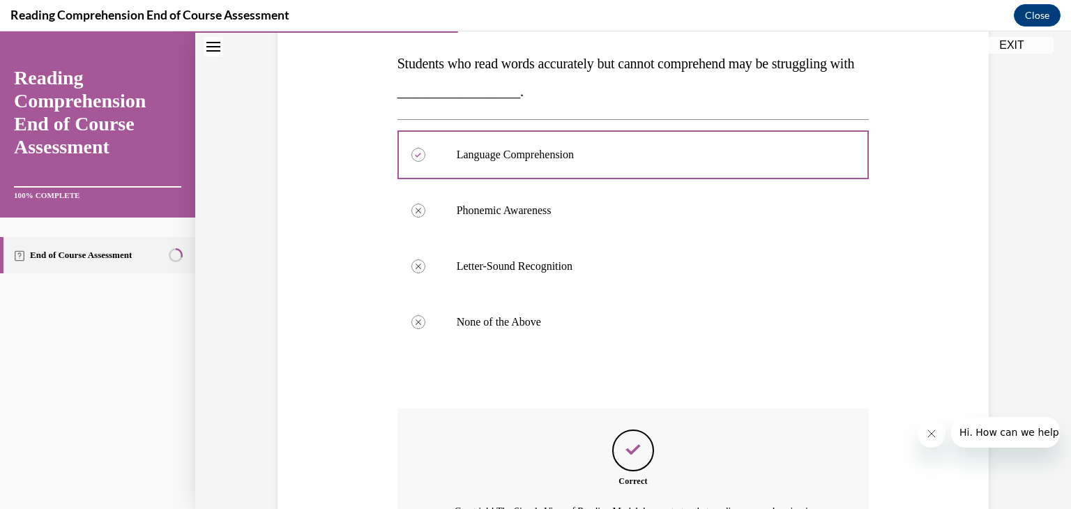
scroll to position [388, 0]
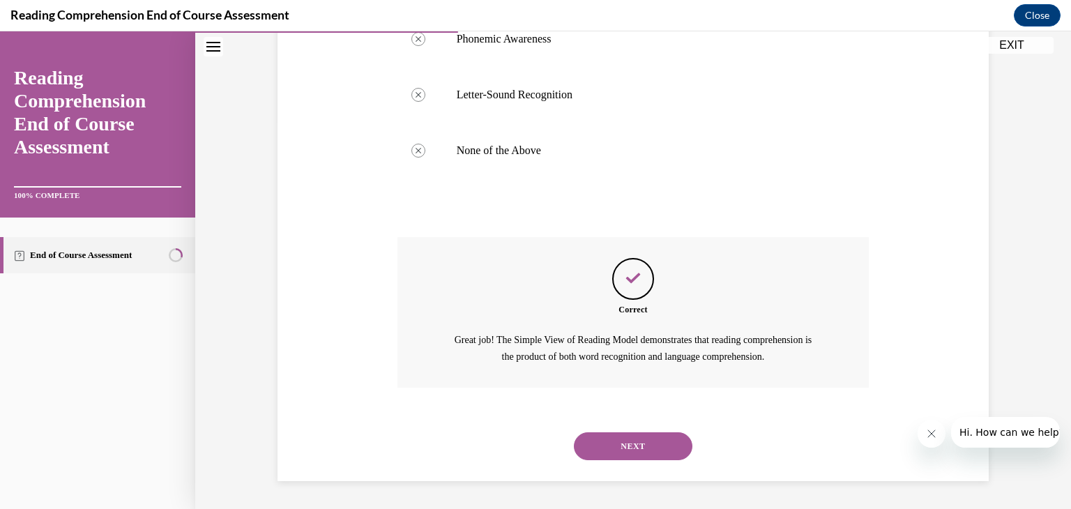
click at [626, 446] on button "NEXT" at bounding box center [633, 446] width 119 height 28
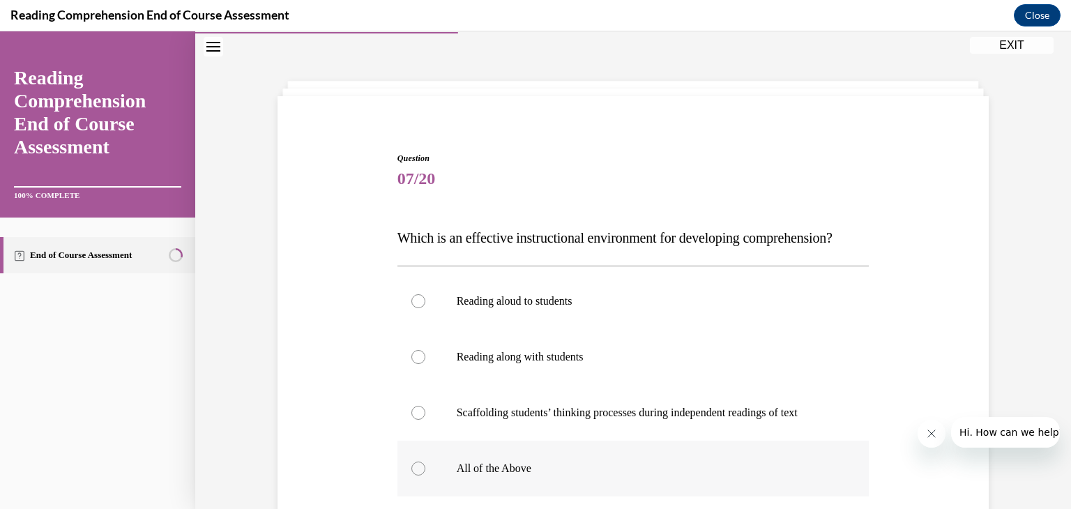
click at [520, 476] on p "All of the Above" at bounding box center [646, 469] width 378 height 14
click at [426, 476] on input "All of the Above" at bounding box center [419, 469] width 14 height 14
radio input "true"
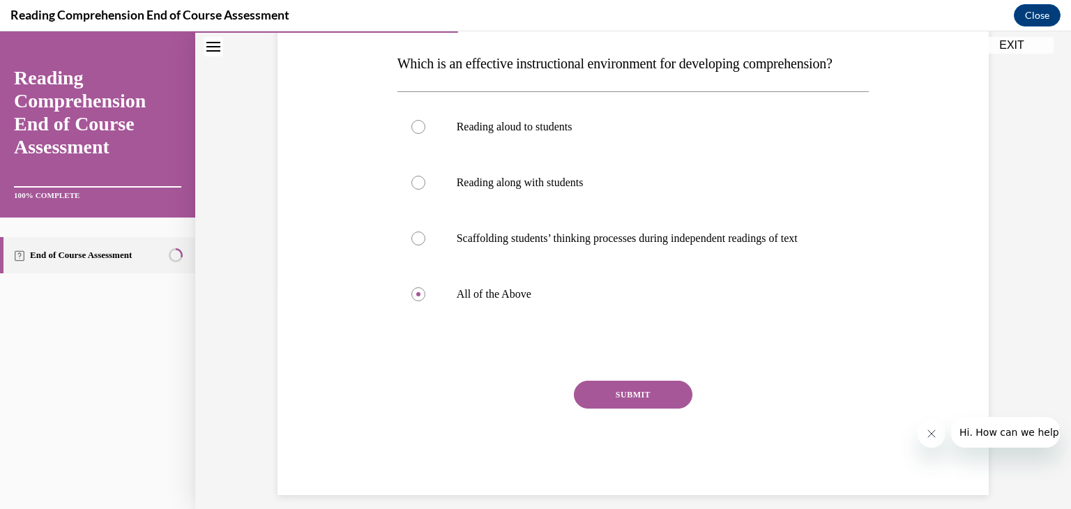
click at [608, 409] on button "SUBMIT" at bounding box center [633, 395] width 119 height 28
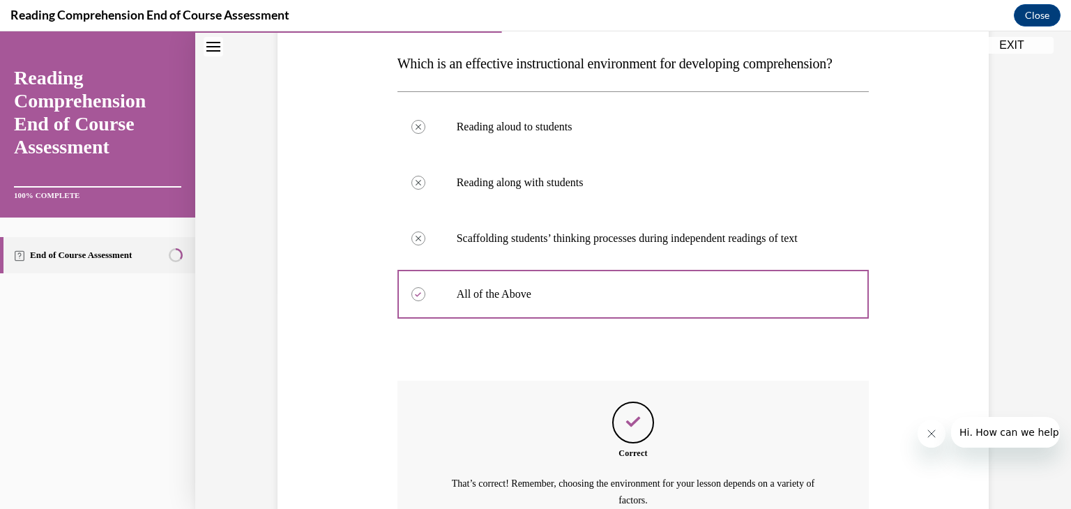
scroll to position [388, 0]
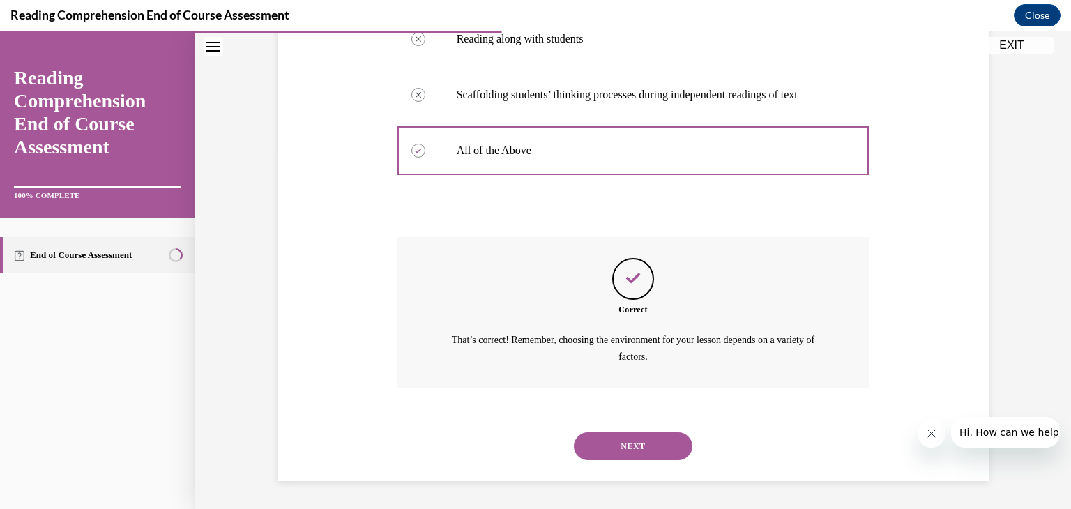
click at [616, 445] on button "NEXT" at bounding box center [633, 446] width 119 height 28
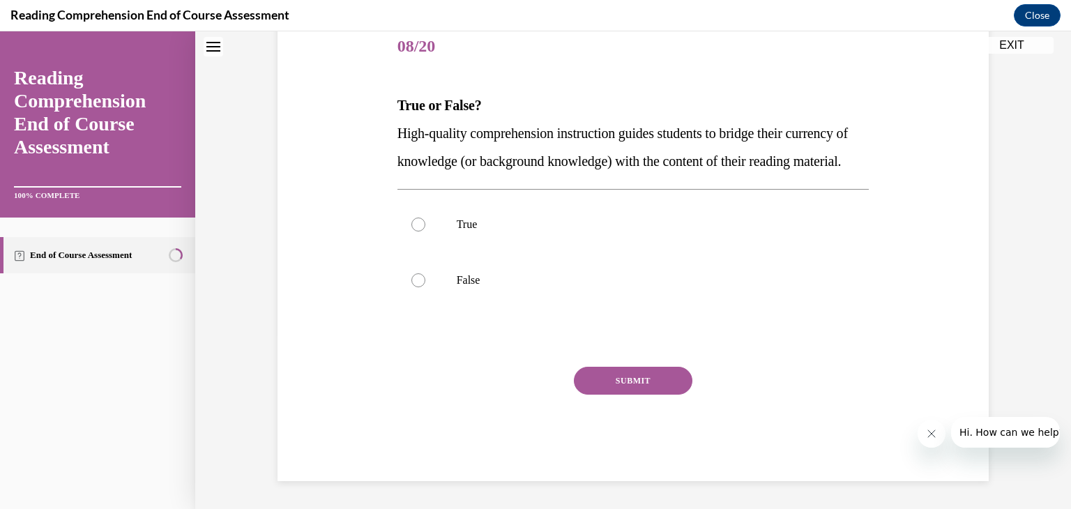
scroll to position [42, 0]
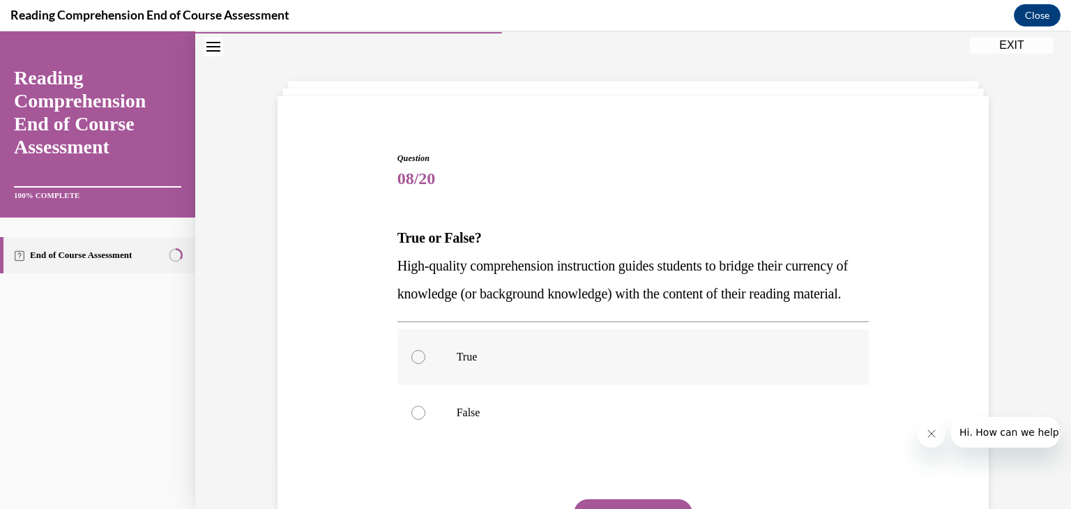
click at [585, 385] on label "True" at bounding box center [634, 357] width 472 height 56
click at [426, 364] on input "True" at bounding box center [419, 357] width 14 height 14
radio input "true"
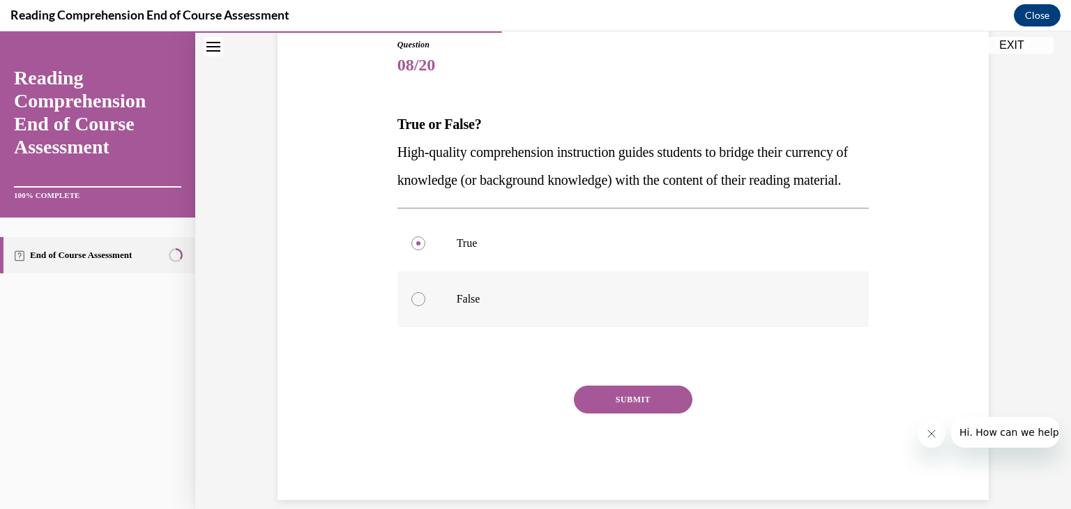
scroll to position [156, 0]
click at [652, 413] on button "SUBMIT" at bounding box center [633, 399] width 119 height 28
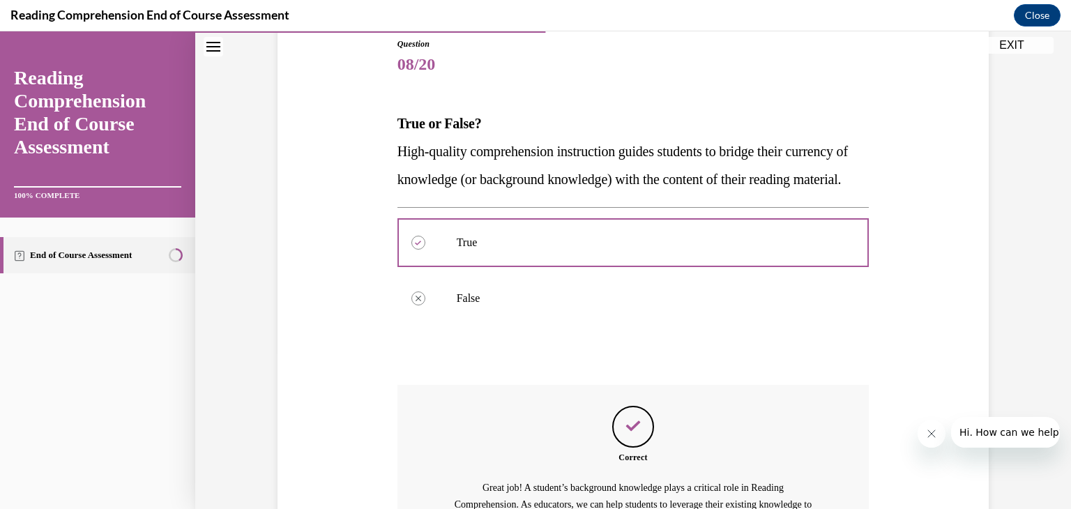
scroll to position [348, 0]
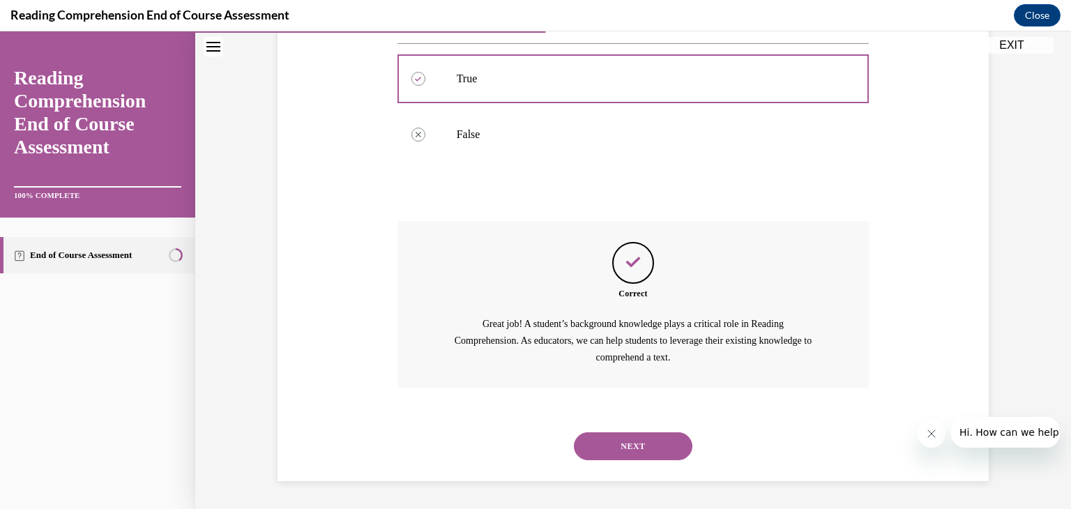
click at [640, 453] on button "NEXT" at bounding box center [633, 446] width 119 height 28
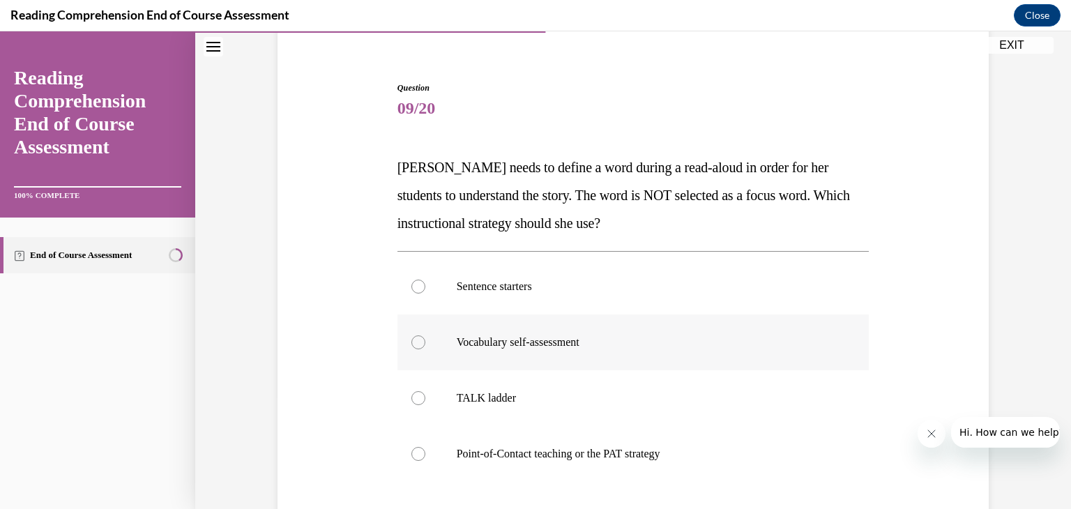
scroll to position [114, 0]
click at [631, 446] on p "Point-of-Contact teaching or the PAT strategy" at bounding box center [646, 453] width 378 height 14
click at [426, 446] on input "Point-of-Contact teaching or the PAT strategy" at bounding box center [419, 453] width 14 height 14
radio input "true"
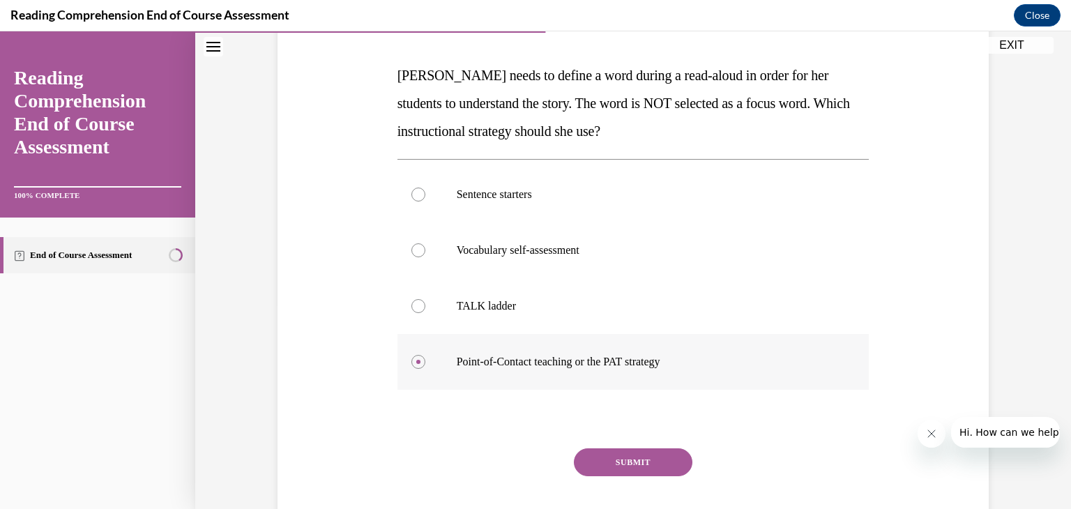
scroll to position [206, 0]
click at [634, 456] on button "SUBMIT" at bounding box center [633, 461] width 119 height 28
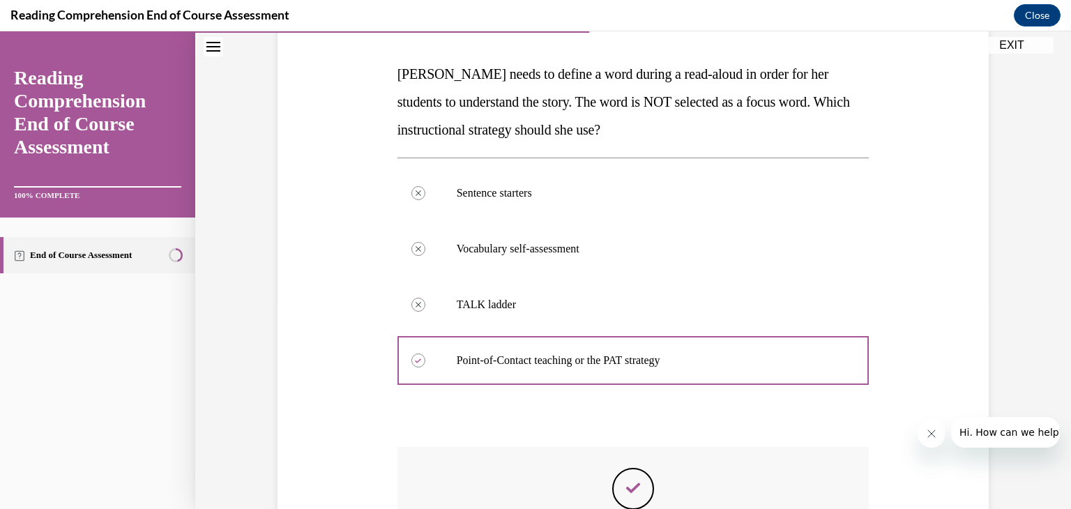
scroll to position [399, 0]
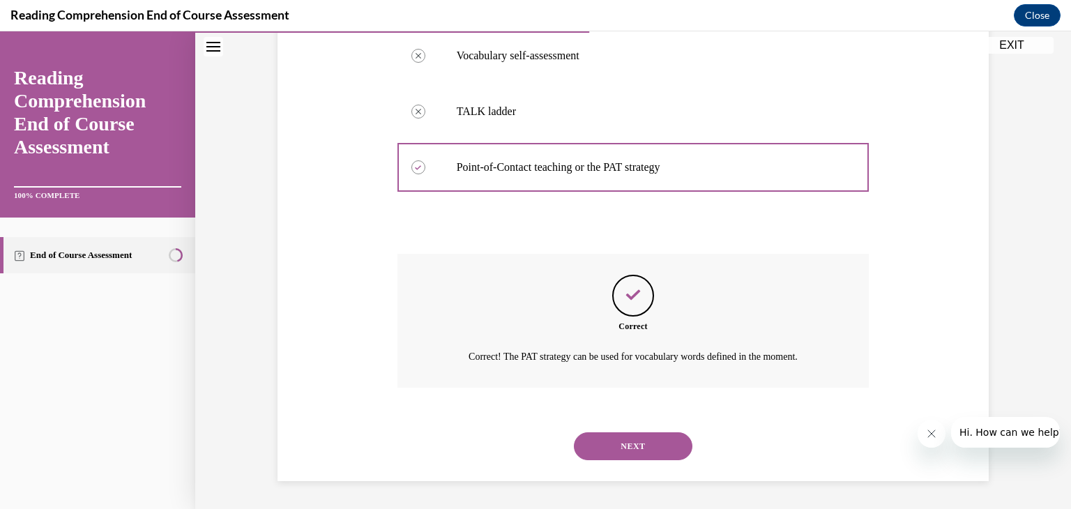
click at [646, 445] on button "NEXT" at bounding box center [633, 446] width 119 height 28
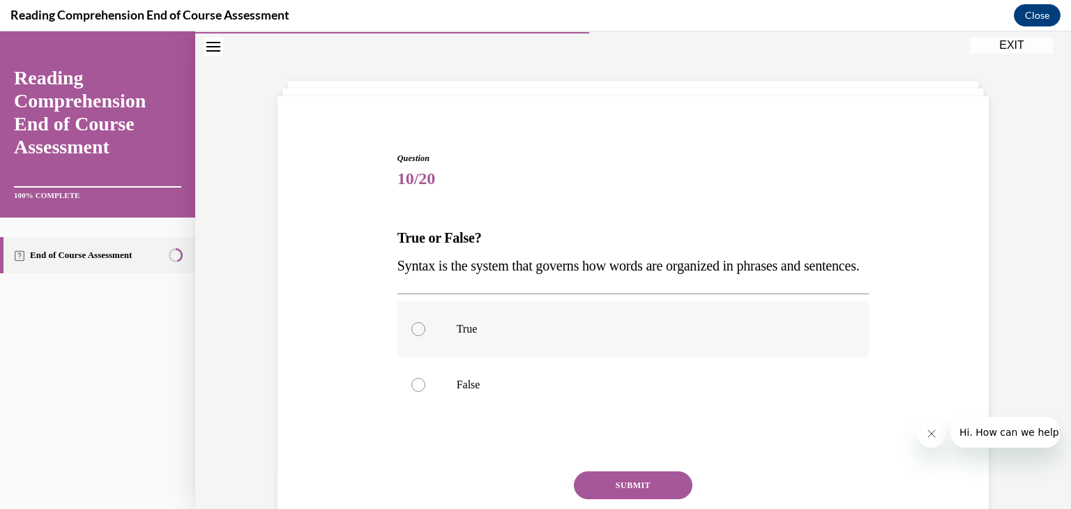
click at [536, 336] on p "True" at bounding box center [646, 329] width 378 height 14
click at [426, 336] on input "True" at bounding box center [419, 329] width 14 height 14
radio input "true"
click at [631, 499] on button "SUBMIT" at bounding box center [633, 486] width 119 height 28
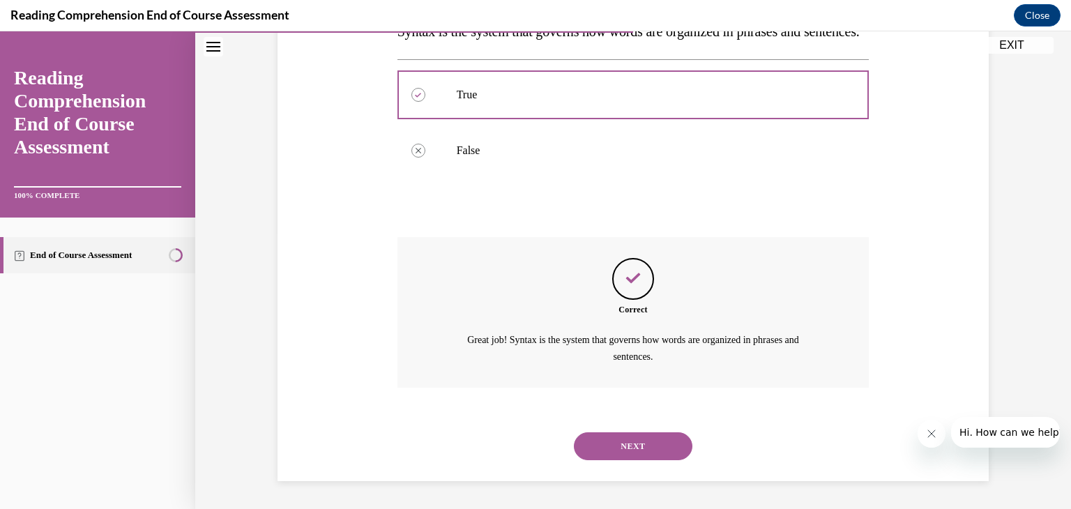
click at [612, 439] on button "NEXT" at bounding box center [633, 446] width 119 height 28
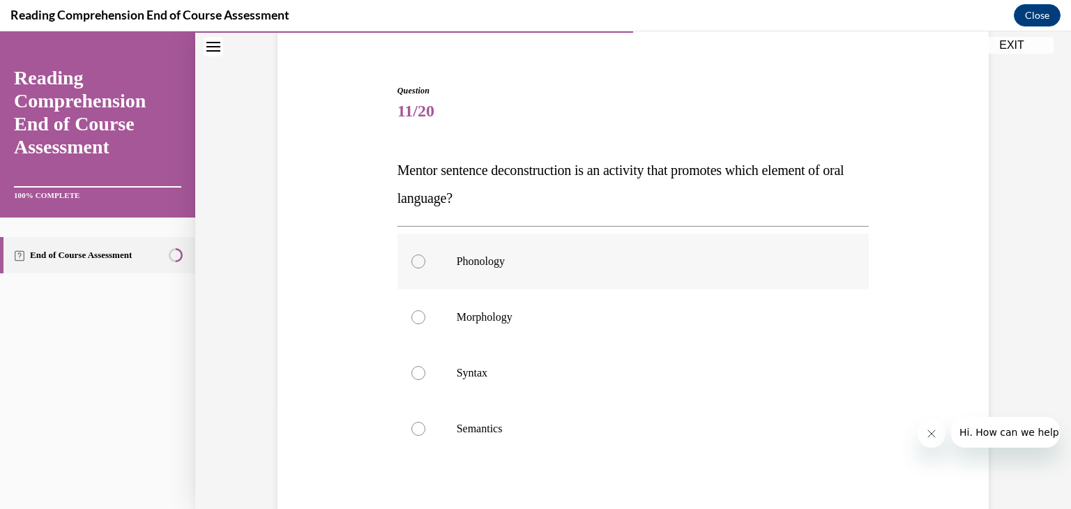
scroll to position [112, 0]
click at [541, 383] on label "Syntax" at bounding box center [634, 371] width 472 height 56
click at [426, 378] on input "Syntax" at bounding box center [419, 371] width 14 height 14
radio input "true"
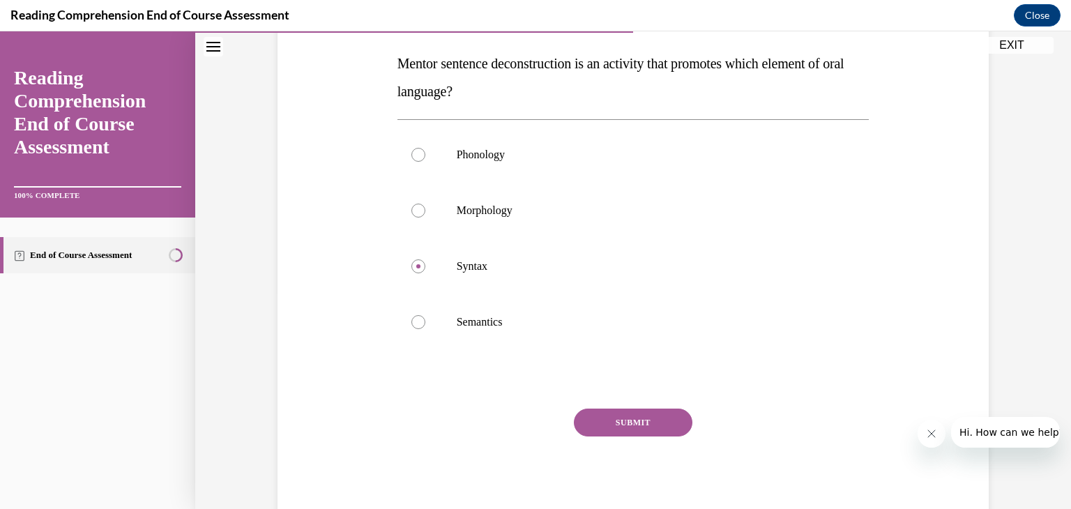
click at [653, 428] on button "SUBMIT" at bounding box center [633, 423] width 119 height 28
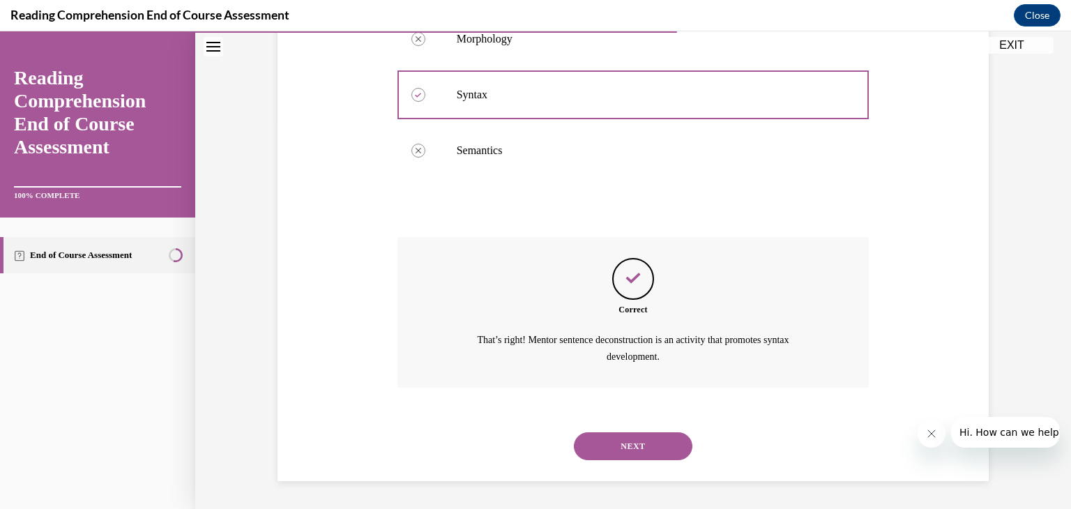
click at [652, 446] on button "NEXT" at bounding box center [633, 446] width 119 height 28
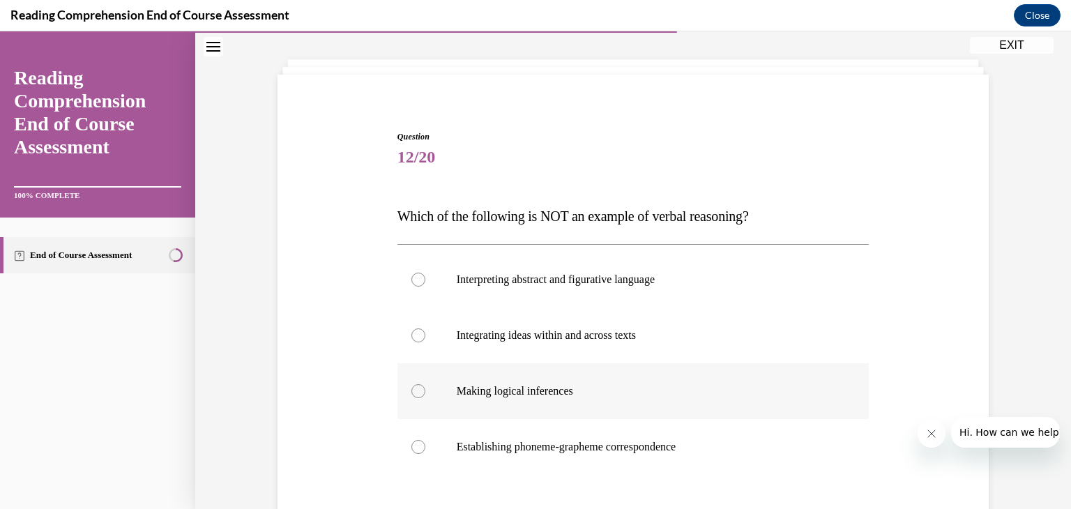
scroll to position [64, 0]
click at [622, 442] on p "Establishing phoneme-grapheme correspondence" at bounding box center [646, 446] width 378 height 14
click at [426, 442] on input "Establishing phoneme-grapheme correspondence" at bounding box center [419, 446] width 14 height 14
radio input "true"
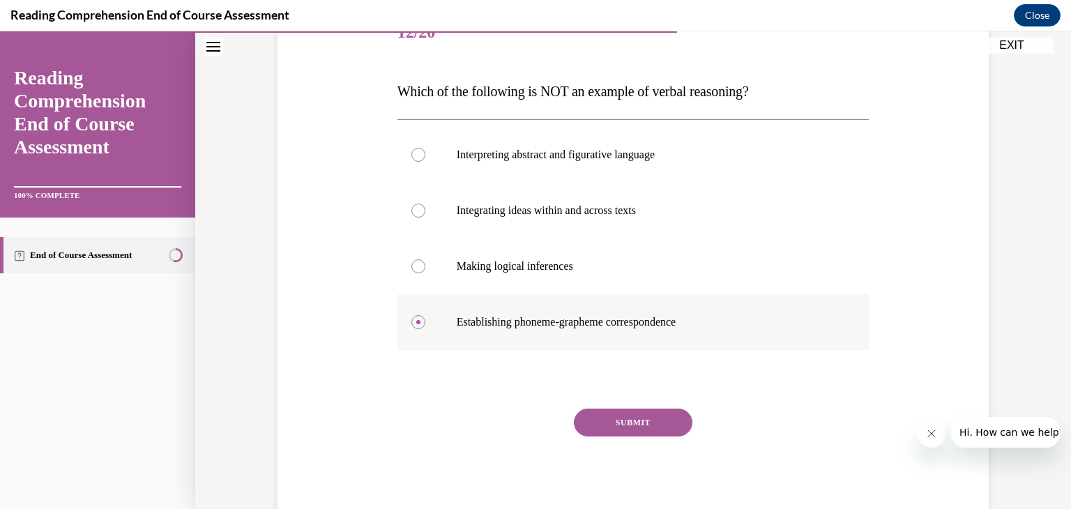
scroll to position [188, 0]
click at [621, 424] on button "SUBMIT" at bounding box center [633, 423] width 119 height 28
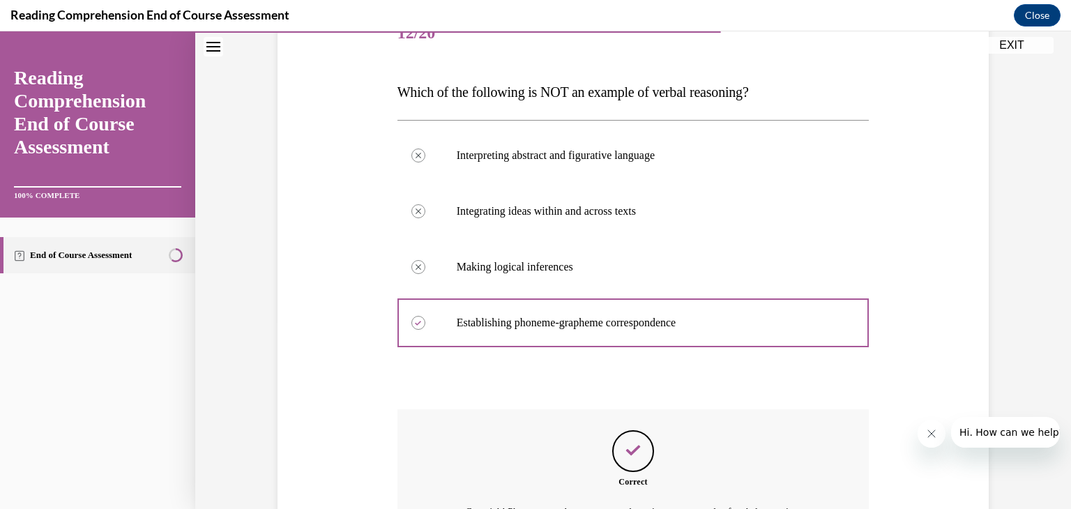
scroll to position [343, 0]
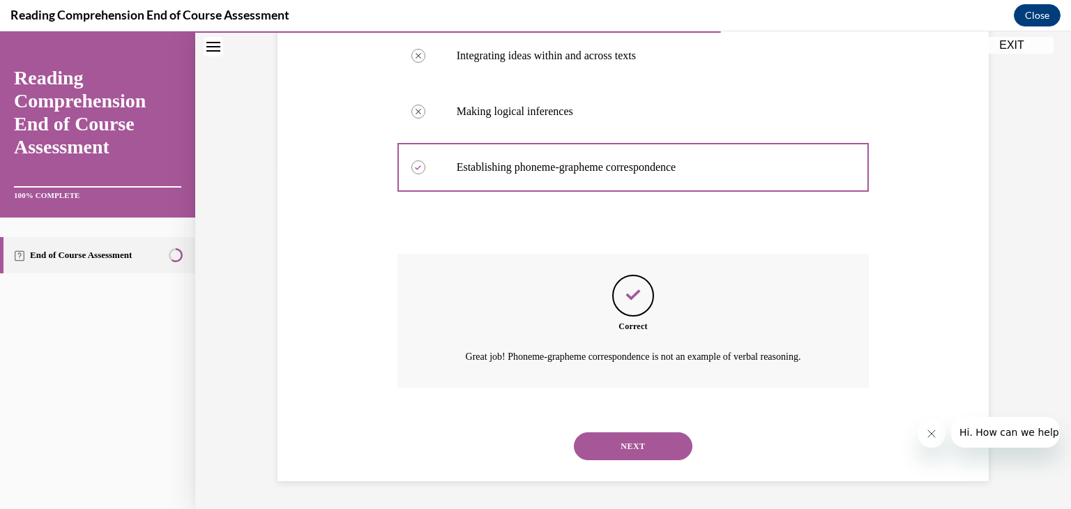
click at [622, 437] on button "NEXT" at bounding box center [633, 446] width 119 height 28
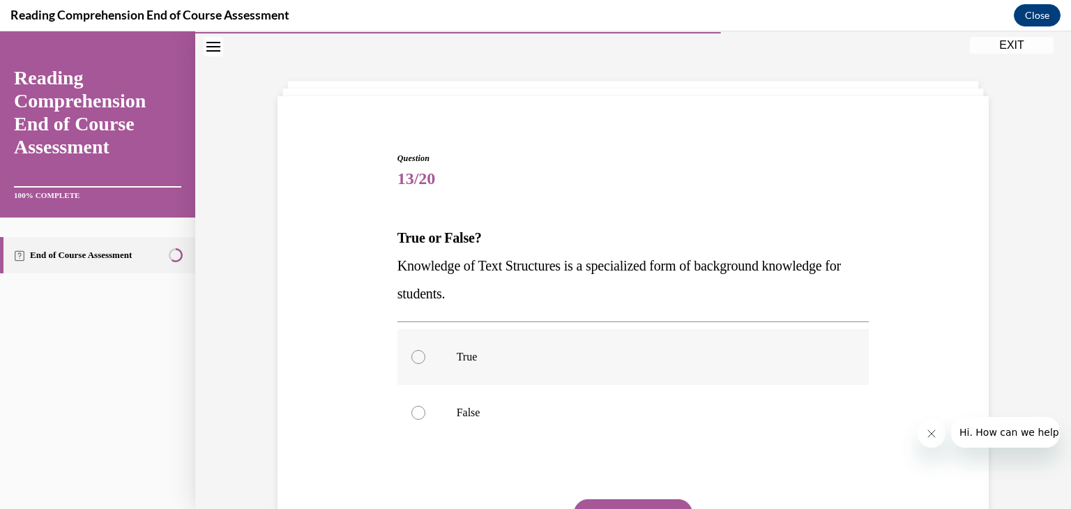
click at [576, 364] on label "True" at bounding box center [634, 357] width 472 height 56
click at [426, 364] on input "True" at bounding box center [419, 357] width 14 height 14
radio input "true"
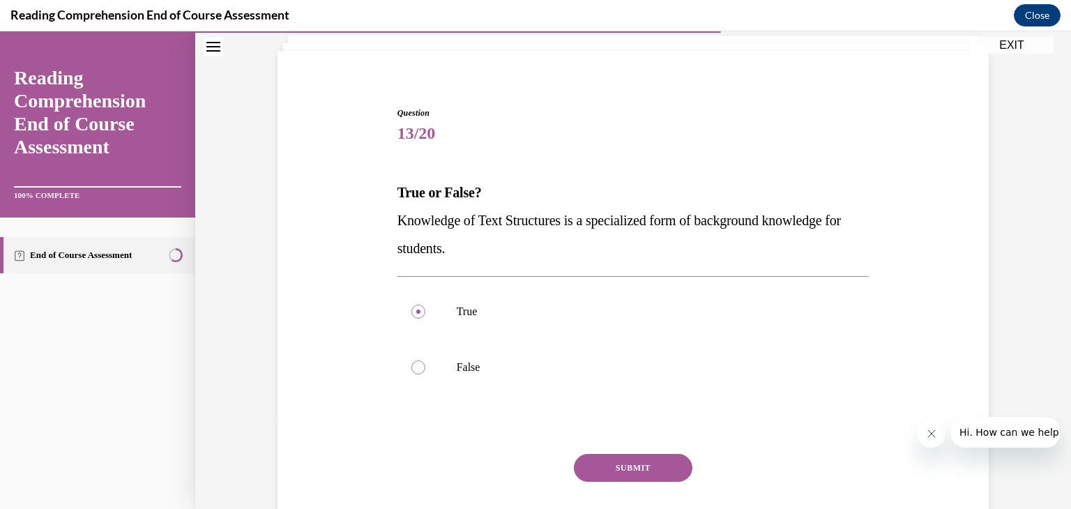
scroll to position [86, 0]
click at [661, 463] on button "SUBMIT" at bounding box center [633, 469] width 119 height 28
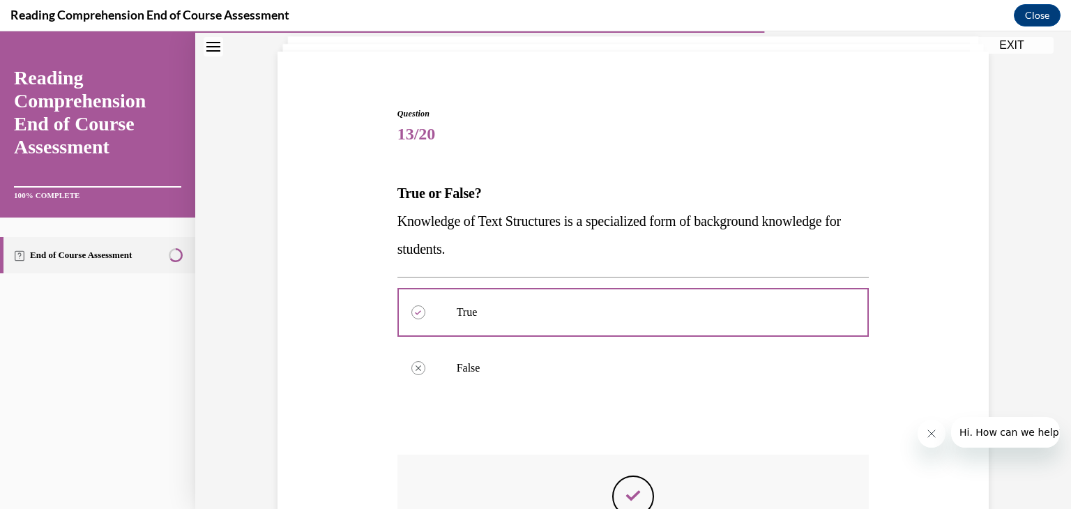
scroll to position [277, 0]
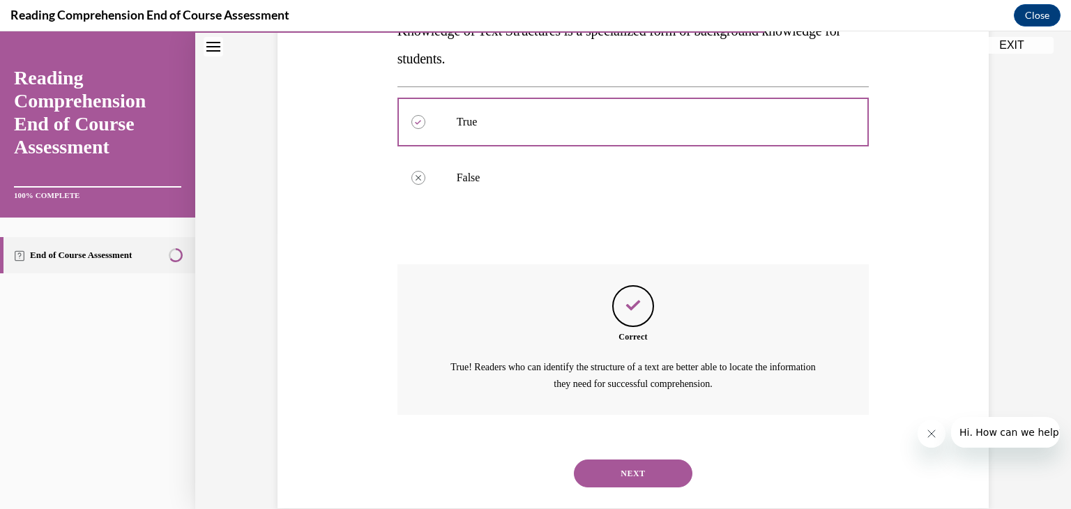
click at [638, 471] on button "NEXT" at bounding box center [633, 474] width 119 height 28
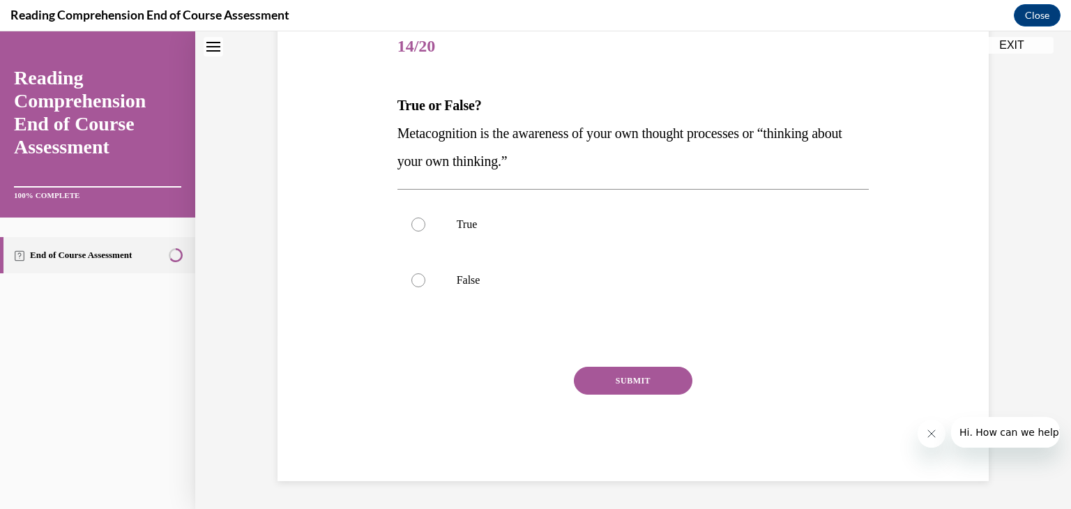
scroll to position [42, 0]
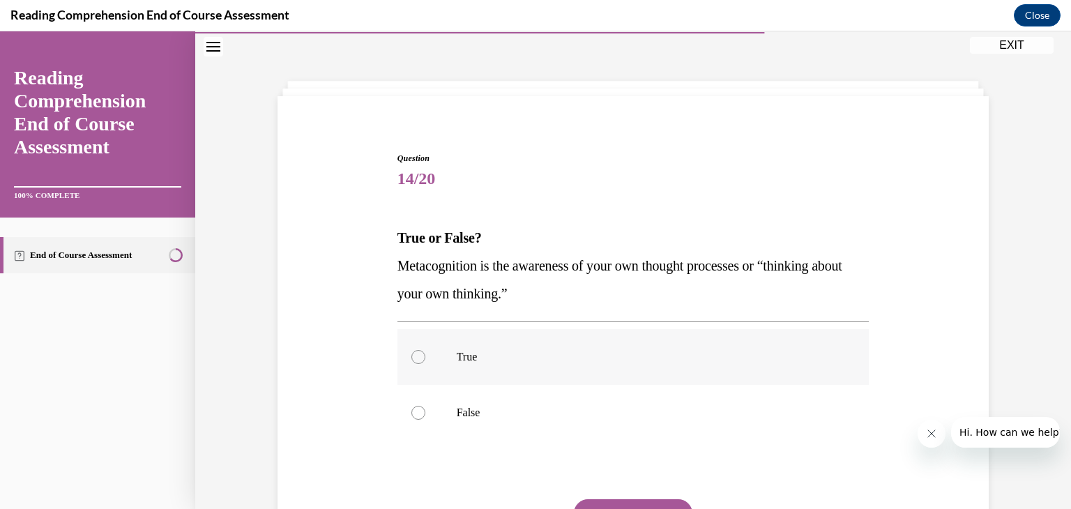
click at [573, 374] on label "True" at bounding box center [634, 357] width 472 height 56
click at [426, 364] on input "True" at bounding box center [419, 357] width 14 height 14
radio input "true"
click at [645, 500] on button "SUBMIT" at bounding box center [633, 513] width 119 height 28
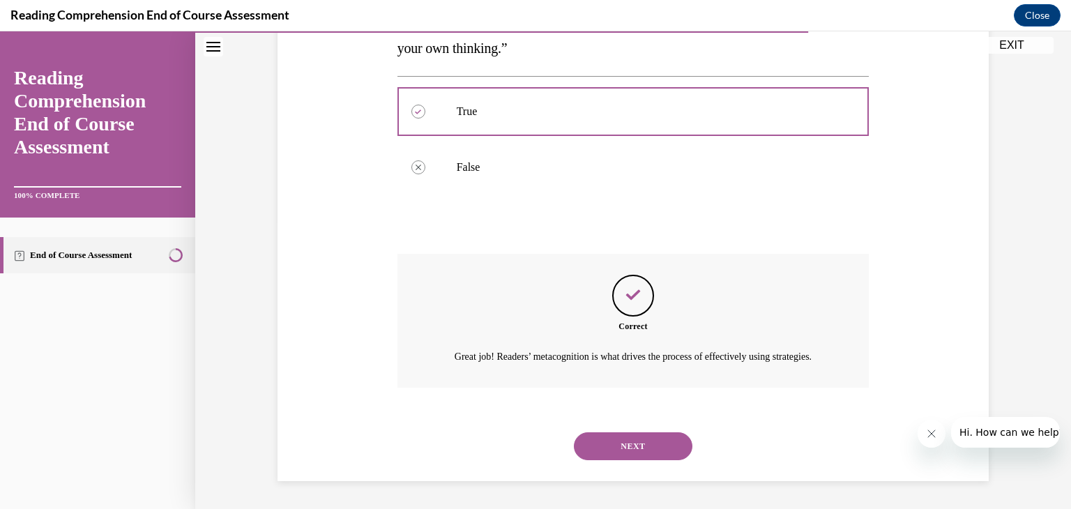
click at [631, 439] on button "NEXT" at bounding box center [633, 446] width 119 height 28
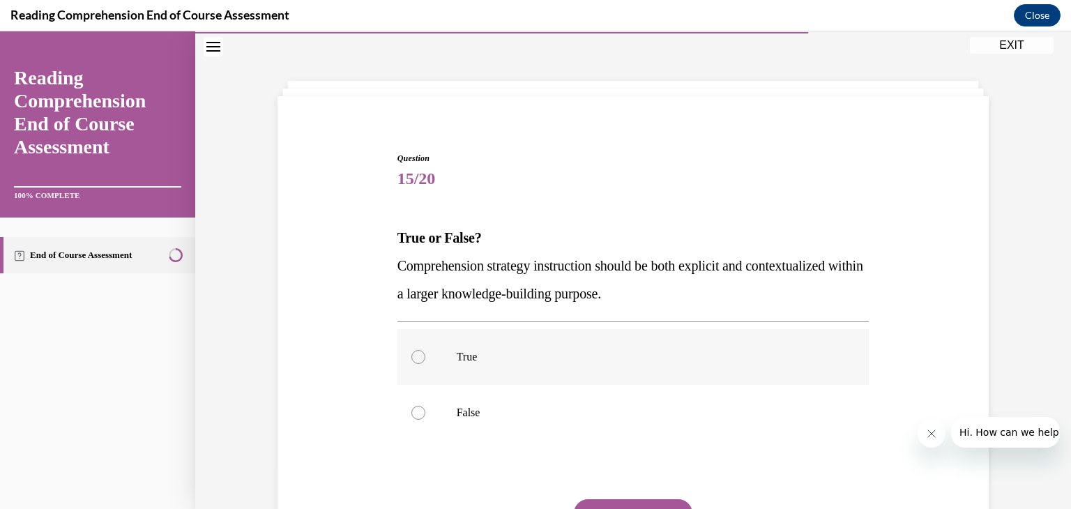
click at [582, 345] on label "True" at bounding box center [634, 357] width 472 height 56
click at [426, 350] on input "True" at bounding box center [419, 357] width 14 height 14
radio input "true"
click at [656, 500] on button "SUBMIT" at bounding box center [633, 513] width 119 height 28
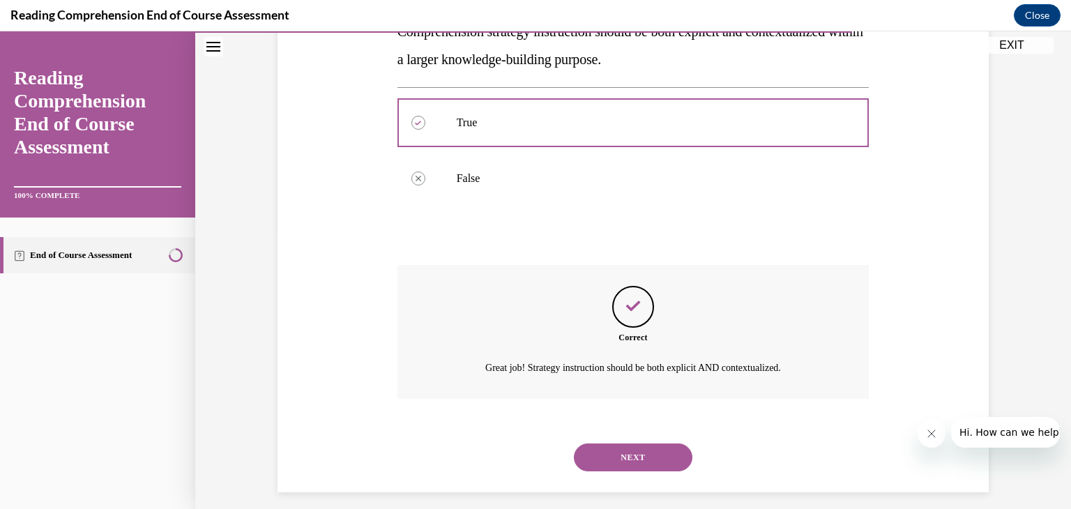
click at [641, 460] on button "NEXT" at bounding box center [633, 458] width 119 height 28
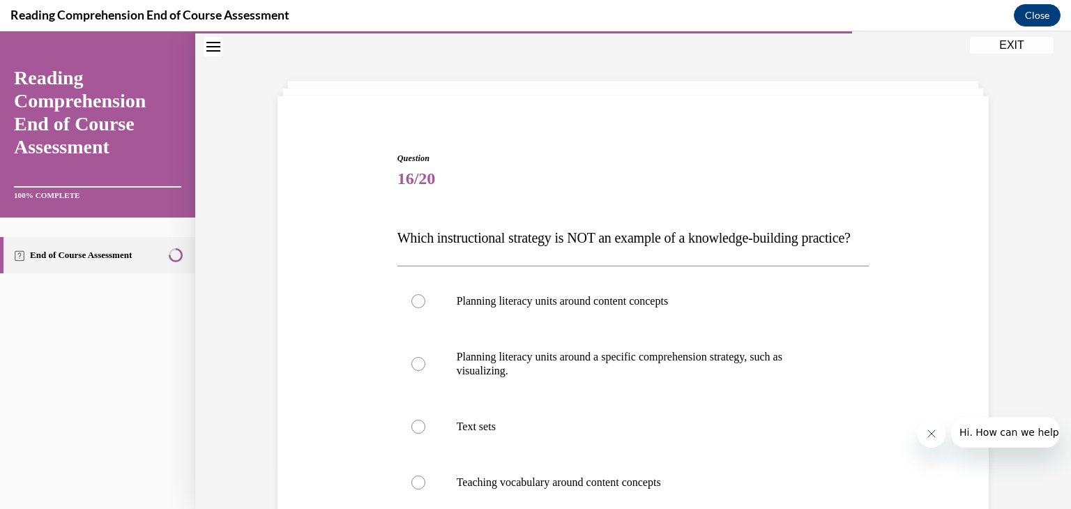
scroll to position [142, 0]
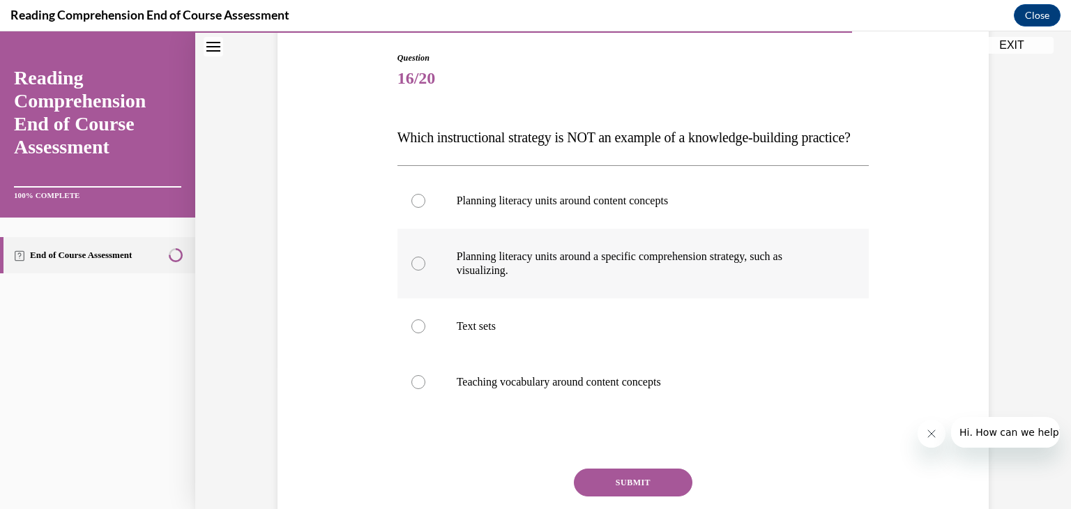
click at [514, 278] on p "Planning literacy units around a specific comprehension strategy, such as visua…" at bounding box center [646, 264] width 378 height 28
click at [426, 271] on input "Planning literacy units around a specific comprehension strategy, such as visua…" at bounding box center [419, 264] width 14 height 14
radio input "true"
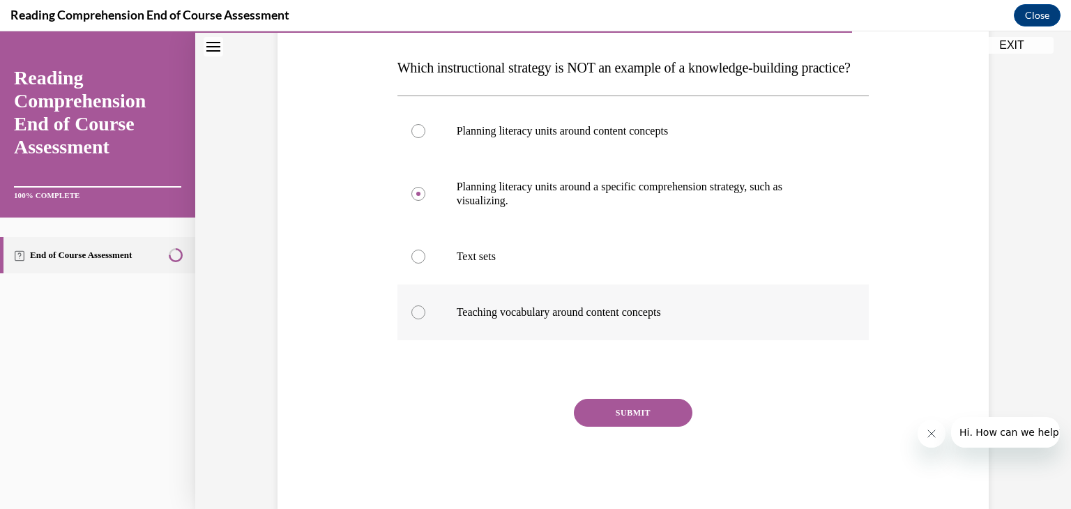
scroll to position [213, 0]
click at [630, 426] on button "SUBMIT" at bounding box center [633, 412] width 119 height 28
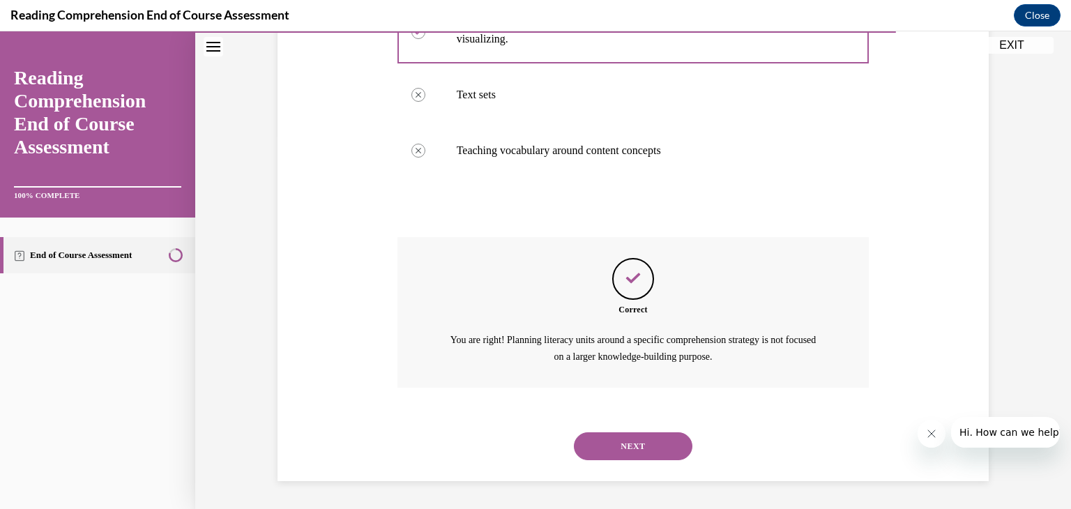
click at [637, 447] on button "NEXT" at bounding box center [633, 446] width 119 height 28
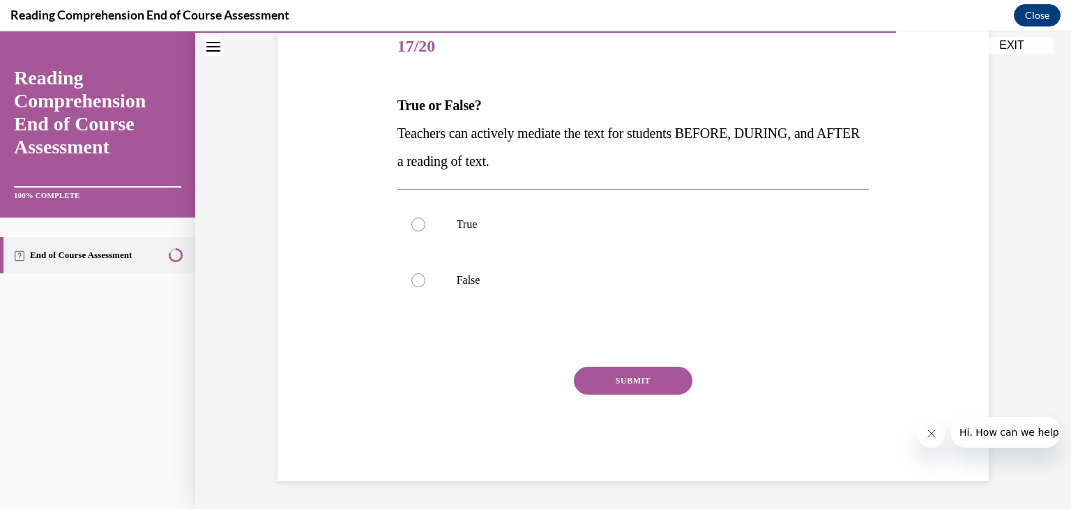
scroll to position [42, 0]
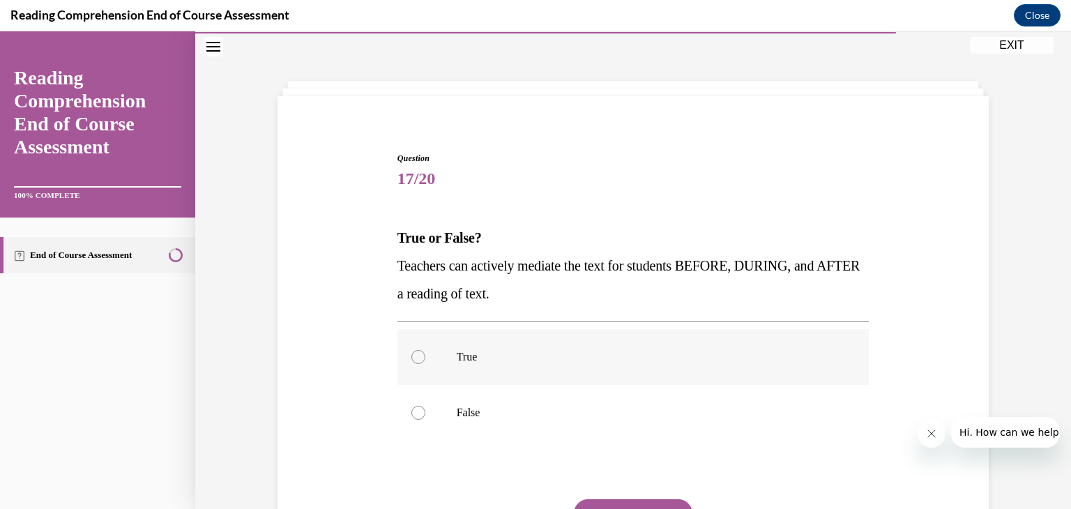
click at [594, 341] on label "True" at bounding box center [634, 357] width 472 height 56
click at [426, 350] on input "True" at bounding box center [419, 357] width 14 height 14
radio input "true"
click at [641, 500] on button "SUBMIT" at bounding box center [633, 513] width 119 height 28
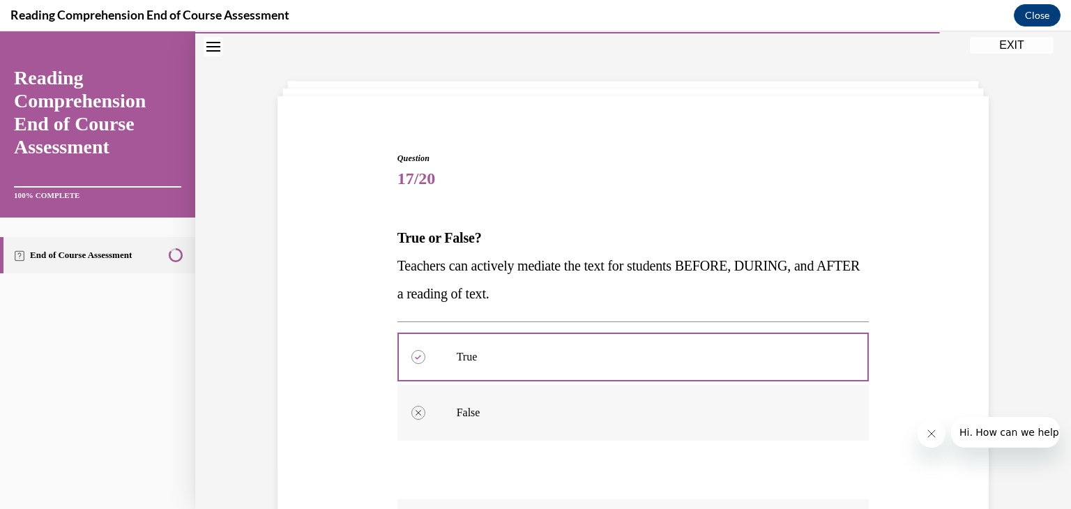
scroll to position [199, 0]
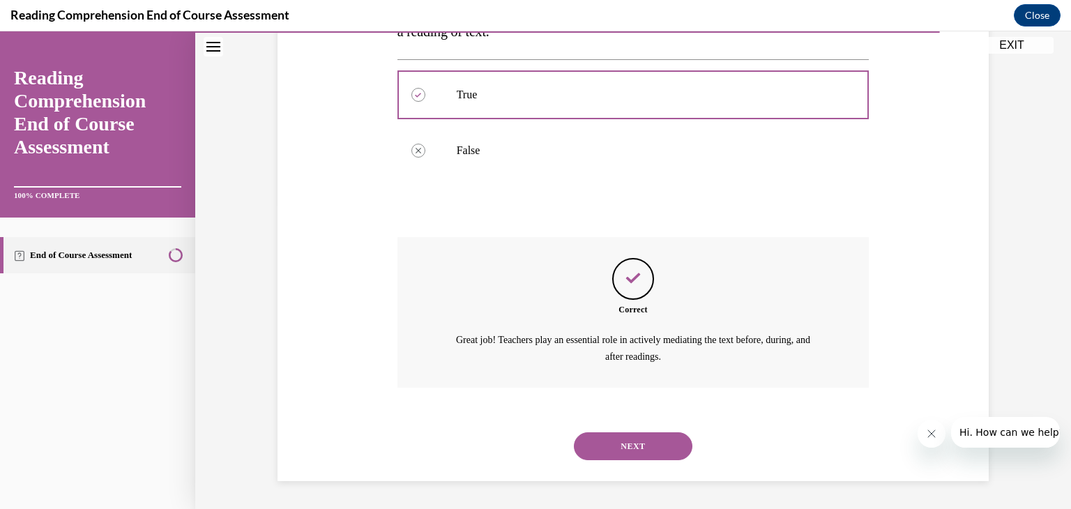
click at [638, 452] on button "NEXT" at bounding box center [633, 446] width 119 height 28
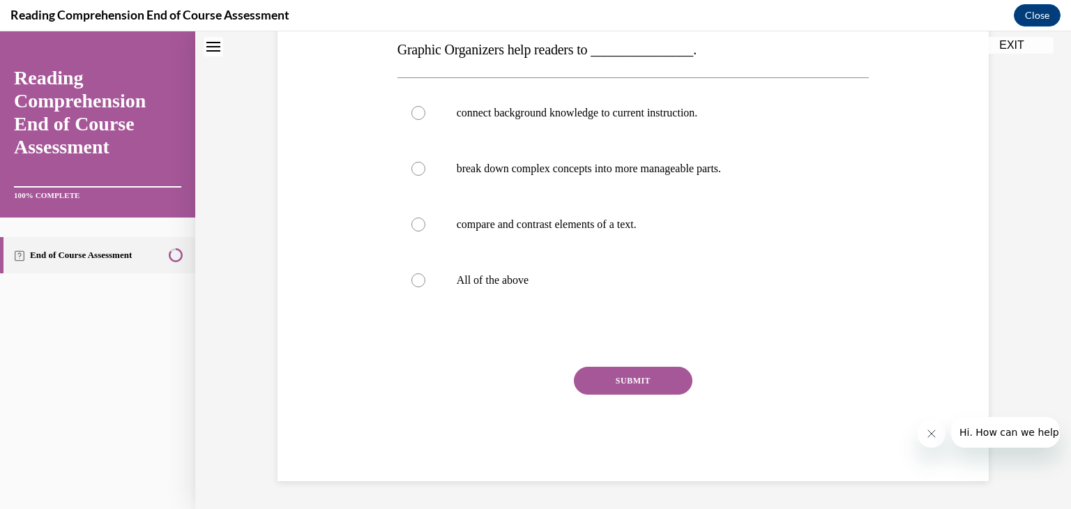
scroll to position [42, 0]
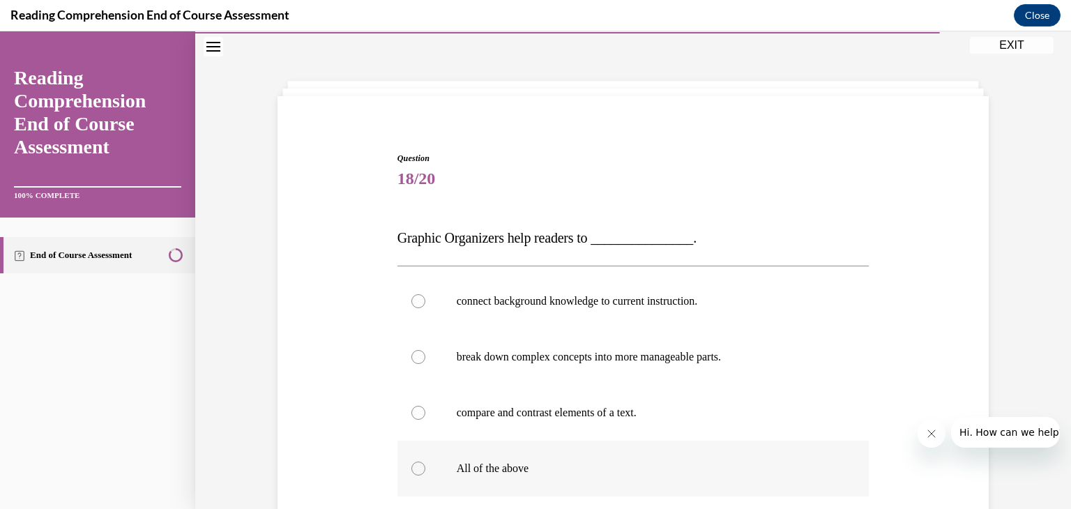
click at [597, 458] on label "All of the above" at bounding box center [634, 469] width 472 height 56
click at [426, 462] on input "All of the above" at bounding box center [419, 469] width 14 height 14
radio input "true"
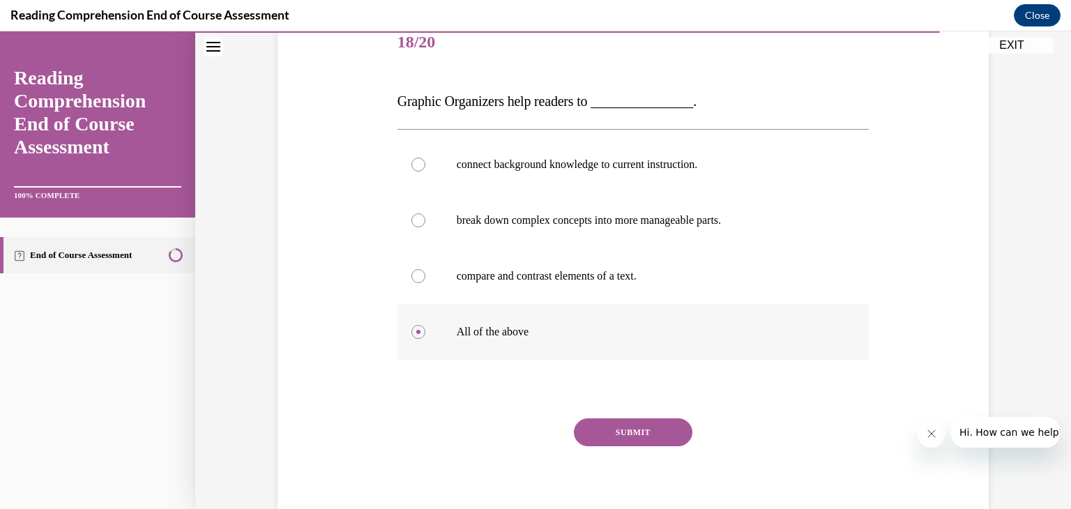
scroll to position [179, 0]
click at [605, 436] on button "SUBMIT" at bounding box center [633, 433] width 119 height 28
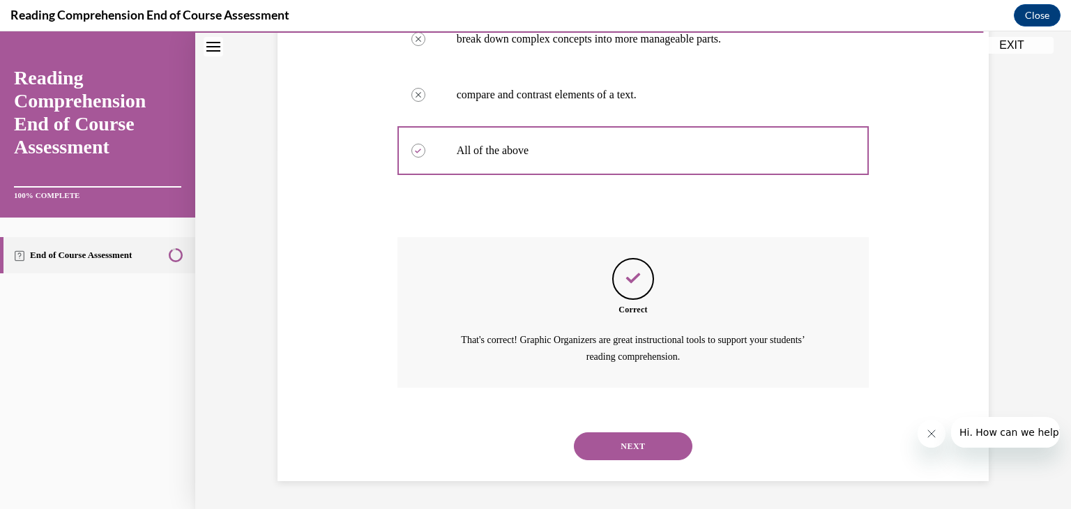
click at [605, 436] on button "NEXT" at bounding box center [633, 446] width 119 height 28
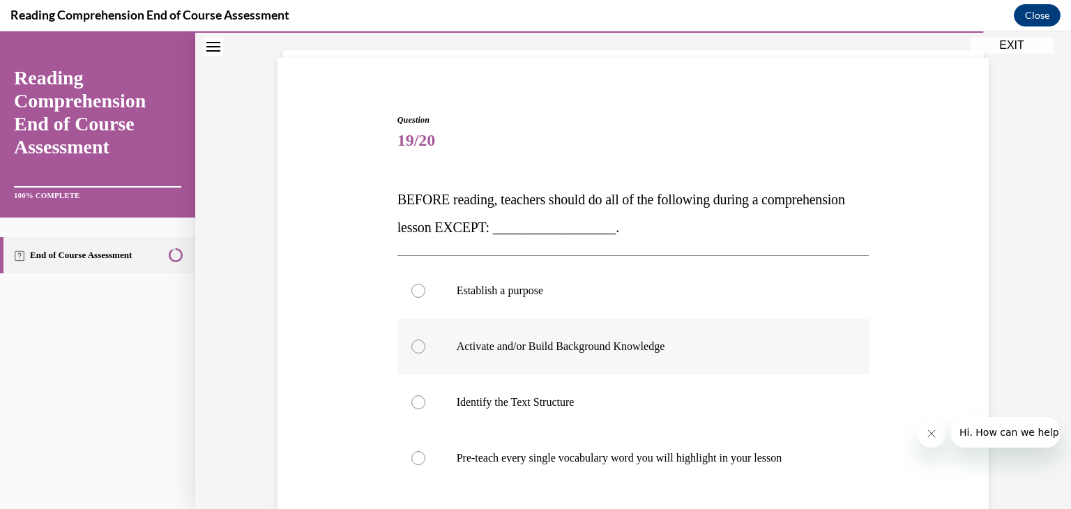
scroll to position [77, 0]
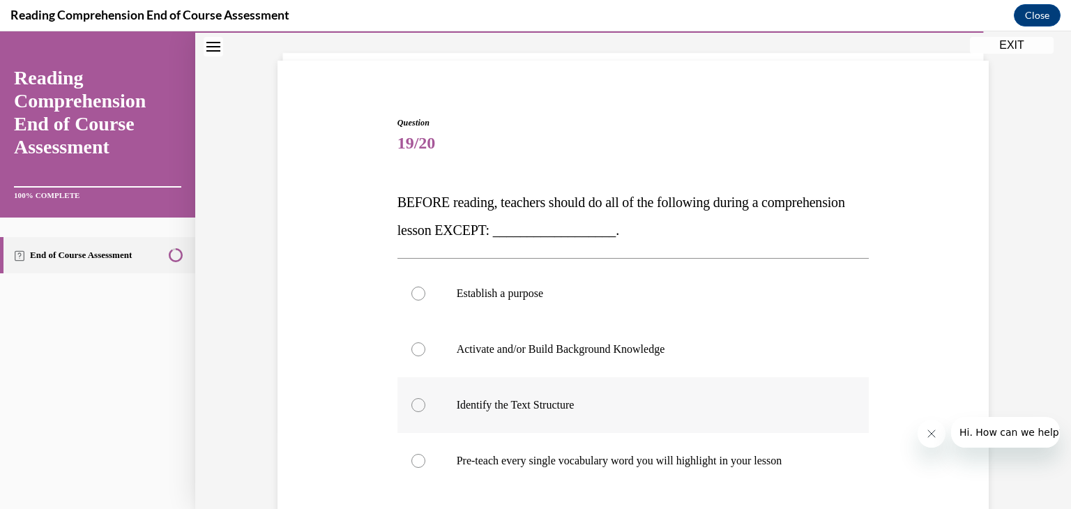
click at [633, 410] on p "Identify the Text Structure" at bounding box center [646, 405] width 378 height 14
click at [426, 410] on input "Identify the Text Structure" at bounding box center [419, 405] width 14 height 14
radio input "true"
click at [642, 476] on label "Pre-teach every single vocabulary word you will highlight in your lesson" at bounding box center [634, 461] width 472 height 56
click at [426, 468] on input "Pre-teach every single vocabulary word you will highlight in your lesson" at bounding box center [419, 461] width 14 height 14
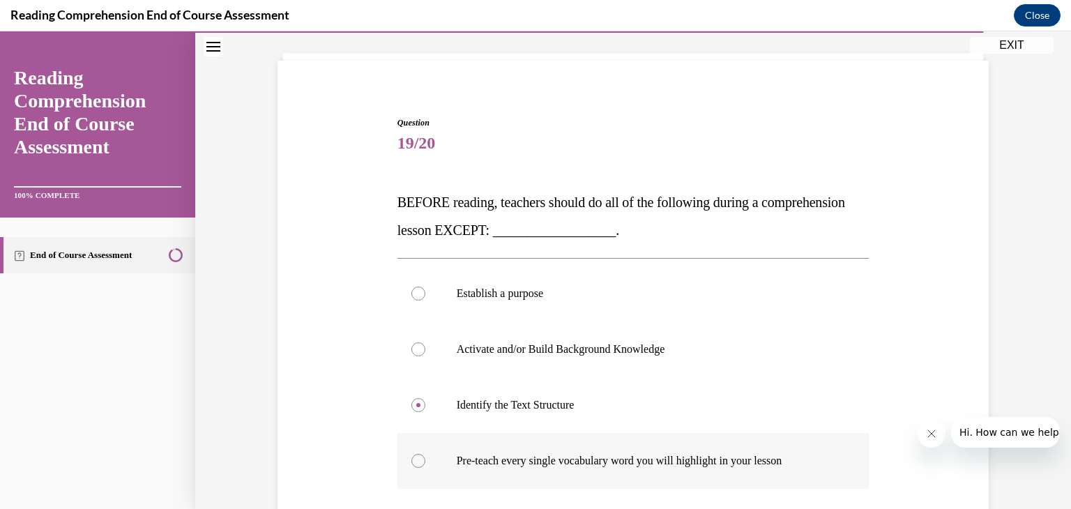
radio input "true"
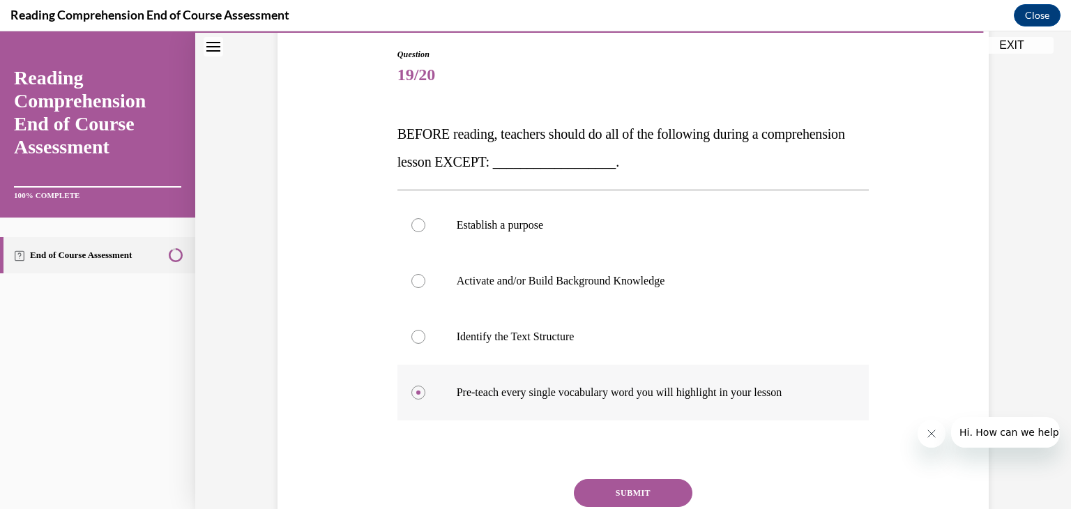
scroll to position [153, 0]
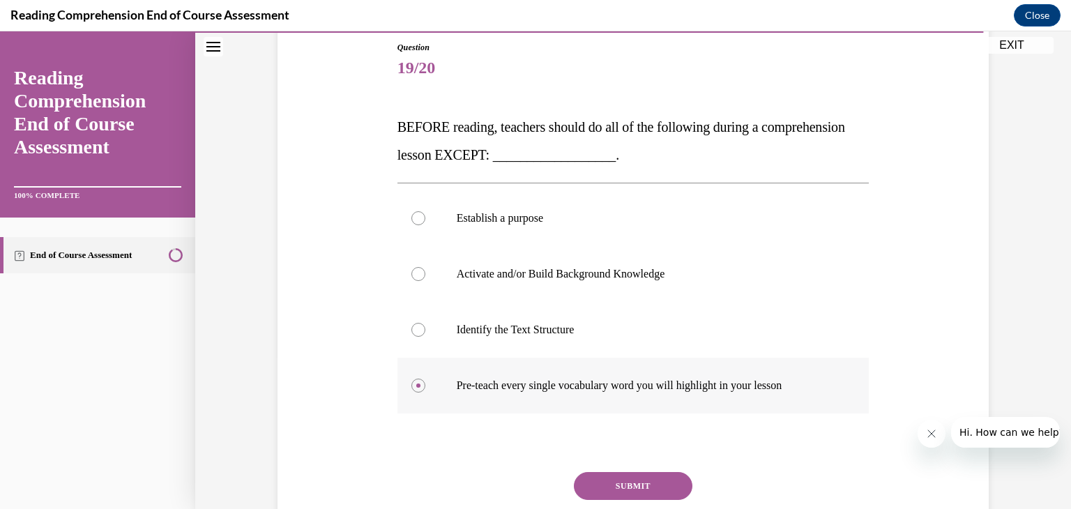
click at [642, 476] on button "SUBMIT" at bounding box center [633, 486] width 119 height 28
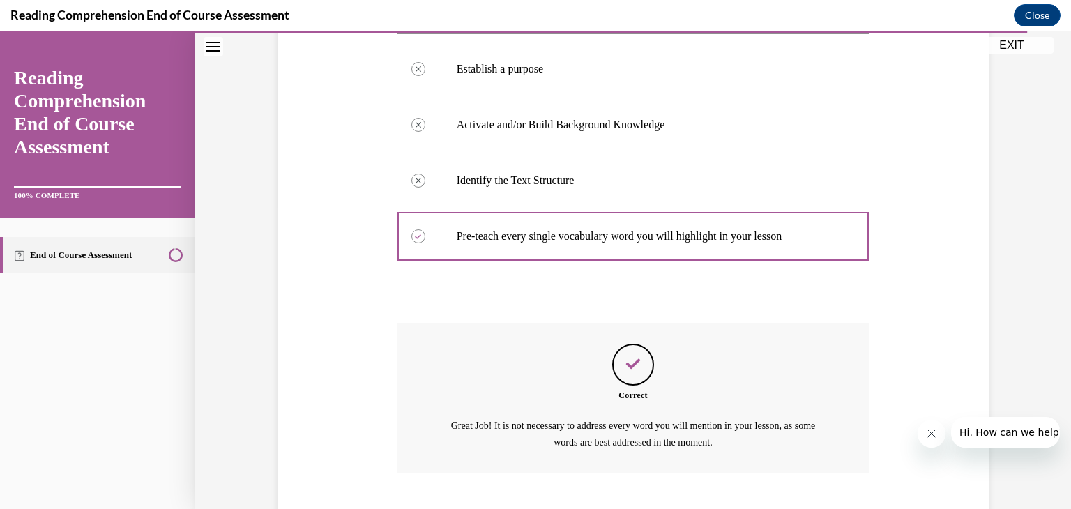
scroll to position [357, 0]
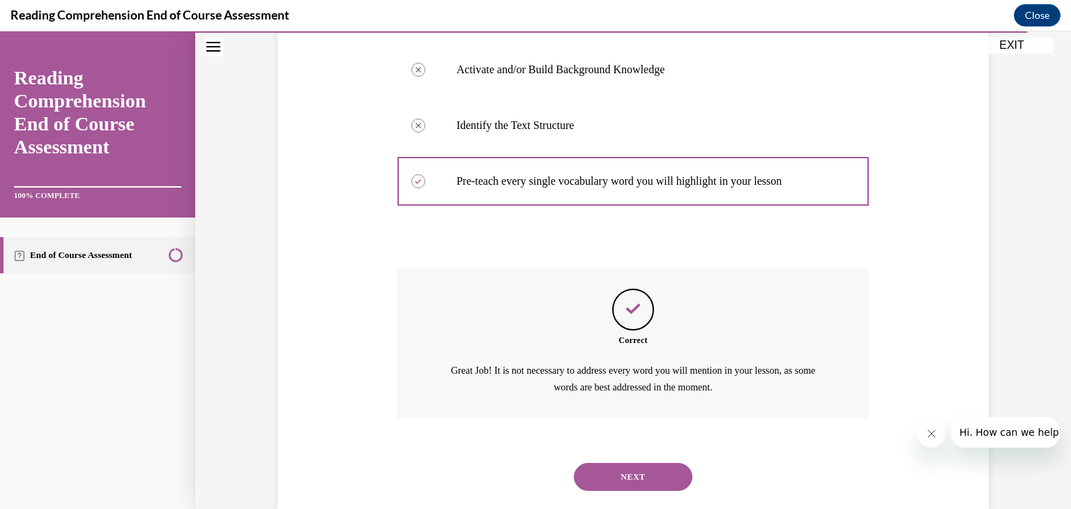
click at [643, 464] on button "NEXT" at bounding box center [633, 477] width 119 height 28
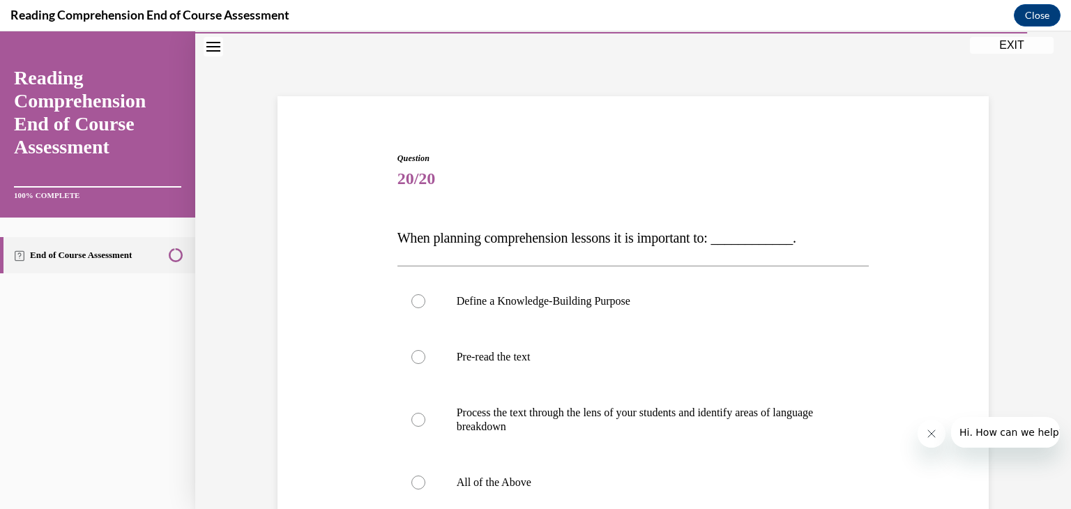
click at [643, 464] on label "All of the Above" at bounding box center [634, 483] width 472 height 56
click at [426, 476] on input "All of the Above" at bounding box center [419, 483] width 14 height 14
radio input "true"
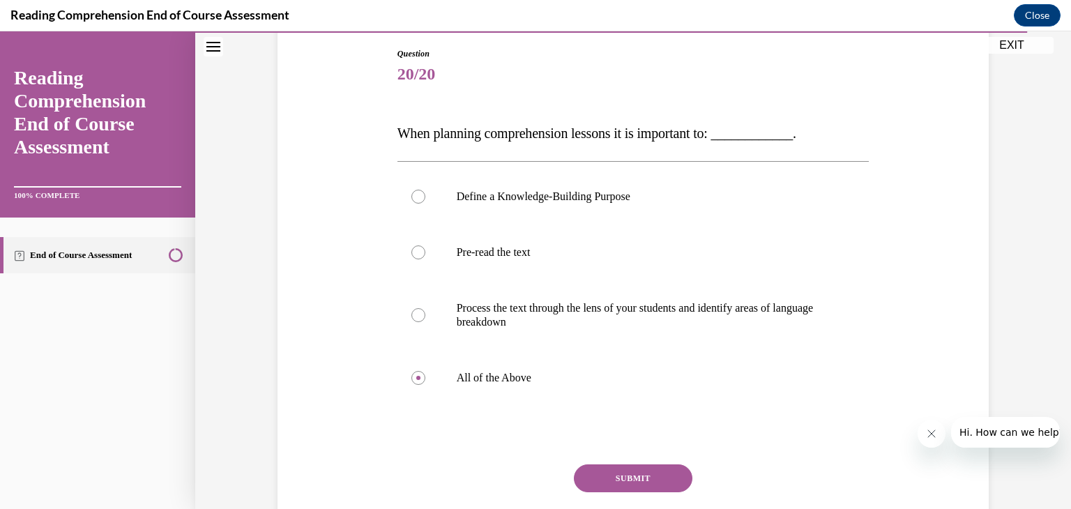
scroll to position [174, 0]
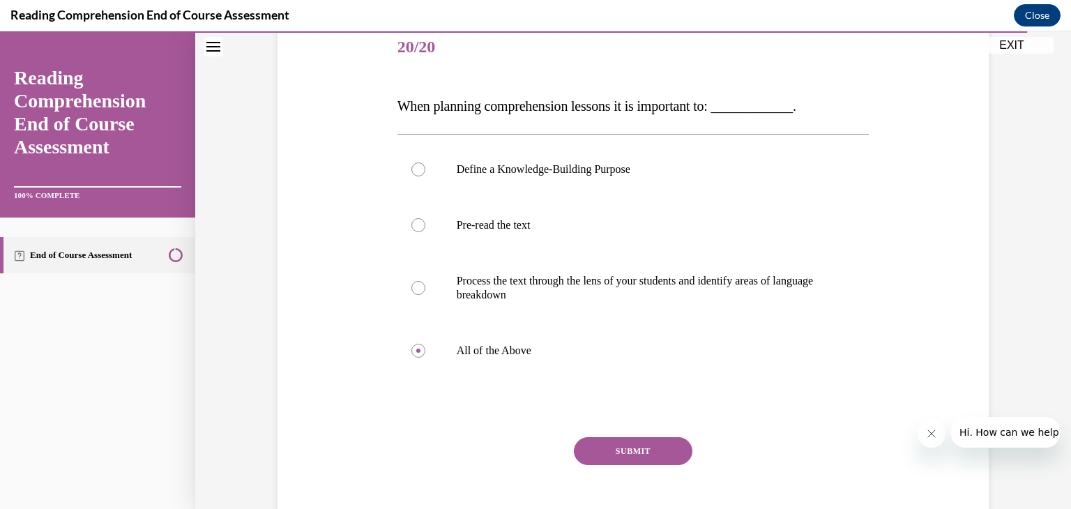
click at [643, 464] on button "SUBMIT" at bounding box center [633, 451] width 119 height 28
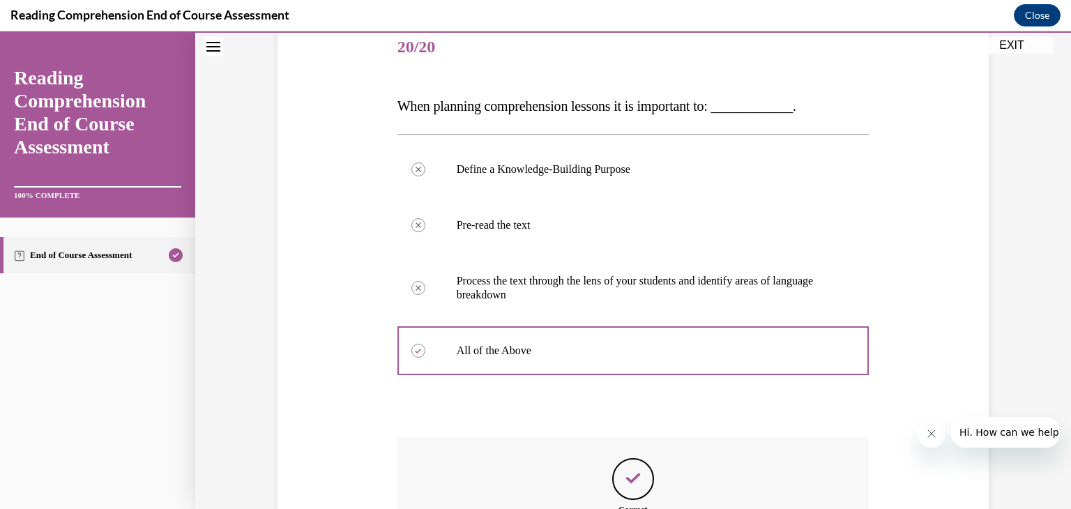
scroll to position [374, 0]
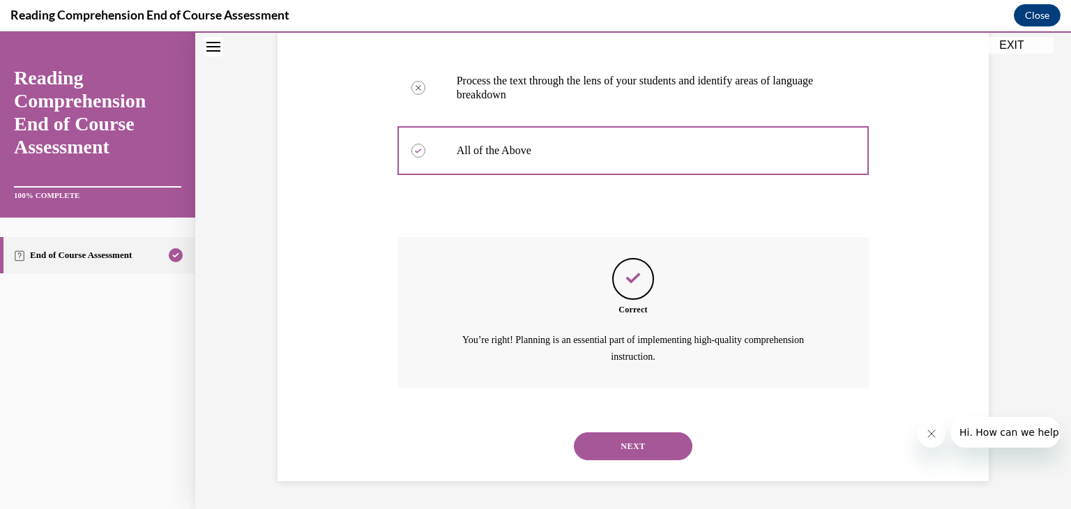
click at [656, 447] on button "NEXT" at bounding box center [633, 446] width 119 height 28
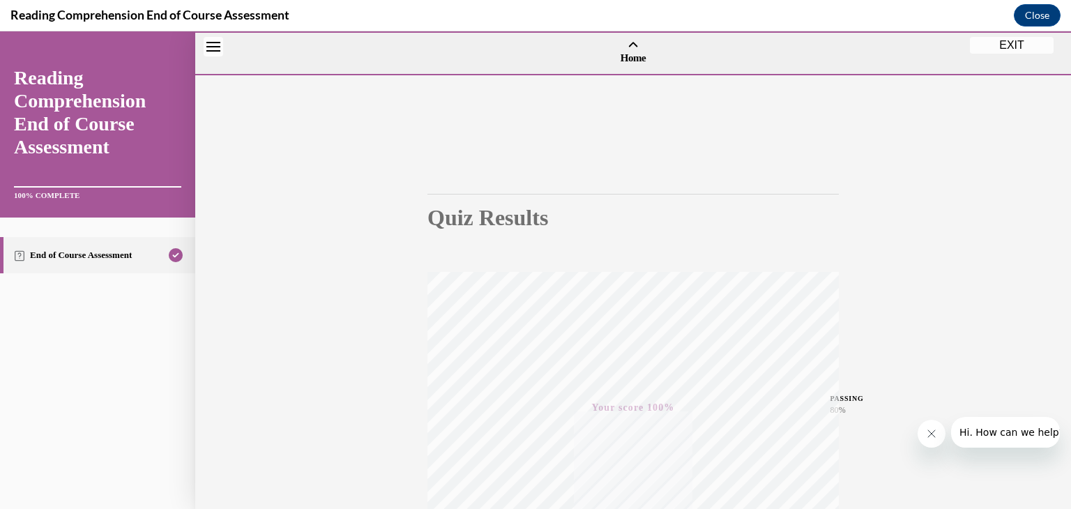
scroll to position [237, 0]
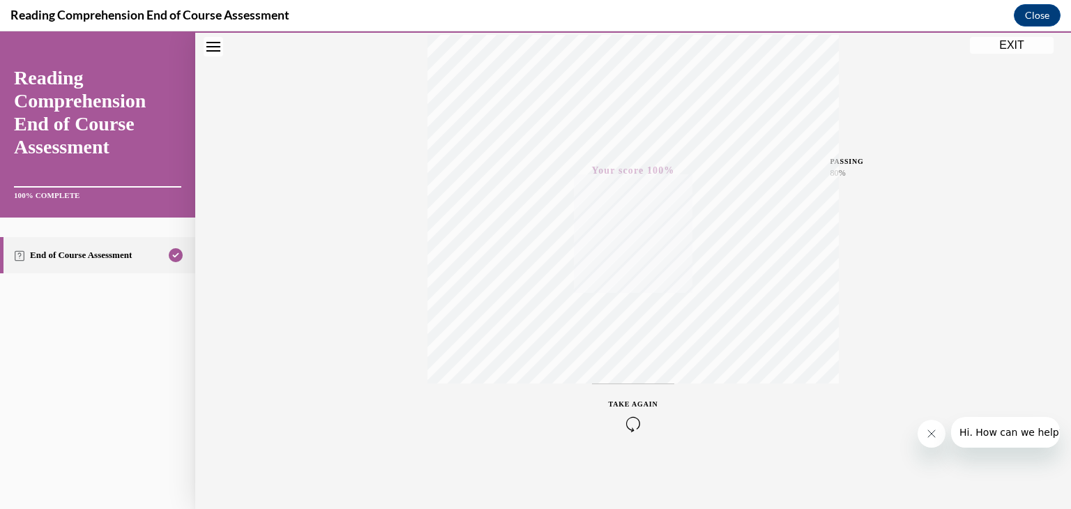
click at [1022, 47] on button "EXIT" at bounding box center [1012, 45] width 84 height 17
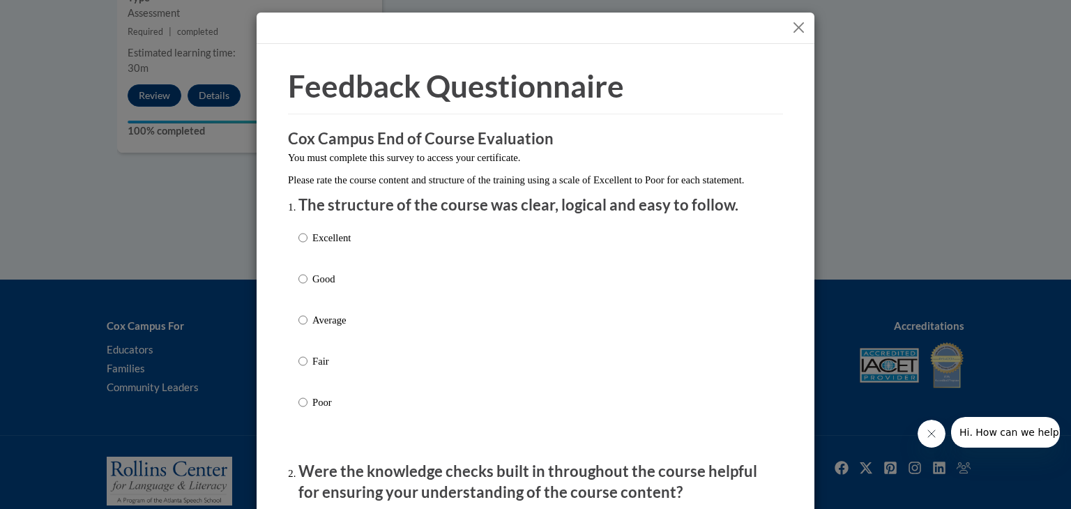
click at [340, 287] on p "Good" at bounding box center [332, 278] width 38 height 15
click at [308, 287] on input "Good" at bounding box center [303, 278] width 9 height 15
radio input "true"
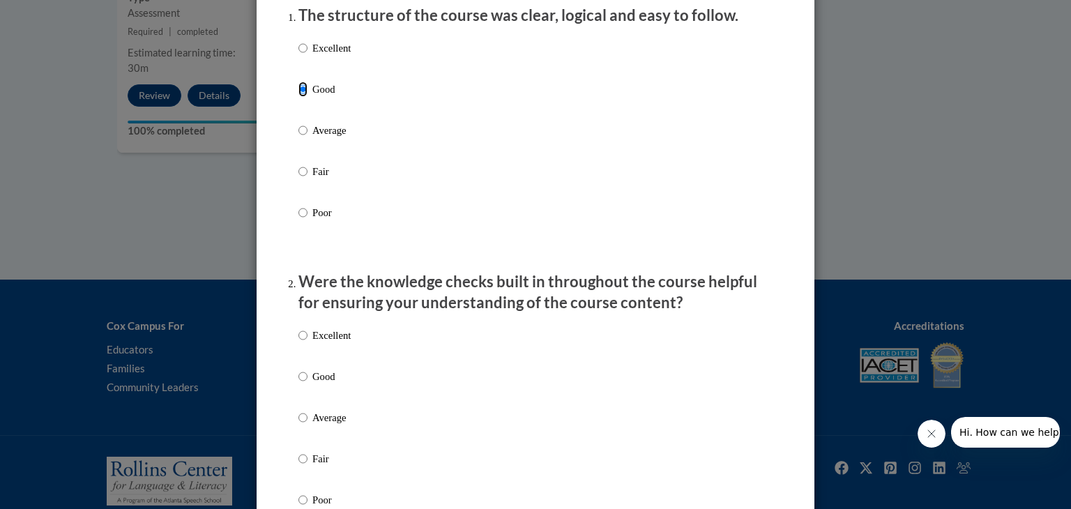
scroll to position [212, 0]
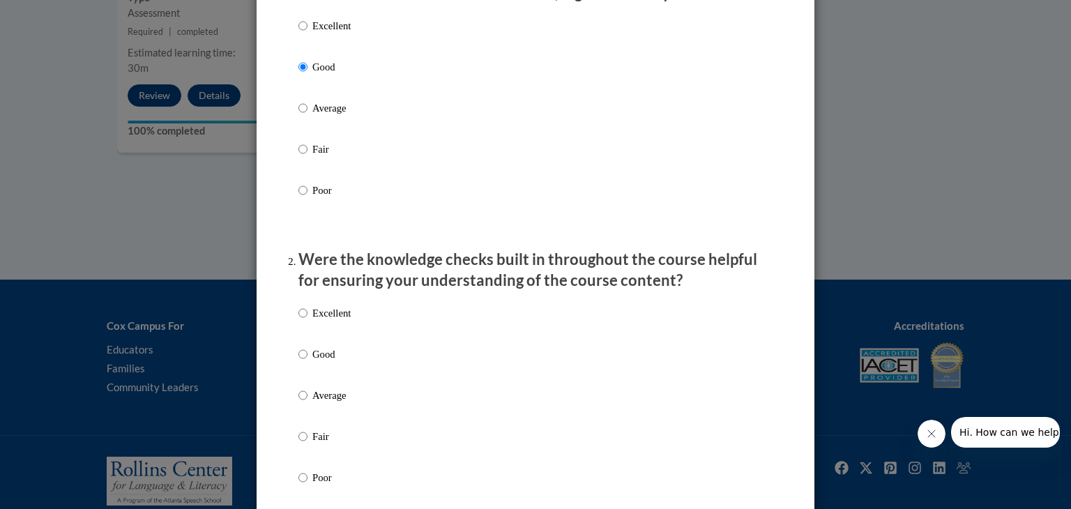
click at [331, 362] on p "Good" at bounding box center [332, 354] width 38 height 15
click at [308, 362] on input "Good" at bounding box center [303, 354] width 9 height 15
radio input "true"
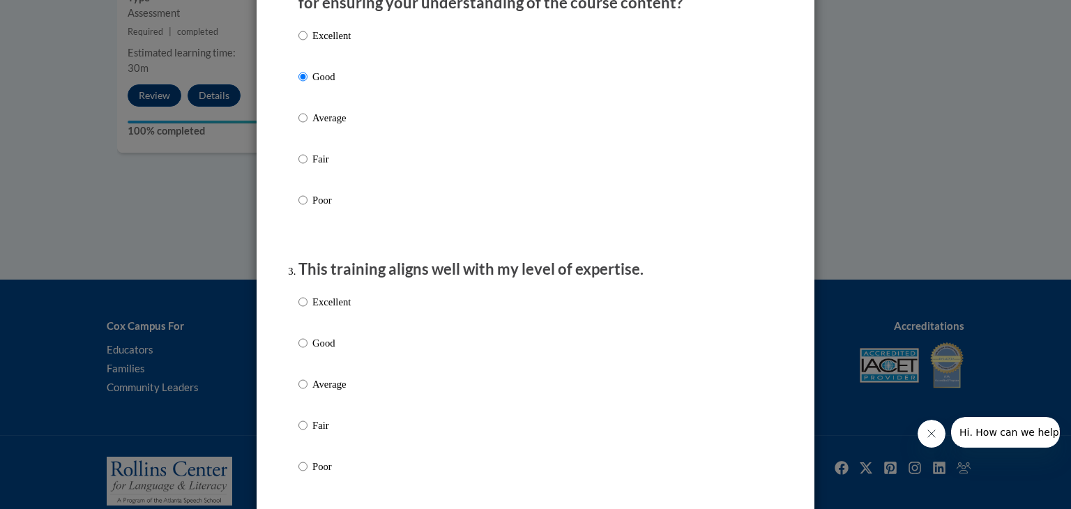
click at [331, 366] on label "Good" at bounding box center [325, 355] width 52 height 38
click at [308, 351] on input "Good" at bounding box center [303, 343] width 9 height 15
radio input "true"
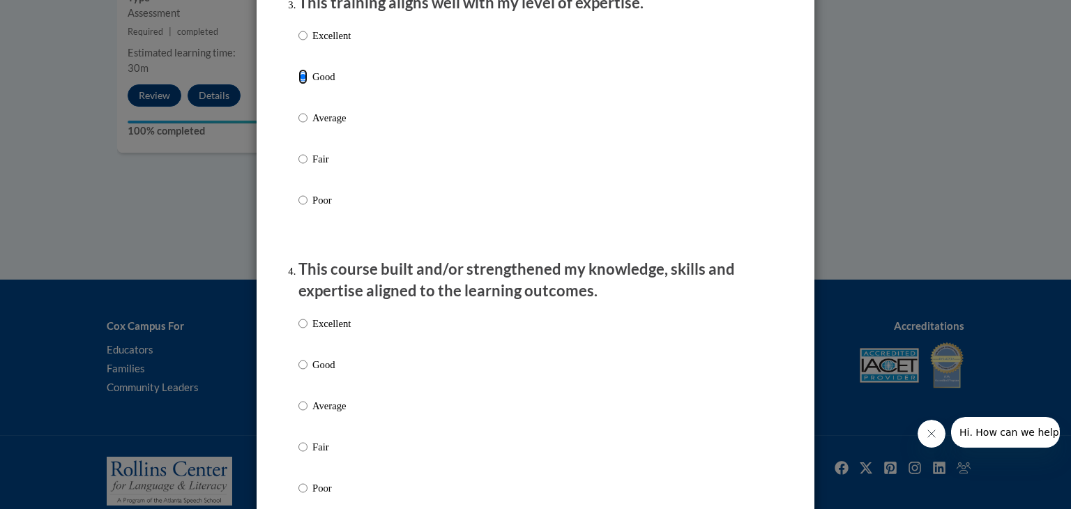
scroll to position [755, 0]
click at [326, 373] on p "Good" at bounding box center [332, 365] width 38 height 15
click at [308, 373] on input "Good" at bounding box center [303, 365] width 9 height 15
radio input "true"
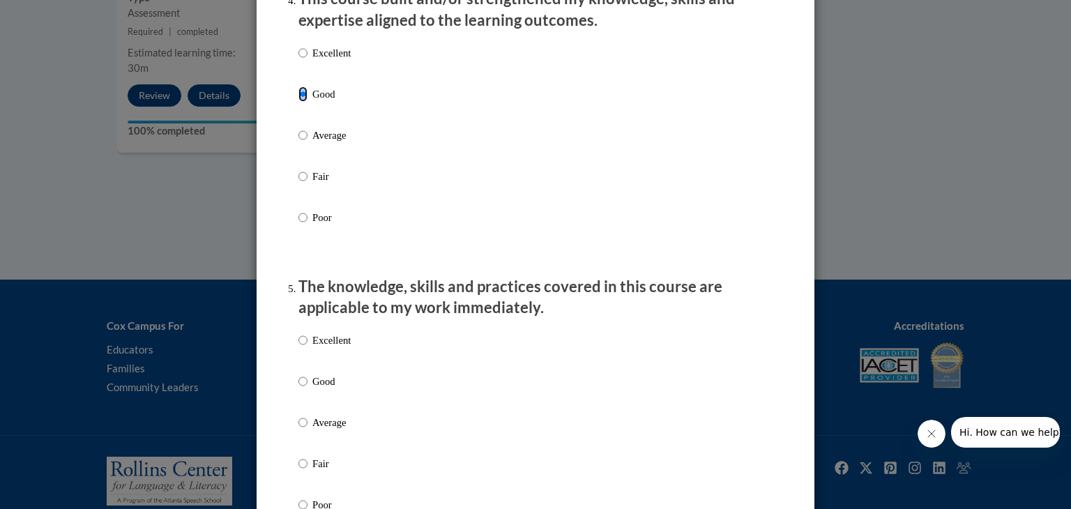
scroll to position [1028, 0]
click at [326, 387] on p "Good" at bounding box center [332, 379] width 38 height 15
click at [308, 387] on input "Good" at bounding box center [303, 379] width 9 height 15
radio input "true"
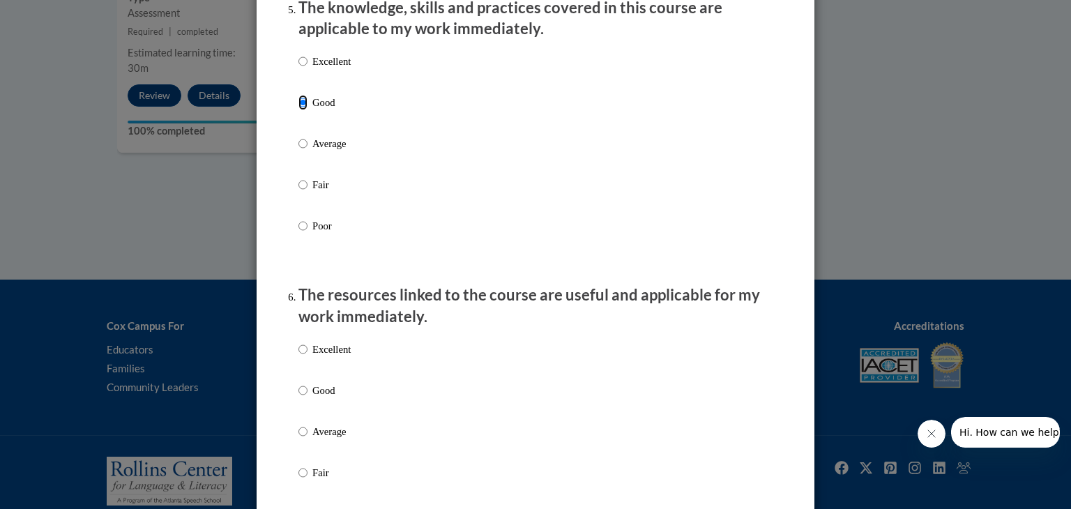
scroll to position [1305, 0]
click at [326, 380] on label "Excellent" at bounding box center [325, 362] width 52 height 38
click at [308, 358] on input "Excellent" at bounding box center [303, 350] width 9 height 15
radio input "true"
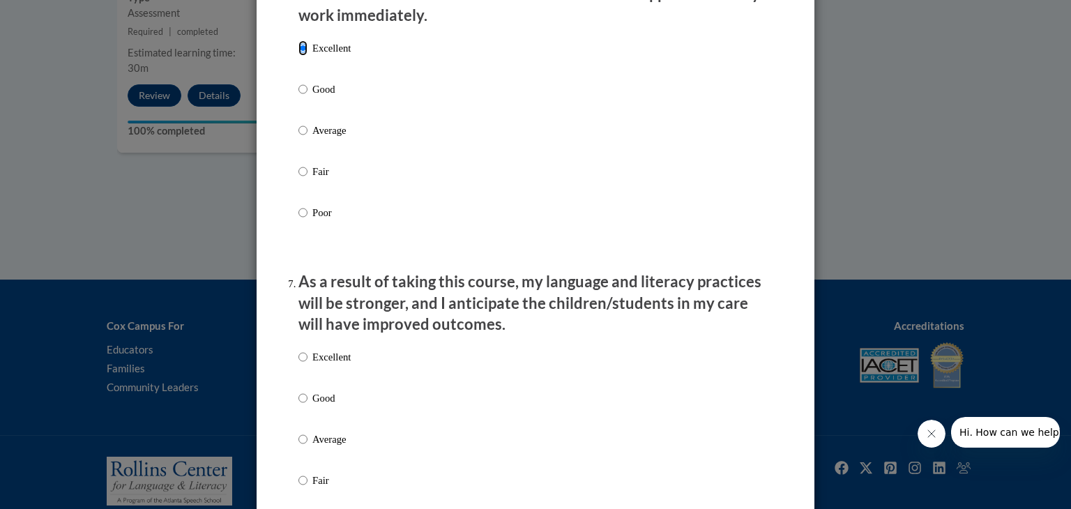
scroll to position [1609, 0]
click at [323, 385] on label "Excellent" at bounding box center [325, 367] width 52 height 38
click at [308, 363] on input "Excellent" at bounding box center [303, 355] width 9 height 15
radio input "true"
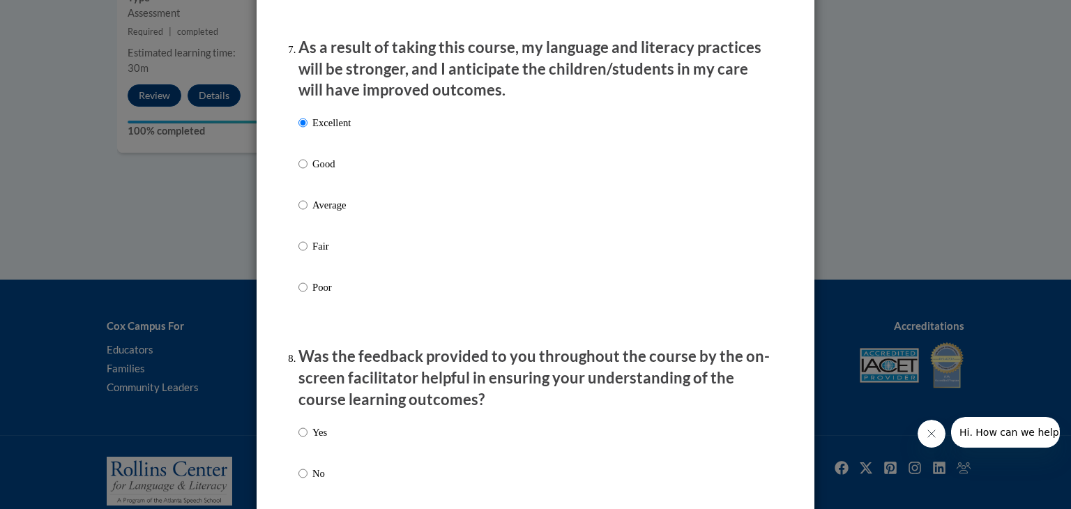
click at [319, 440] on p "Yes" at bounding box center [320, 432] width 15 height 15
click at [308, 440] on input "Yes" at bounding box center [303, 432] width 9 height 15
radio input "true"
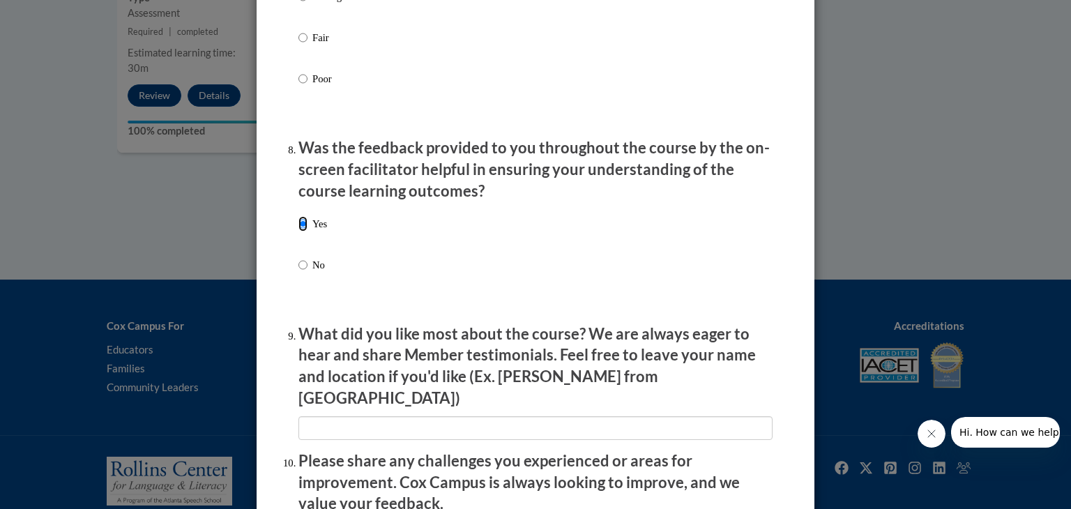
scroll to position [2396, 0]
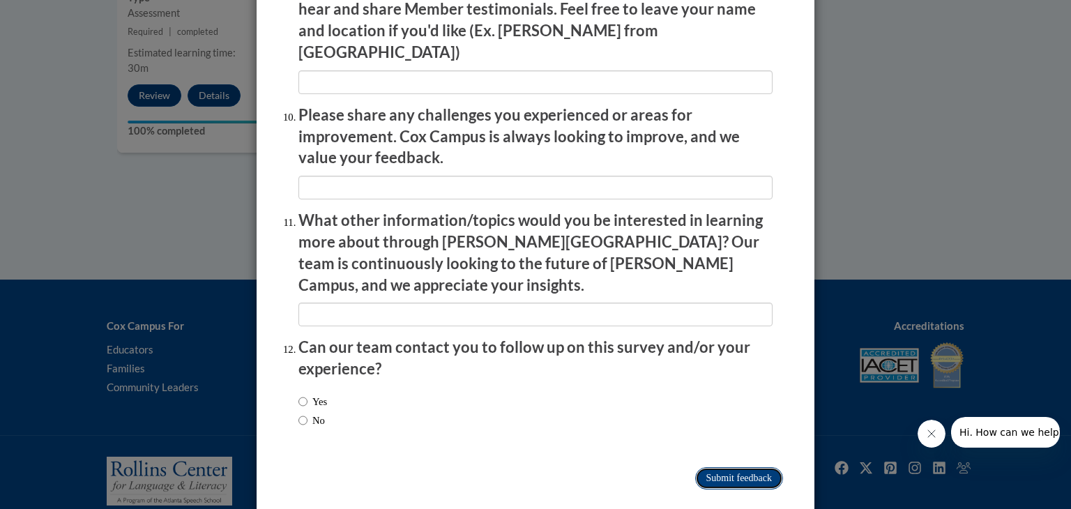
click at [695, 467] on input "Submit feedback" at bounding box center [739, 478] width 88 height 22
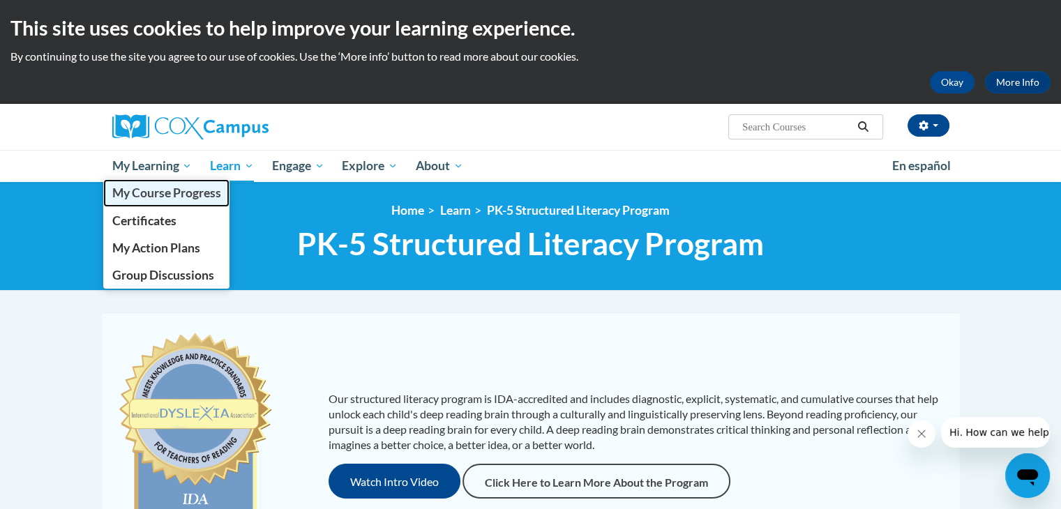
click at [145, 196] on span "My Course Progress" at bounding box center [166, 193] width 109 height 15
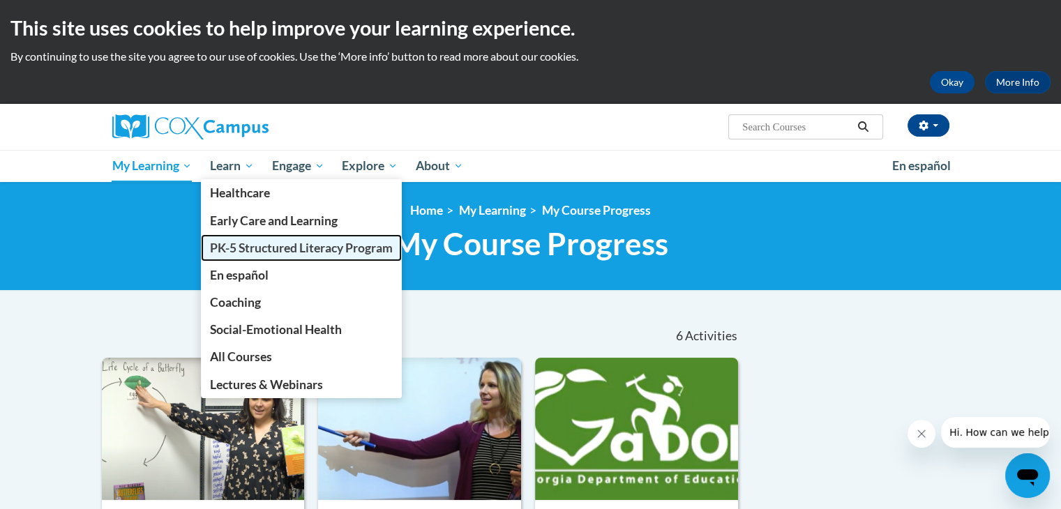
click at [287, 241] on span "PK-5 Structured Literacy Program" at bounding box center [301, 248] width 183 height 15
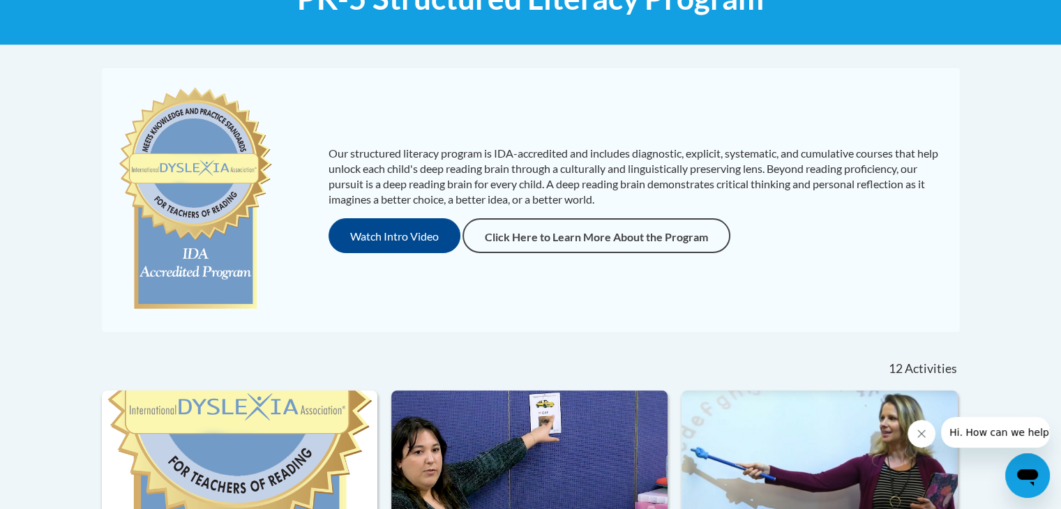
scroll to position [54, 0]
